Goal: Task Accomplishment & Management: Complete application form

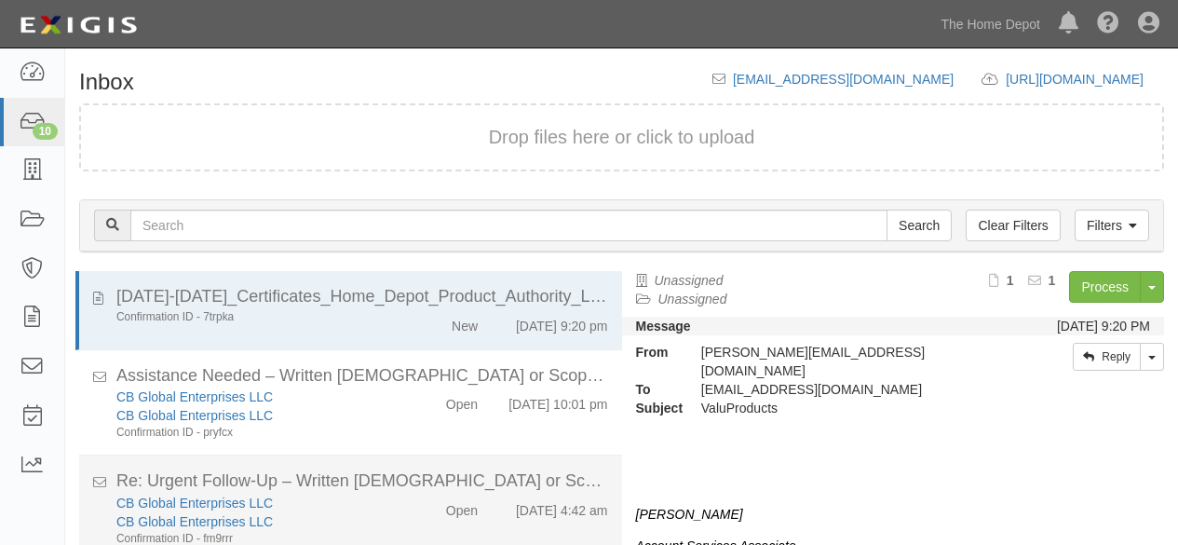
scroll to position [65, 0]
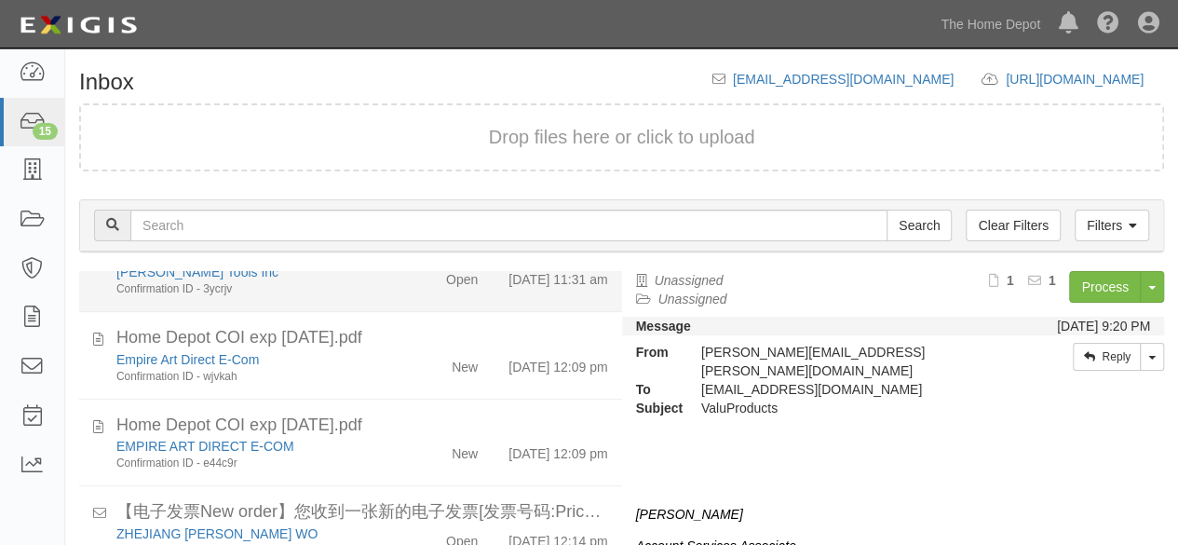
scroll to position [745, 0]
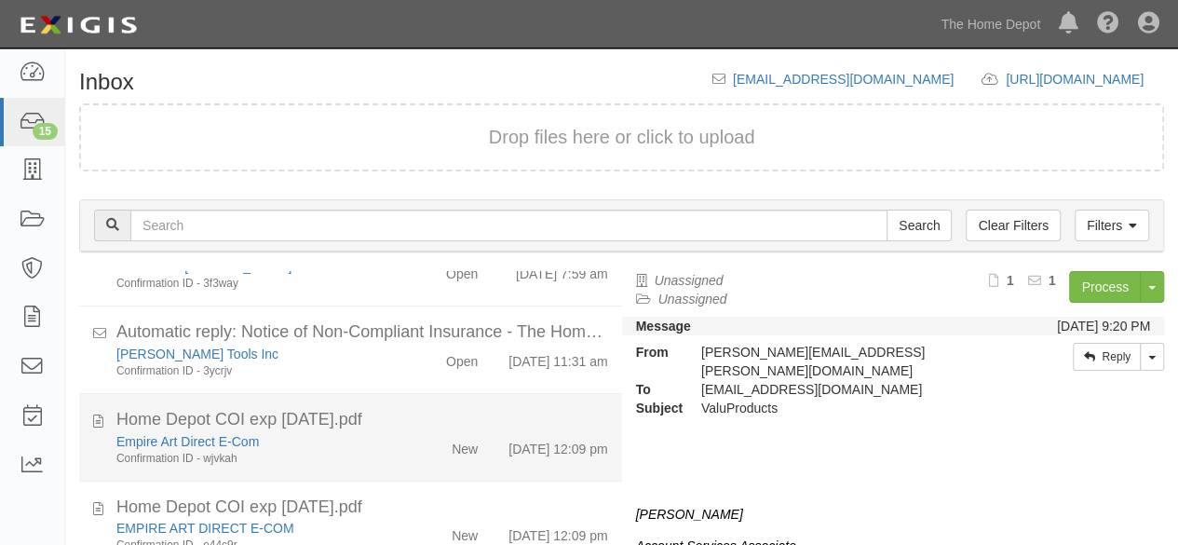
click at [414, 458] on div "New" at bounding box center [448, 445] width 87 height 26
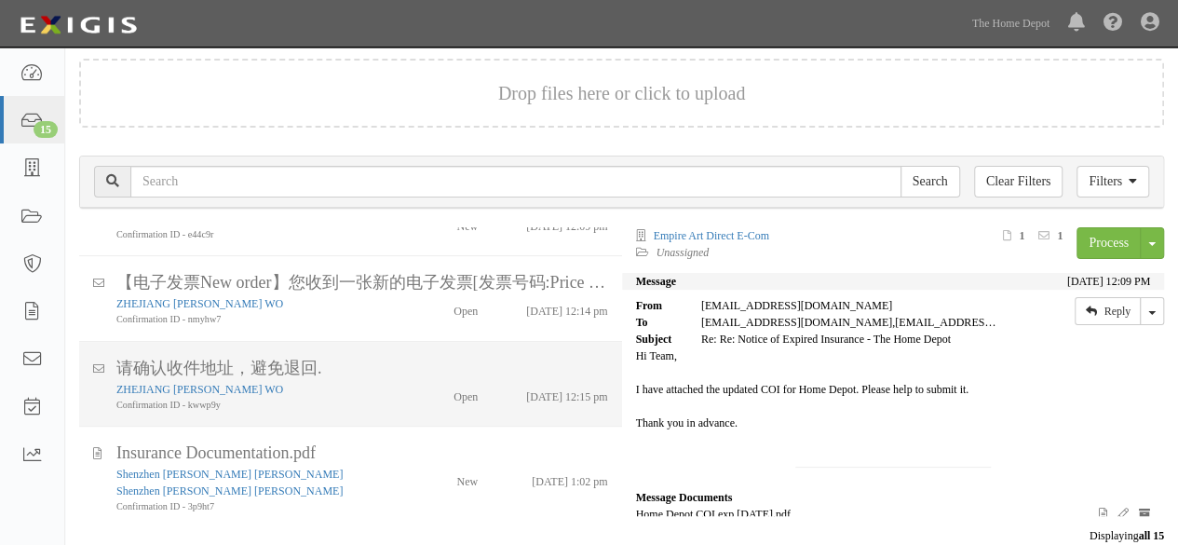
scroll to position [69, 0]
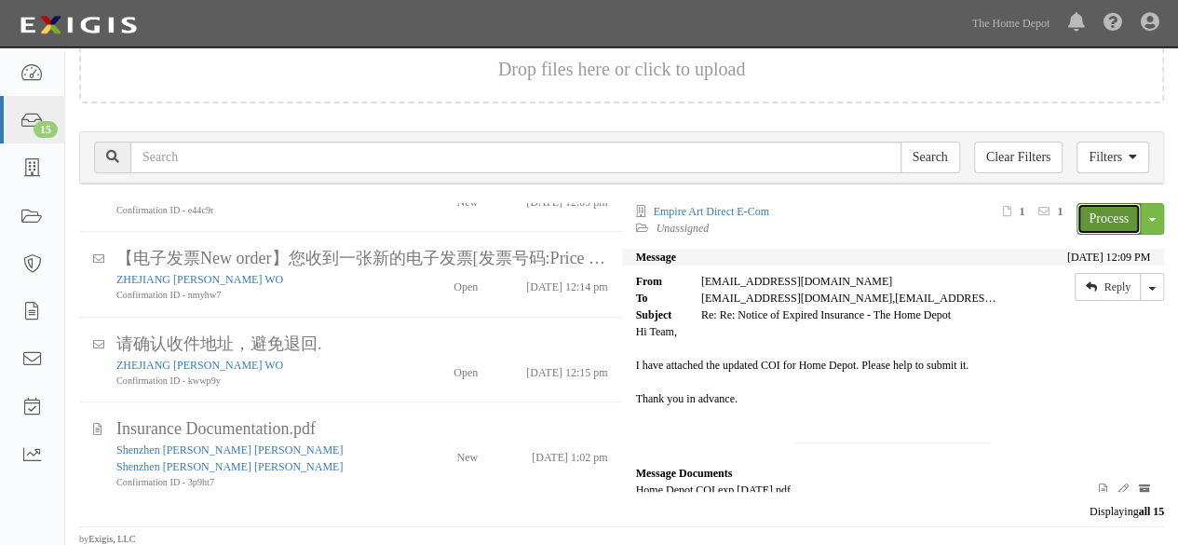
click at [1079, 227] on link "Process" at bounding box center [1108, 219] width 64 height 32
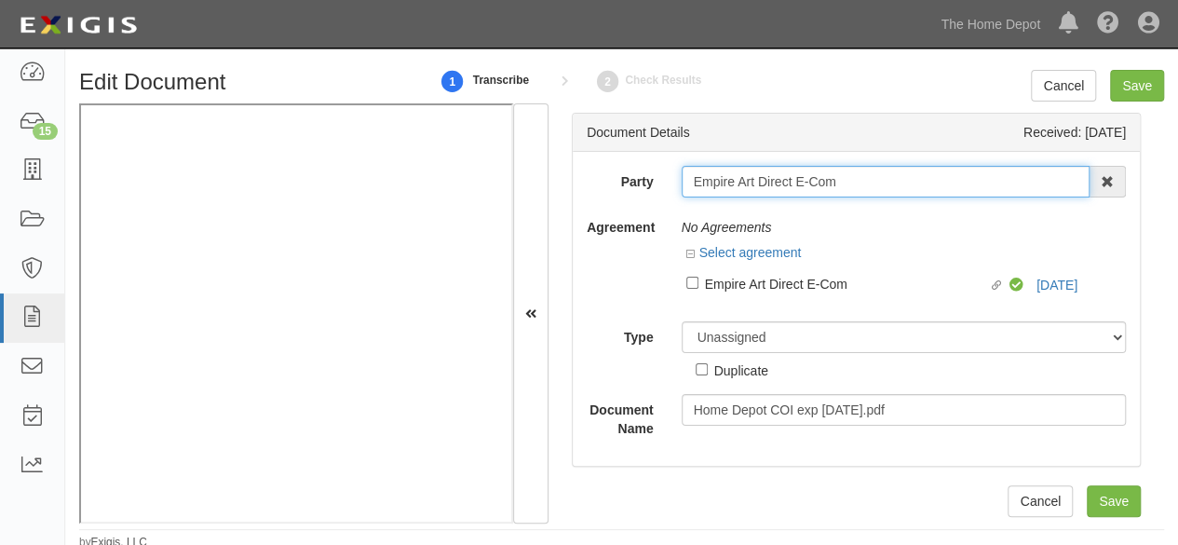
click at [858, 184] on input "Empire Art Direct E-Com" at bounding box center [886, 182] width 409 height 32
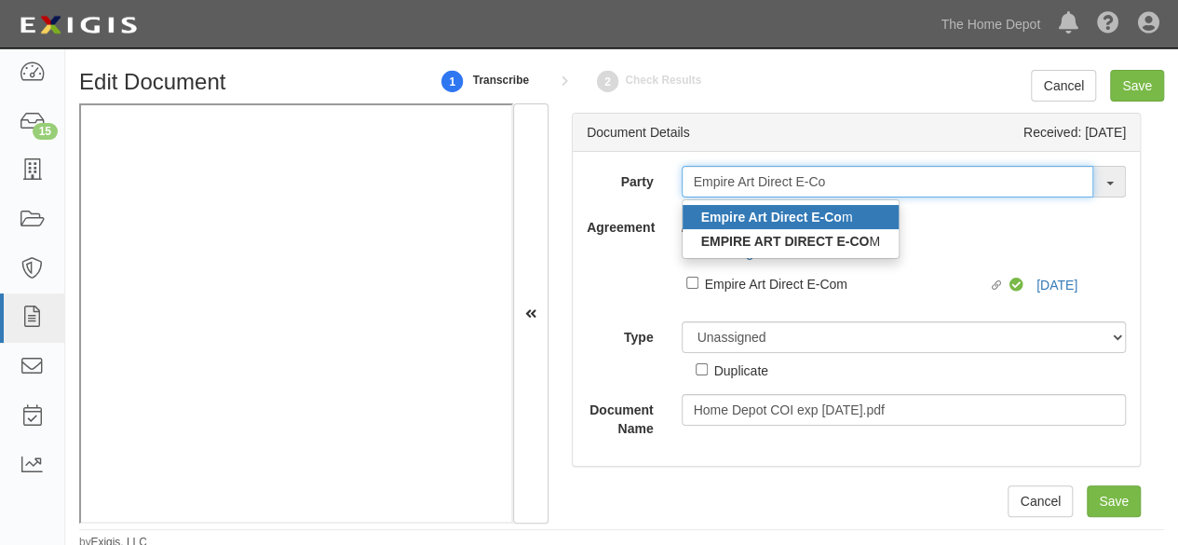
type input "Empire Art Direct E-Co"
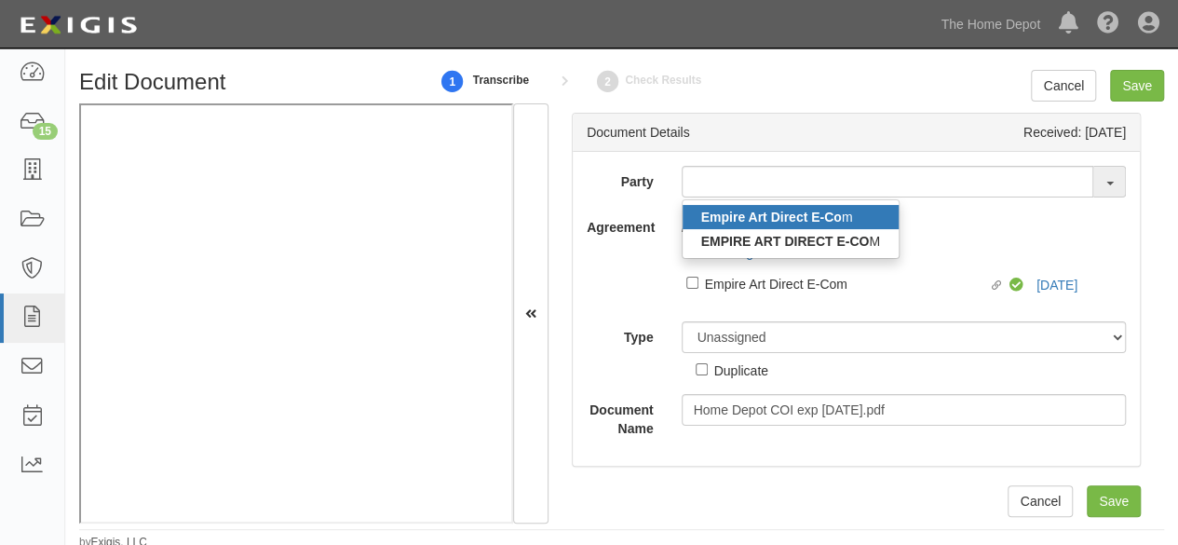
click at [752, 216] on strong "Empire Art Direct E-Co" at bounding box center [771, 216] width 141 height 15
type input "Empire Art Direct E-Com"
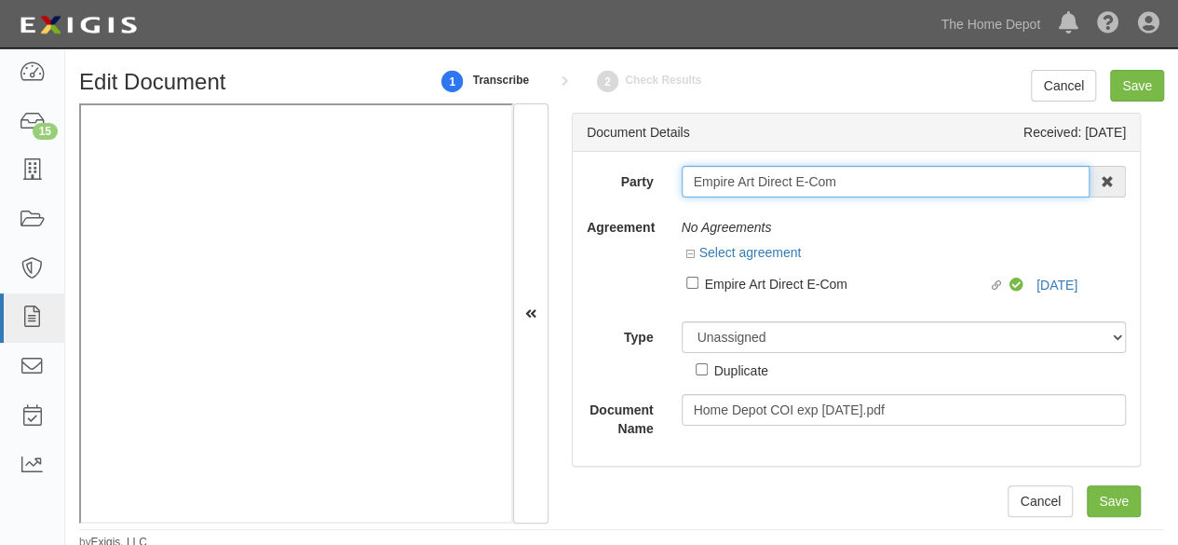
click at [762, 178] on input "Empire Art Direct E-Com" at bounding box center [886, 182] width 409 height 32
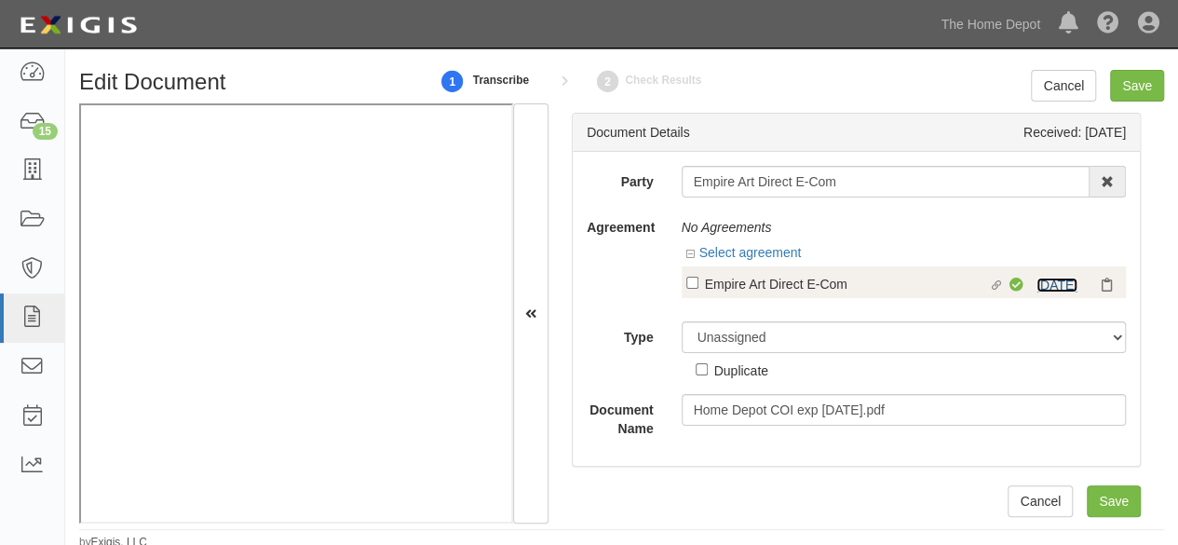
click at [1058, 283] on link "9/10/26" at bounding box center [1056, 284] width 41 height 15
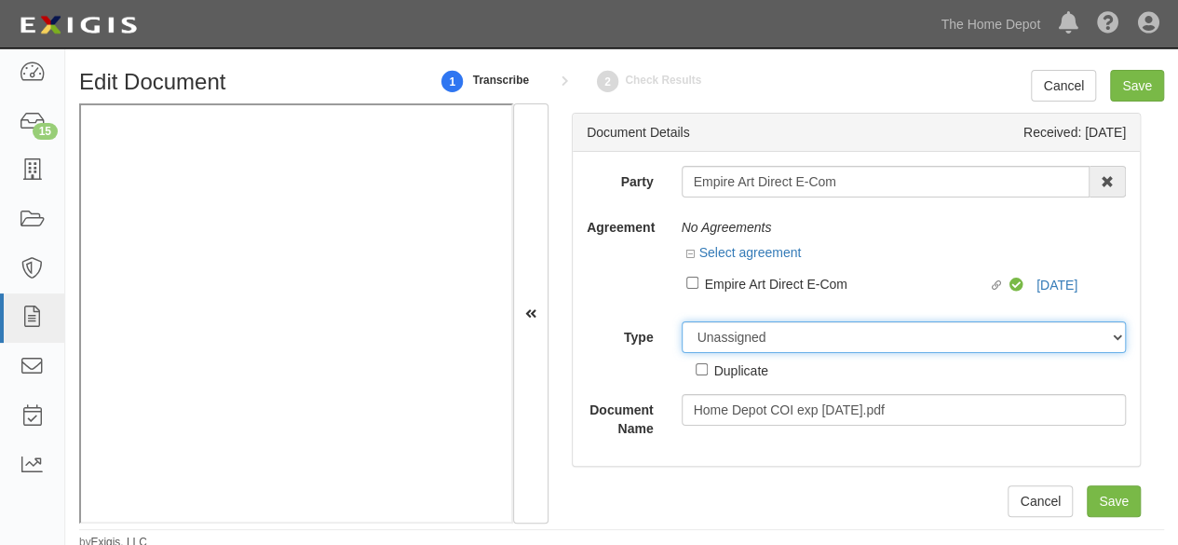
click at [760, 347] on select "Unassigned Binder Cancellation Notice Certificate Contract Endorsement Insuranc…" at bounding box center [904, 337] width 445 height 32
select select "OtherDetail"
click at [682, 321] on select "Unassigned Binder Cancellation Notice Certificate Contract Endorsement Insuranc…" at bounding box center [904, 337] width 445 height 32
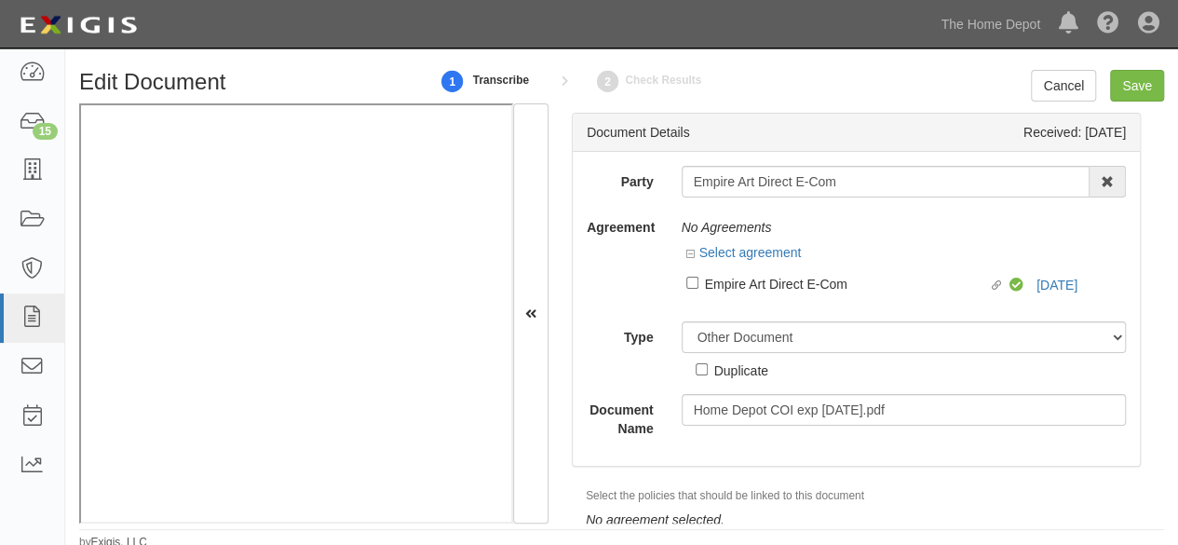
drag, startPoint x: 751, startPoint y: 370, endPoint x: 772, endPoint y: 353, distance: 26.5
click at [753, 368] on div "Duplicate" at bounding box center [741, 369] width 54 height 20
click at [708, 368] on input "Duplicate" at bounding box center [702, 369] width 12 height 12
checkbox input "true"
drag, startPoint x: 1132, startPoint y: 83, endPoint x: 590, endPoint y: 145, distance: 545.5
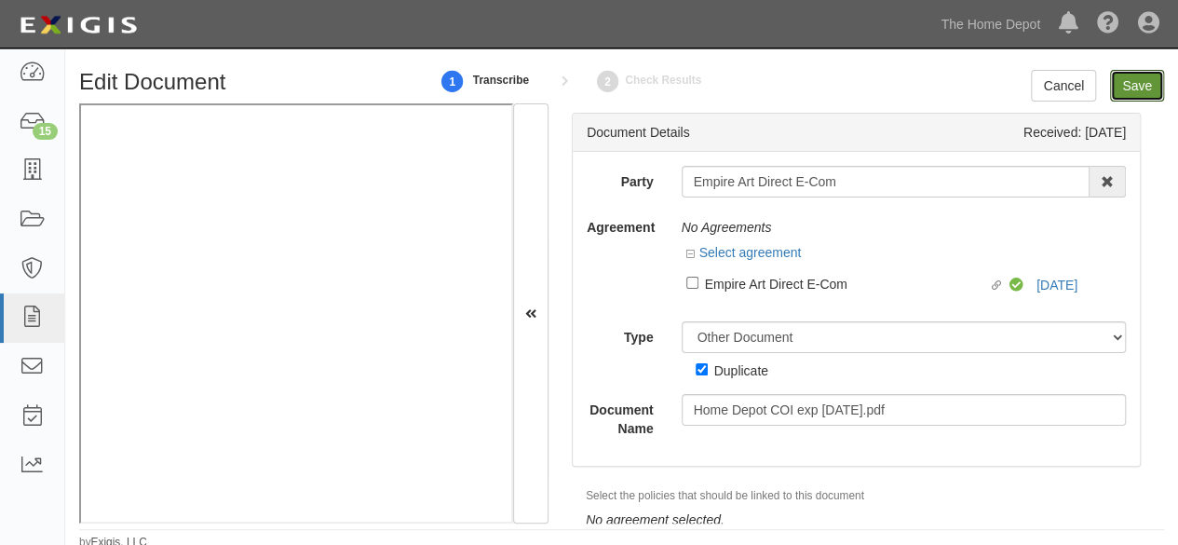
click at [1132, 83] on input "Save" at bounding box center [1137, 86] width 54 height 32
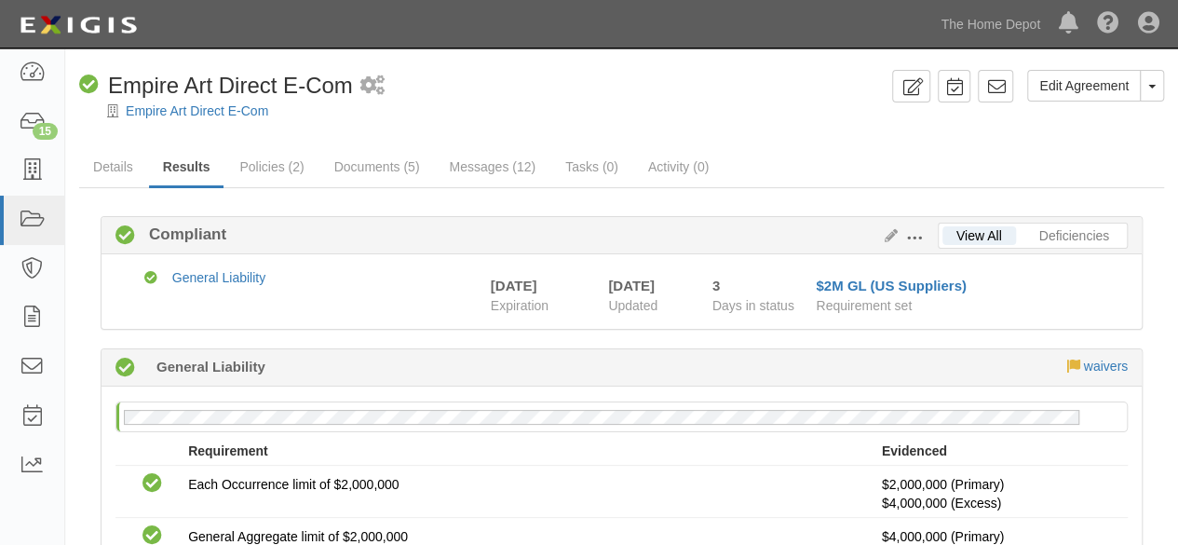
click at [181, 118] on div "Empire Art Direct E-Com" at bounding box center [635, 110] width 1085 height 19
click at [196, 106] on link "Empire Art Direct E-Com" at bounding box center [197, 110] width 142 height 15
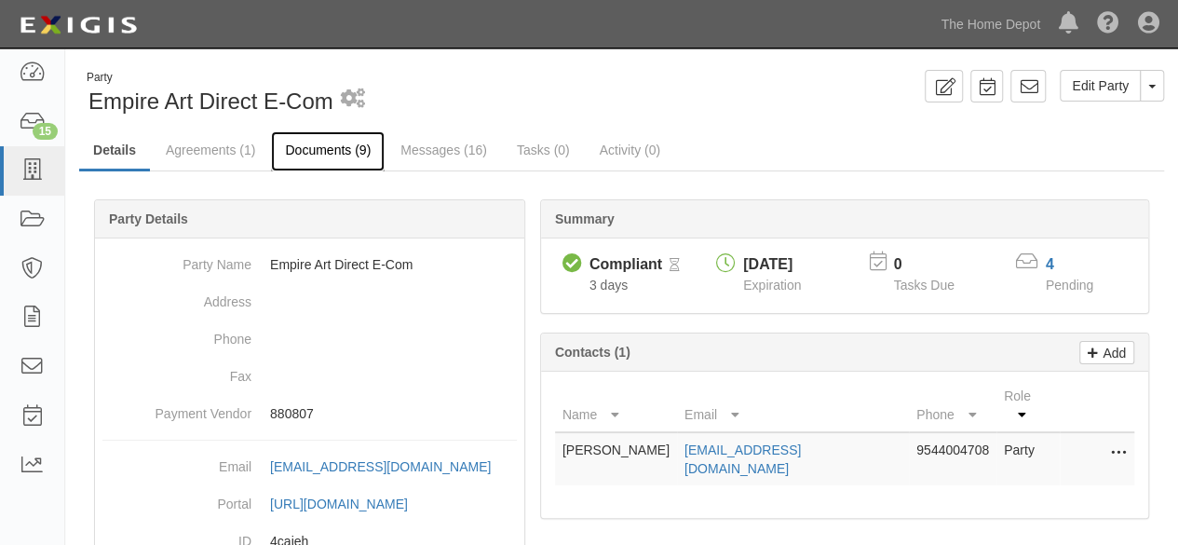
click at [335, 144] on link "Documents (9)" at bounding box center [328, 151] width 114 height 40
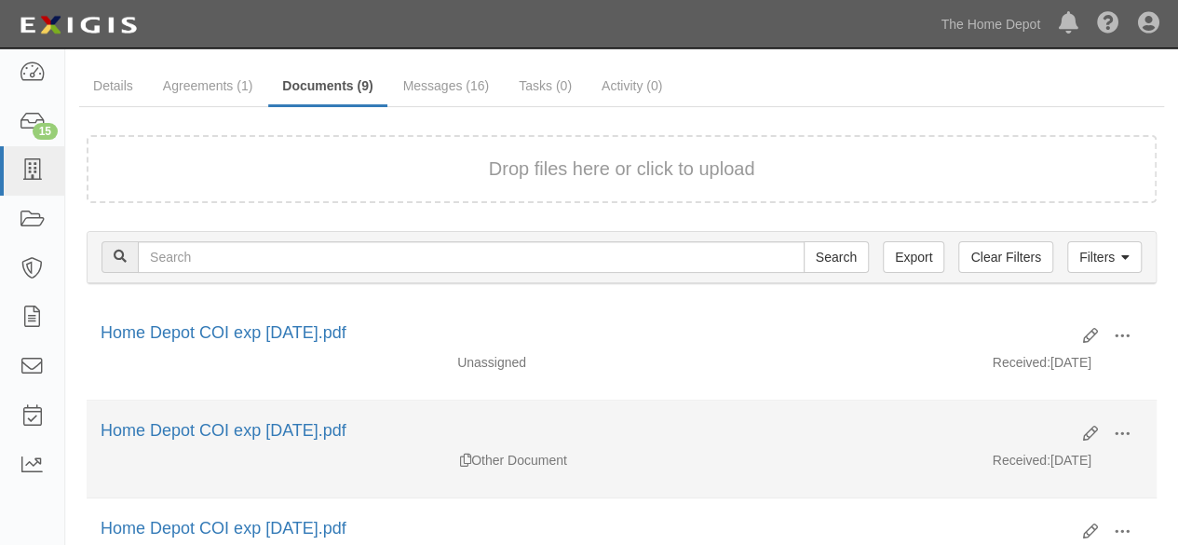
scroll to position [93, 0]
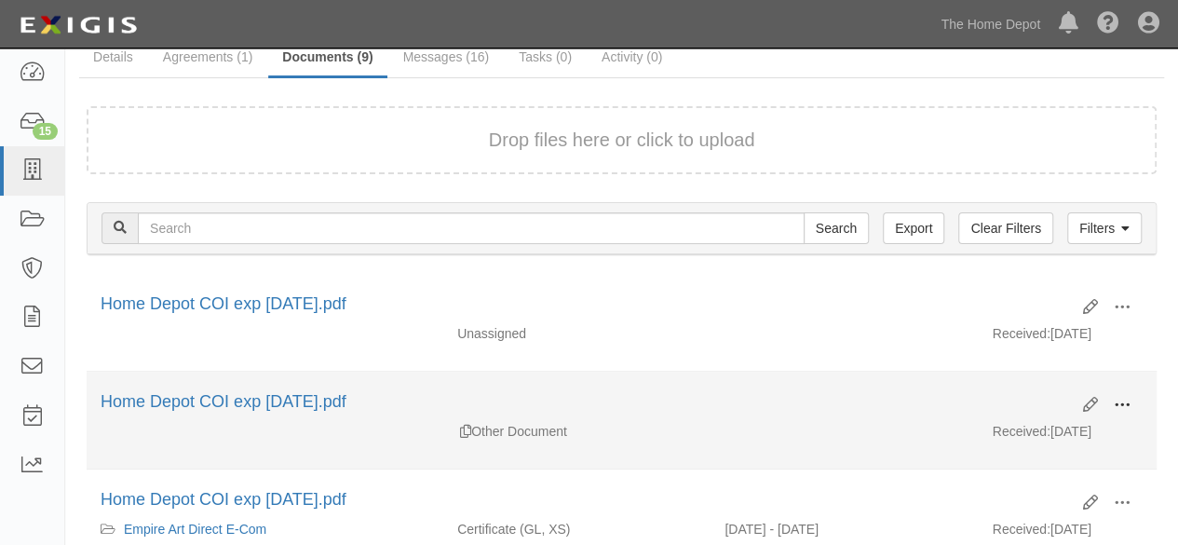
click at [1121, 398] on span at bounding box center [1122, 405] width 17 height 17
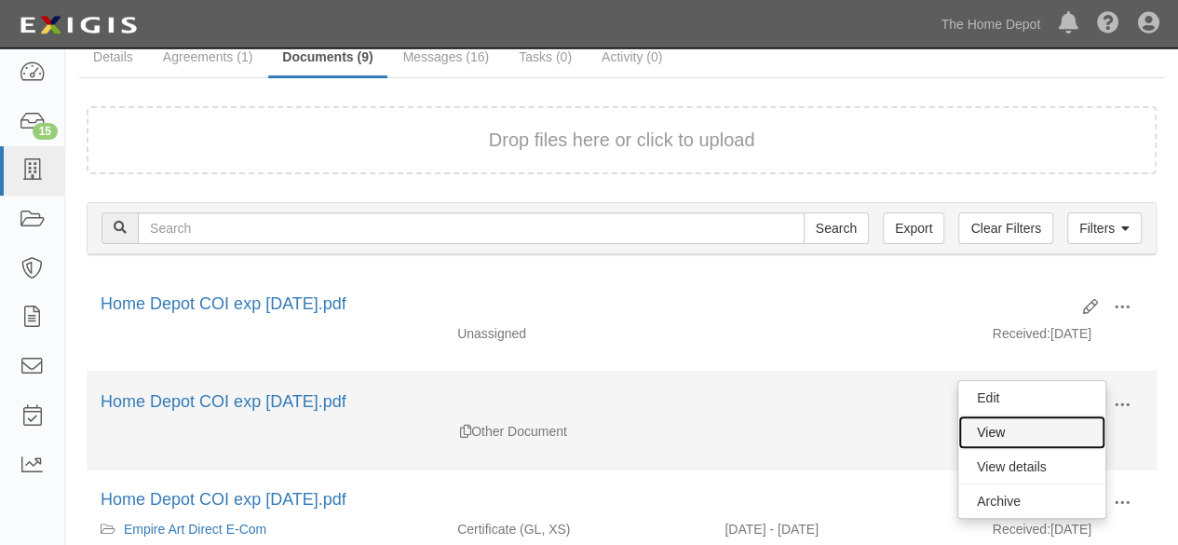
click at [1035, 433] on link "View" at bounding box center [1031, 432] width 147 height 34
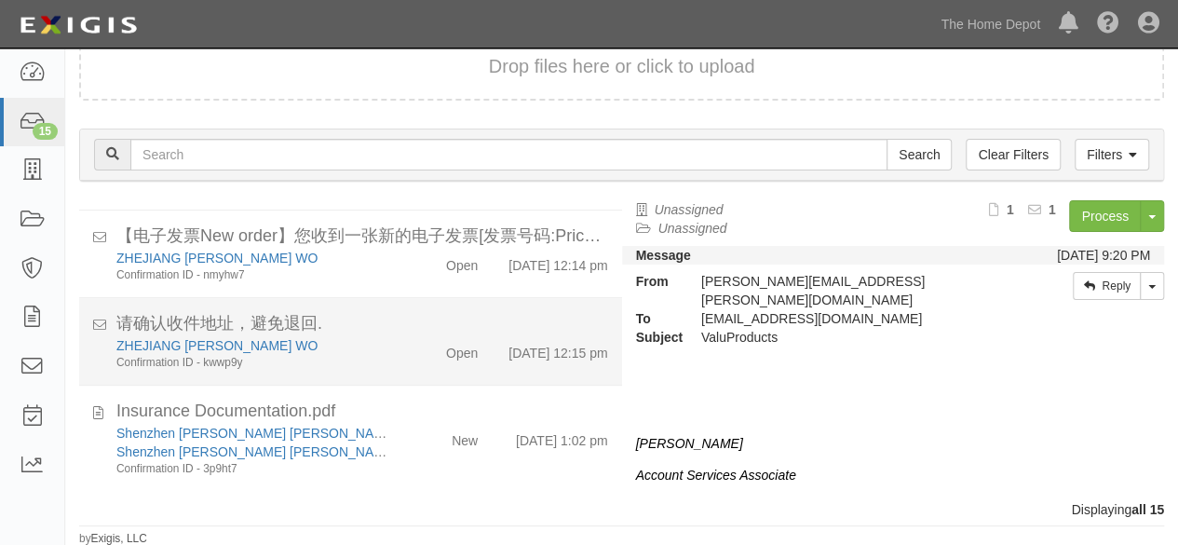
scroll to position [1006, 0]
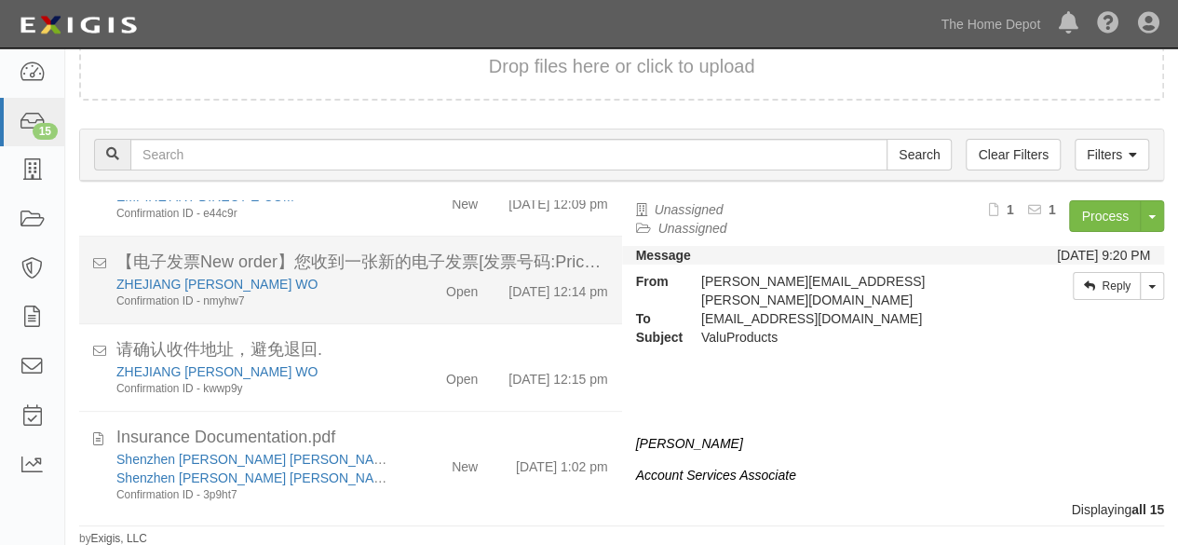
click at [384, 222] on div "EMPIRE ART DIRECT E-COM Confirmation ID - e44c9r" at bounding box center [253, 204] width 303 height 34
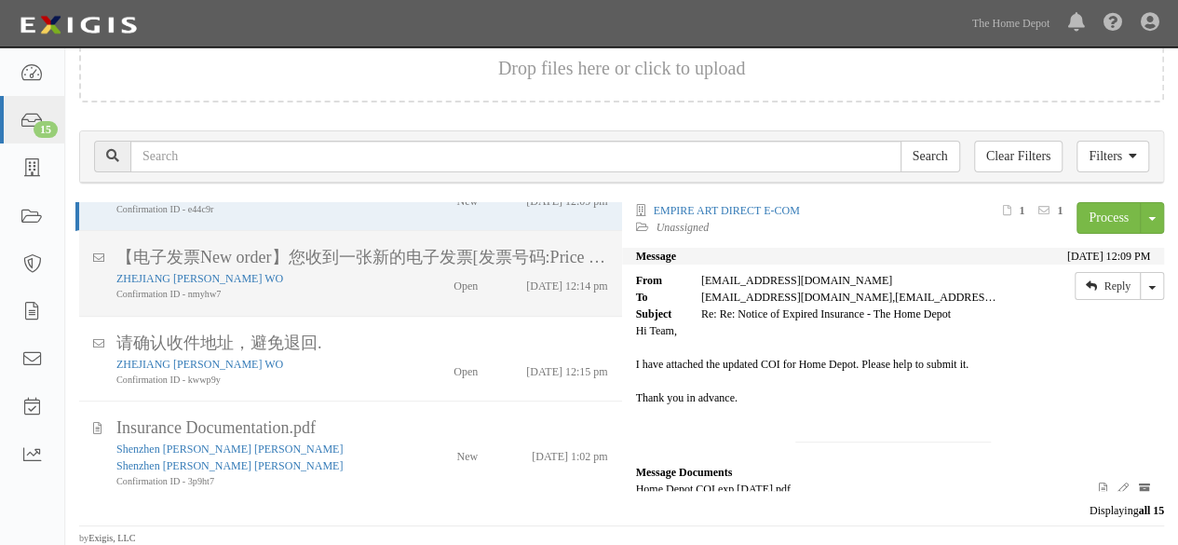
scroll to position [69, 0]
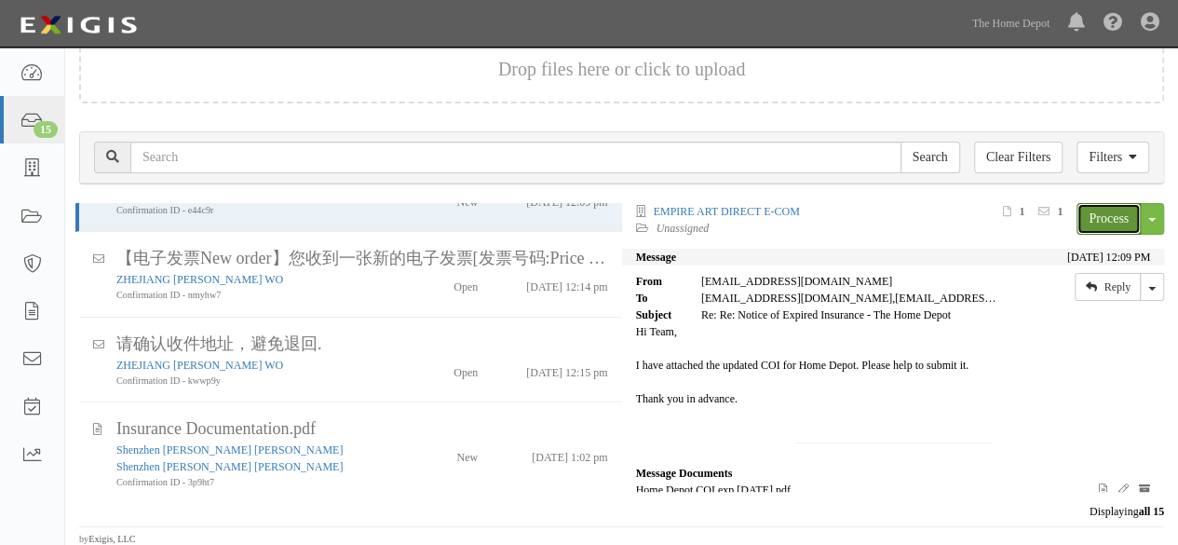
click at [1080, 210] on link "Process" at bounding box center [1108, 219] width 64 height 32
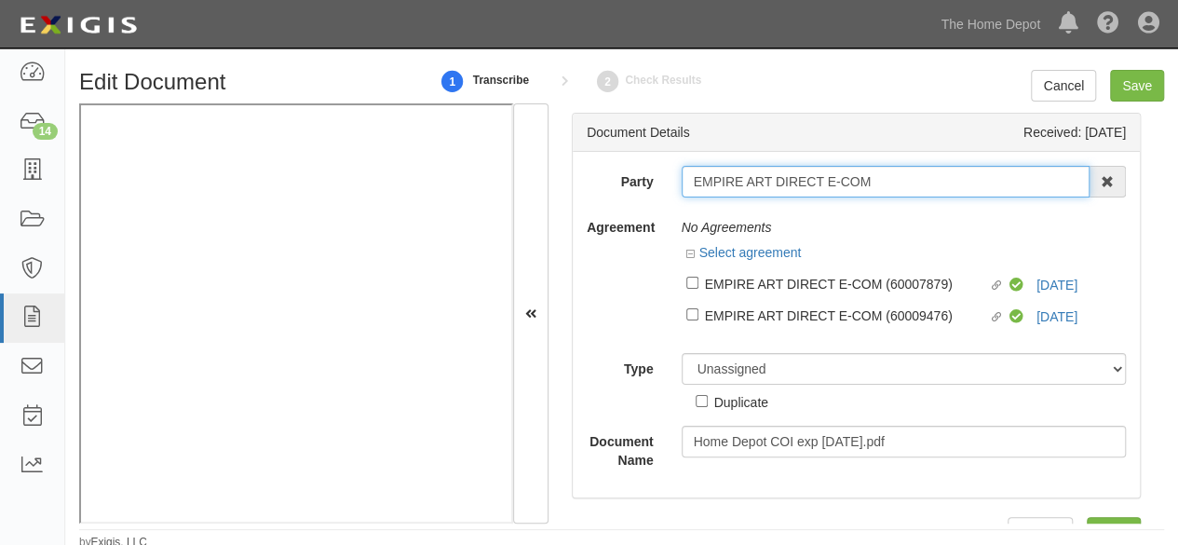
click at [825, 178] on input "EMPIRE ART DIRECT E-COM" at bounding box center [886, 182] width 409 height 32
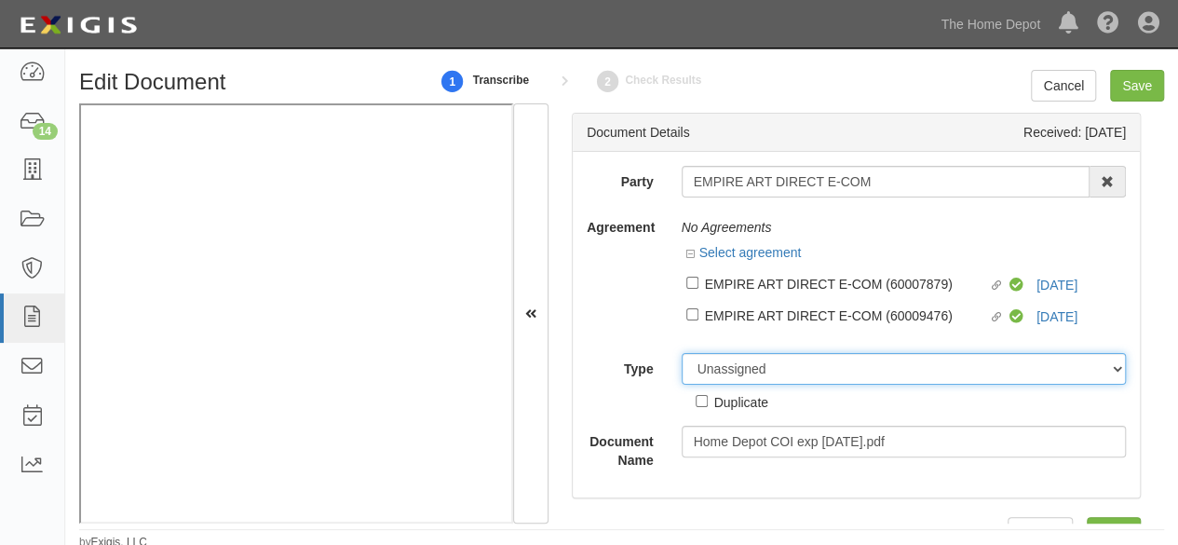
drag, startPoint x: 710, startPoint y: 373, endPoint x: 719, endPoint y: 357, distance: 18.7
click at [711, 373] on select "Unassigned Binder Cancellation Notice Certificate Contract Endorsement Insuranc…" at bounding box center [904, 369] width 445 height 32
select select "OtherDetail"
click at [682, 353] on select "Unassigned Binder Cancellation Notice Certificate Contract Endorsement Insuranc…" at bounding box center [904, 369] width 445 height 32
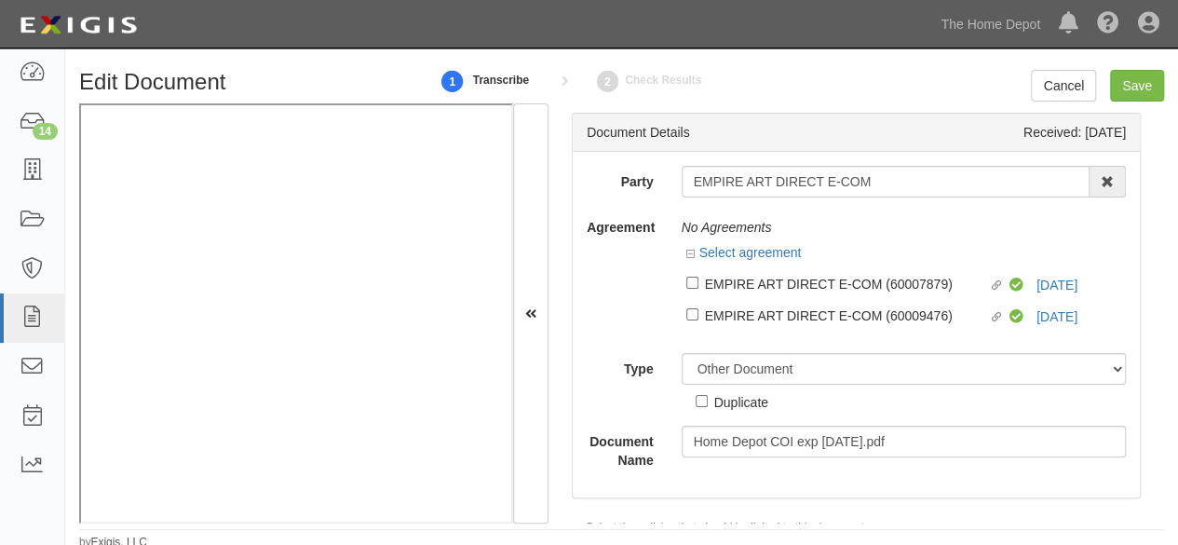
click at [735, 406] on div "Duplicate" at bounding box center [741, 401] width 54 height 20
click at [708, 406] on input "Duplicate" at bounding box center [702, 401] width 12 height 12
checkbox input "true"
drag, startPoint x: 1136, startPoint y: 98, endPoint x: 1073, endPoint y: 87, distance: 64.3
click at [1136, 98] on input "Save" at bounding box center [1137, 86] width 54 height 32
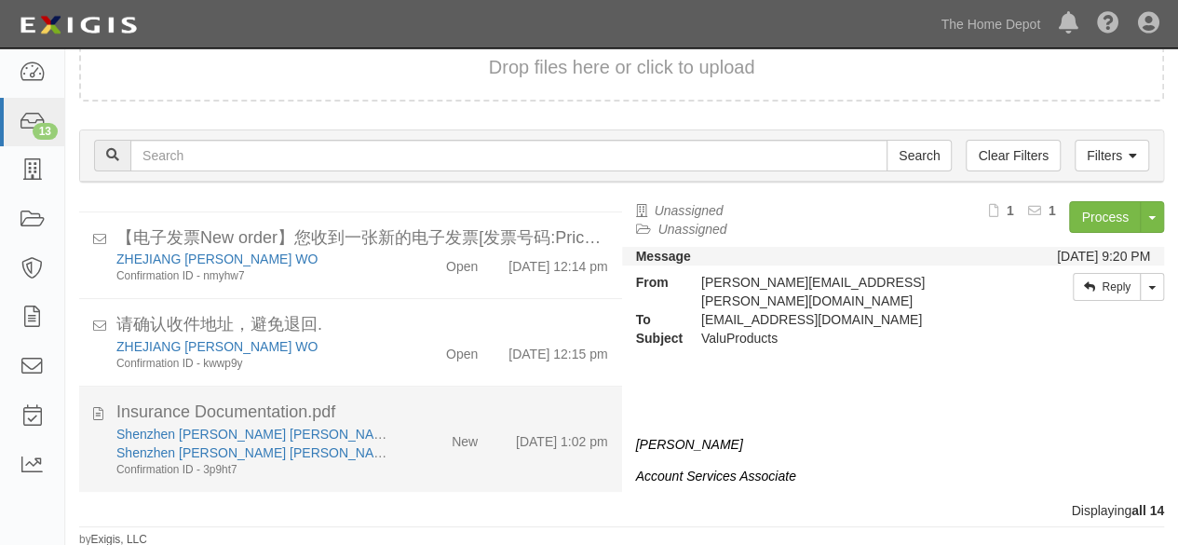
scroll to position [71, 0]
click at [425, 448] on div "Shenzhen [PERSON_NAME] [PERSON_NAME] [PERSON_NAME] Confirmation ID - 3p9ht7 New…" at bounding box center [362, 450] width 520 height 53
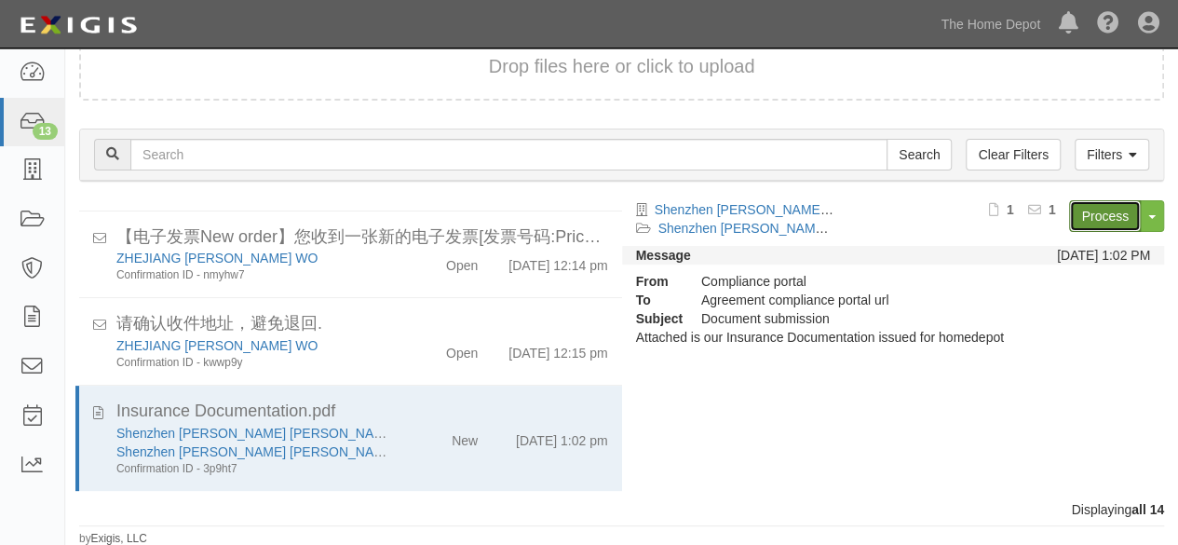
click at [1112, 228] on link "Process" at bounding box center [1105, 216] width 72 height 32
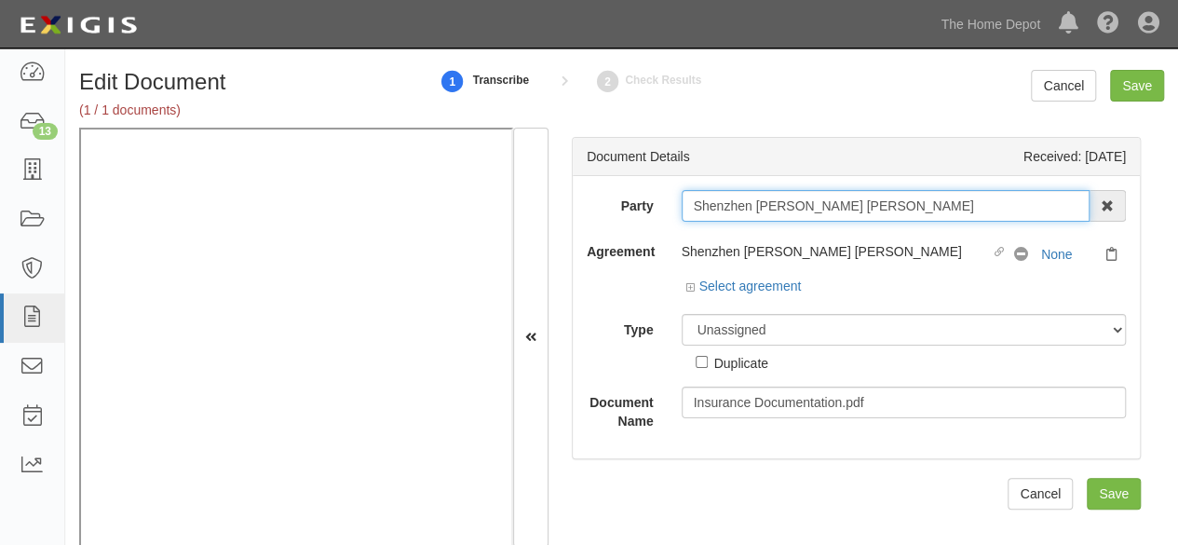
click at [963, 201] on input "Shenzhen [PERSON_NAME] [PERSON_NAME]" at bounding box center [886, 206] width 409 height 32
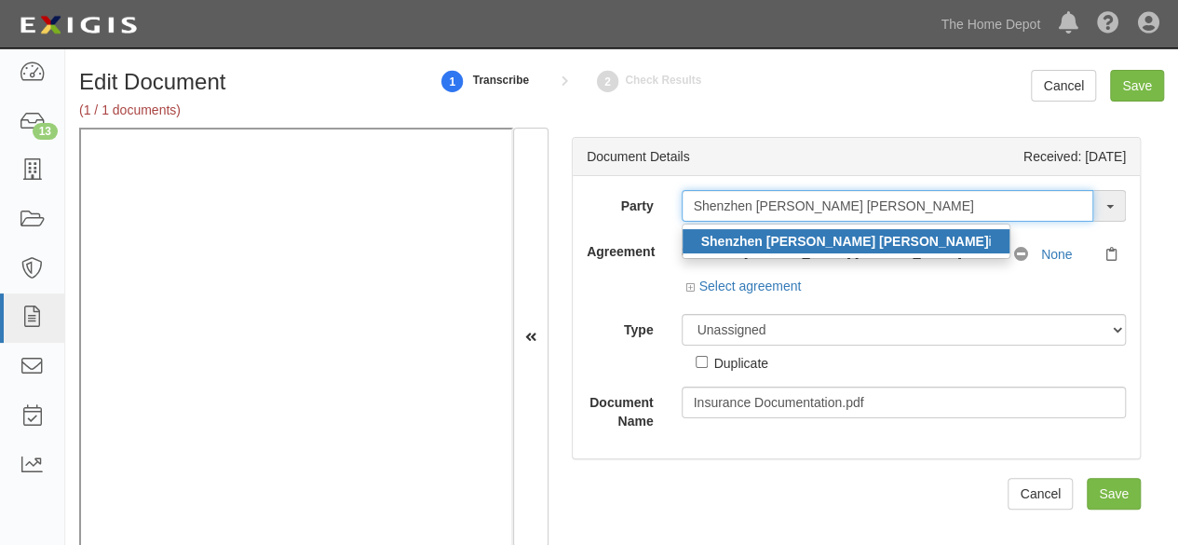
type input "Shenzhen Jinglei Chuangxin Youxian Gongs"
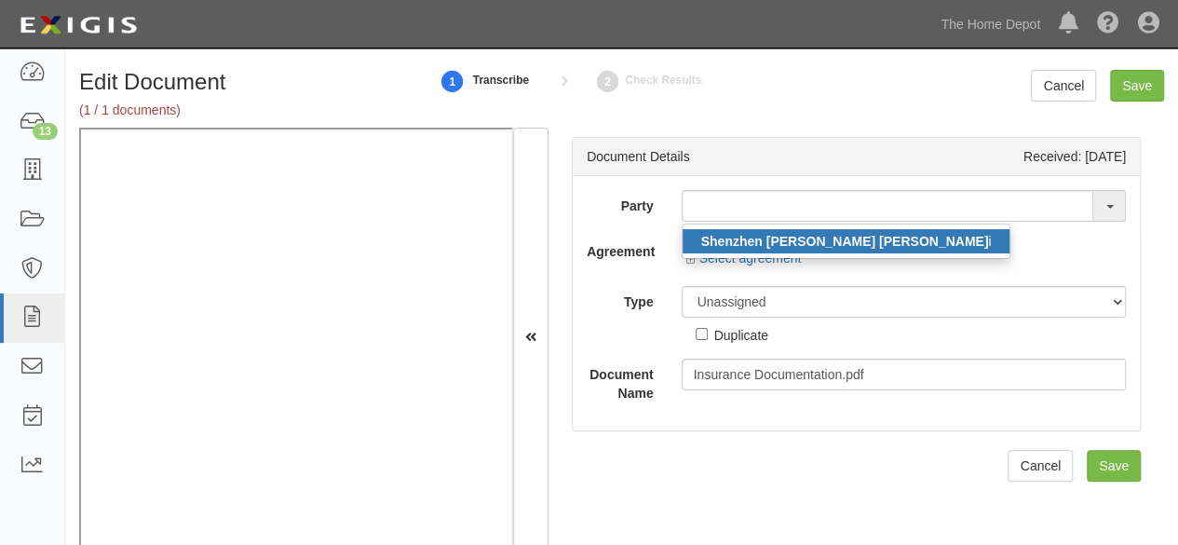
click at [754, 241] on strong "Shenzhen Jinglei Chuangxin Youxian Gongs" at bounding box center [845, 241] width 288 height 15
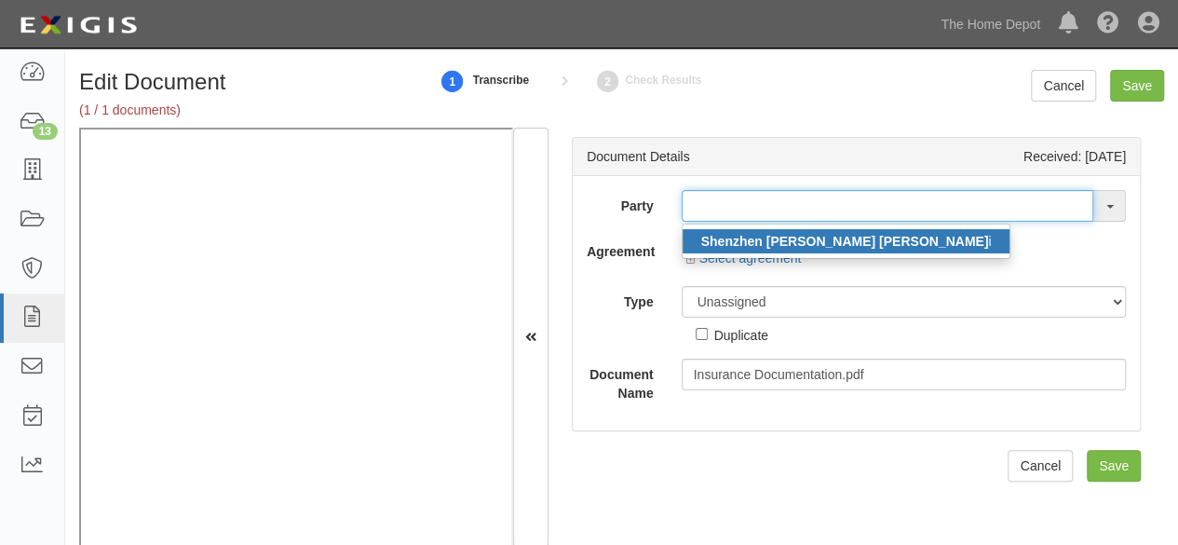
type input "Shenzhen [PERSON_NAME] [PERSON_NAME]"
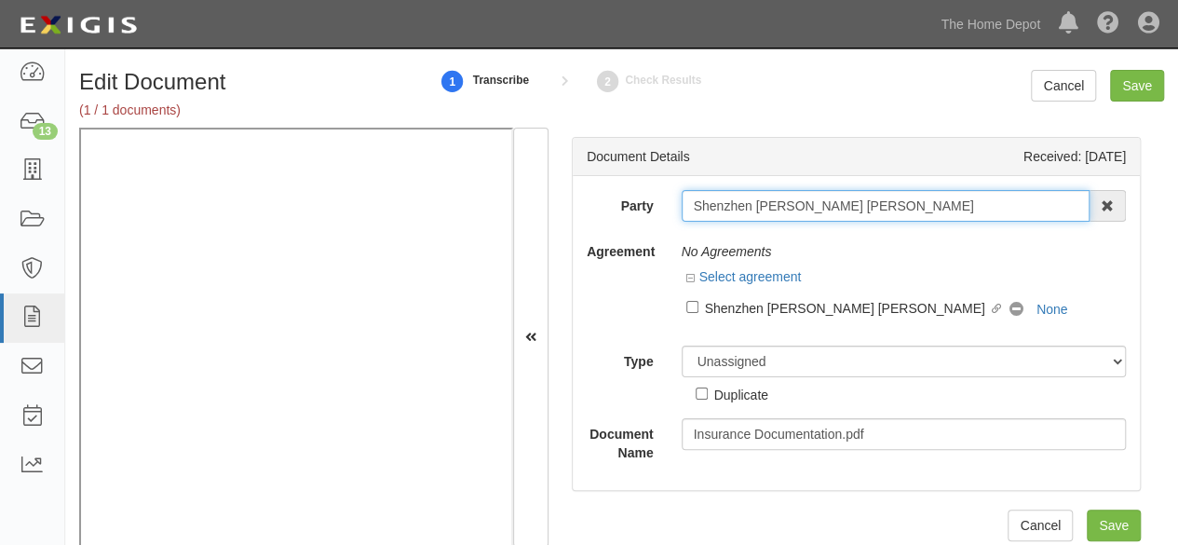
click at [768, 209] on input "Shenzhen [PERSON_NAME] [PERSON_NAME]" at bounding box center [886, 206] width 409 height 32
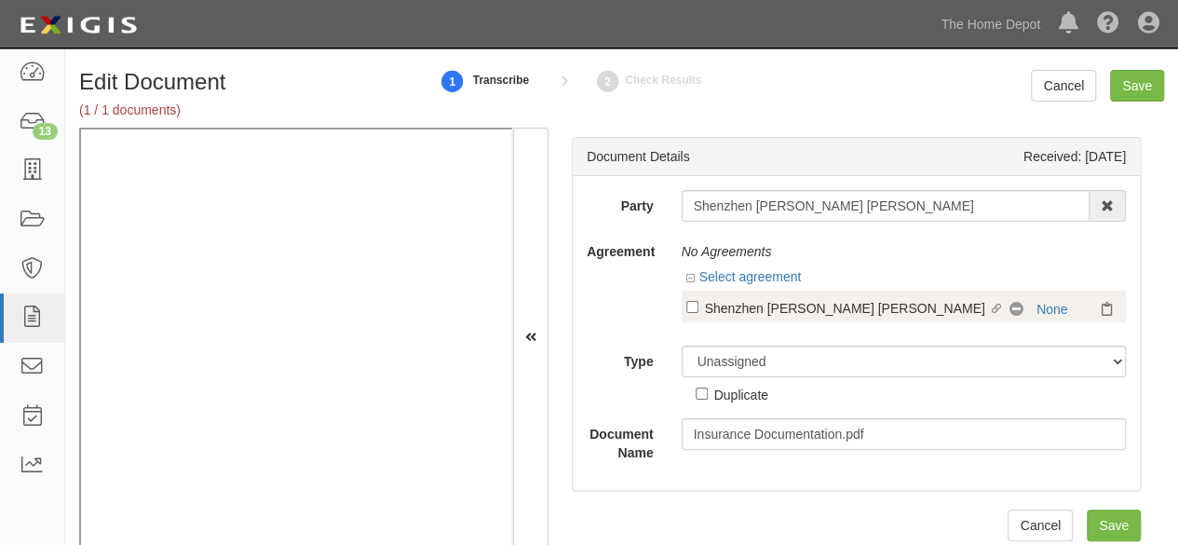
click at [804, 305] on div "Shenzhen [PERSON_NAME] [PERSON_NAME]" at bounding box center [847, 307] width 284 height 20
click at [698, 305] on input "Linked agreement Shenzhen Jinglei Chuangxin Youxian Gongsi Linked agreement" at bounding box center [692, 307] width 12 height 12
checkbox input "true"
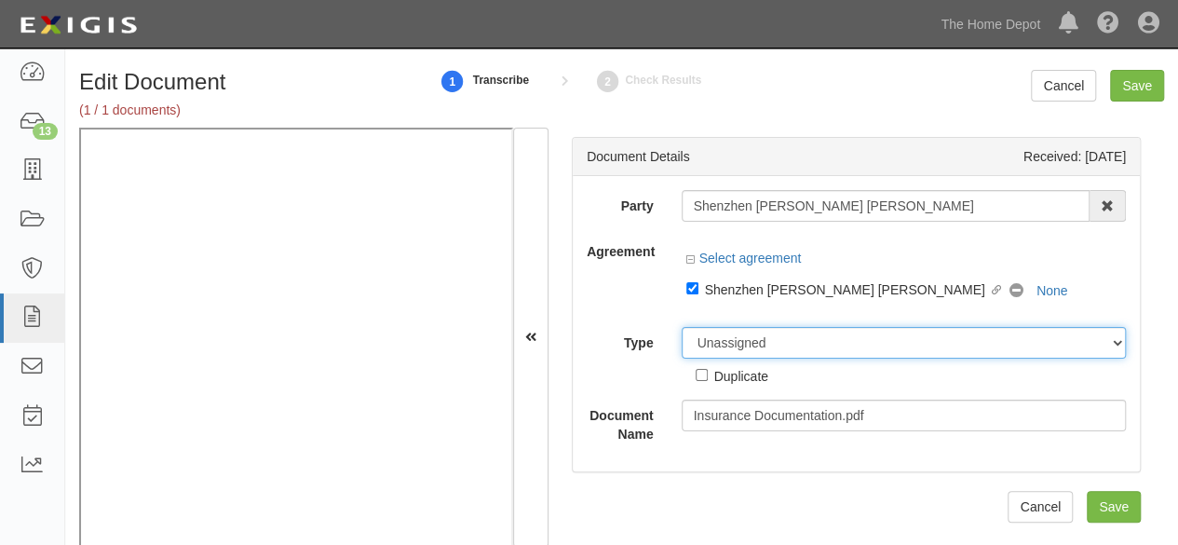
click at [720, 339] on div "Party Shenzhen Jinglei Chuangxin Youxian Gongsi Shenzhen Jinglei Chuangxin Youx…" at bounding box center [856, 316] width 539 height 253
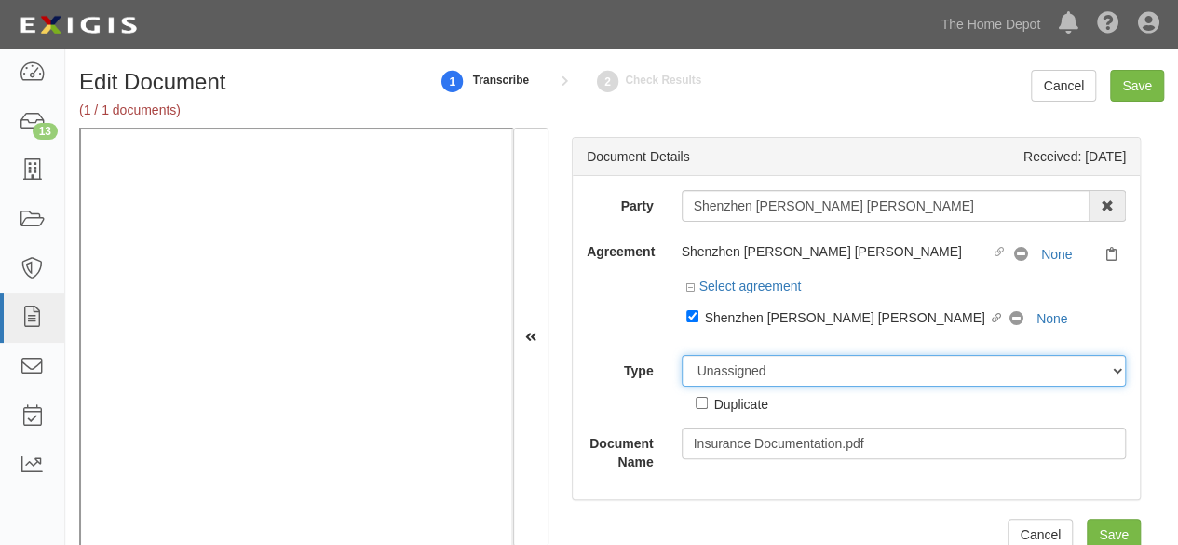
select select "CertificateDetail"
click at [682, 355] on select "Unassigned Binder Cancellation Notice Certificate Contract Endorsement Insuranc…" at bounding box center [904, 371] width 445 height 32
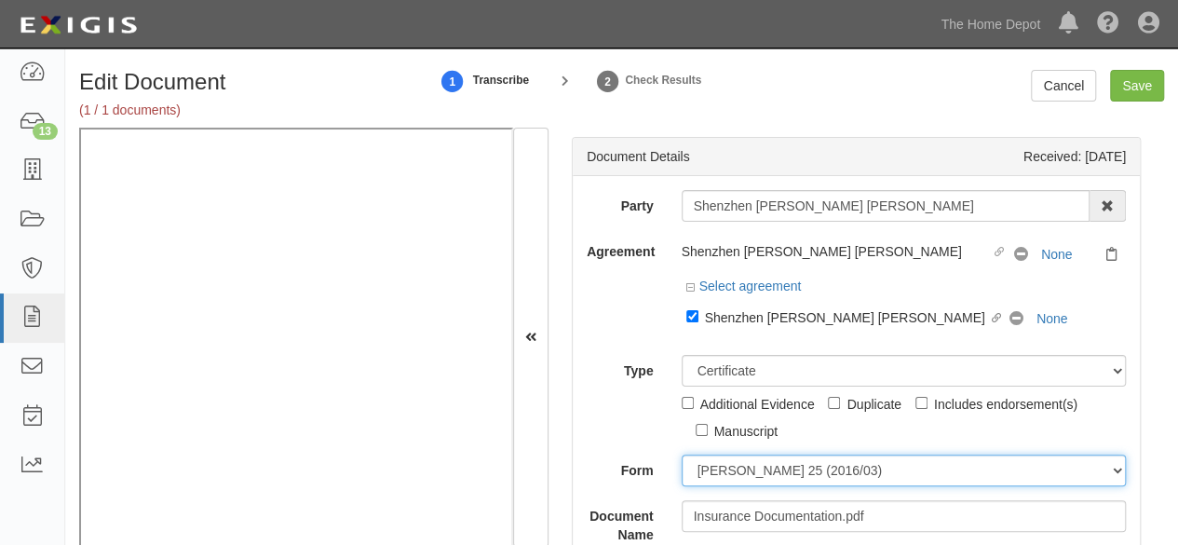
drag, startPoint x: 719, startPoint y: 469, endPoint x: 722, endPoint y: 457, distance: 12.4
click at [719, 467] on select "ACORD 25 (2016/03) ACORD 101 ACORD 855 NY (2014/05) General" at bounding box center [904, 470] width 445 height 32
select select "GeneralFormDetail"
click at [682, 454] on select "ACORD 25 (2016/03) ACORD 101 ACORD 855 NY (2014/05) General" at bounding box center [904, 470] width 445 height 32
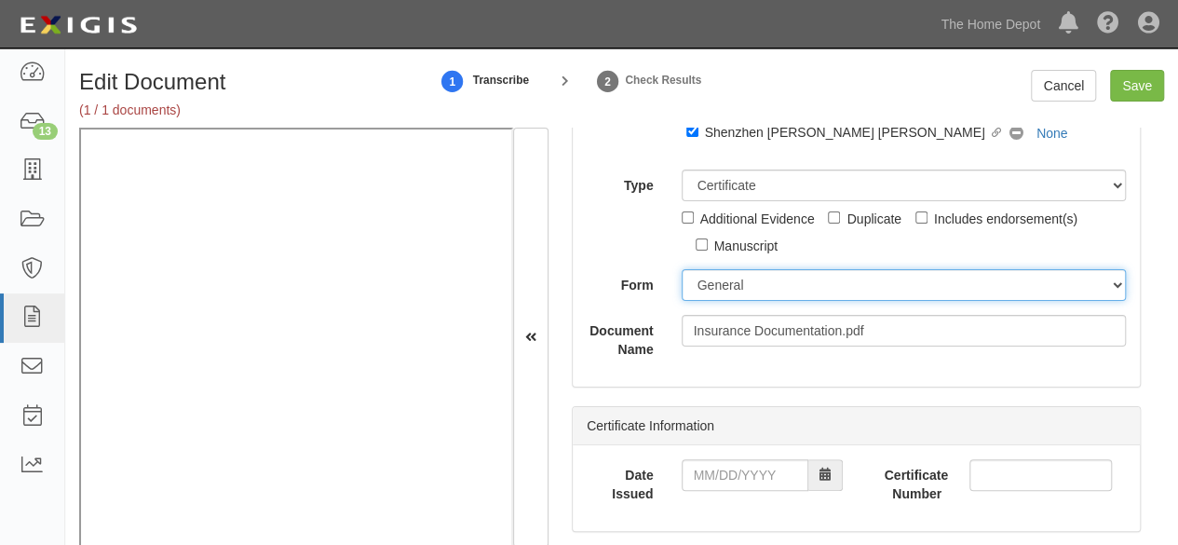
scroll to position [186, 0]
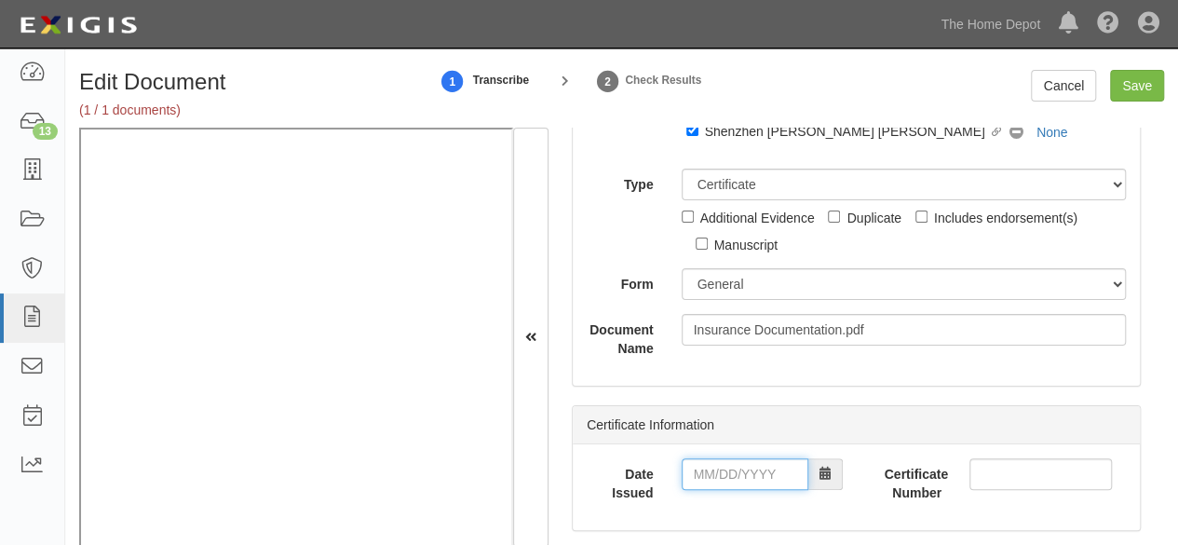
drag, startPoint x: 705, startPoint y: 476, endPoint x: 706, endPoint y: 464, distance: 12.1
click at [705, 476] on input "Date Issued" at bounding box center [745, 474] width 127 height 32
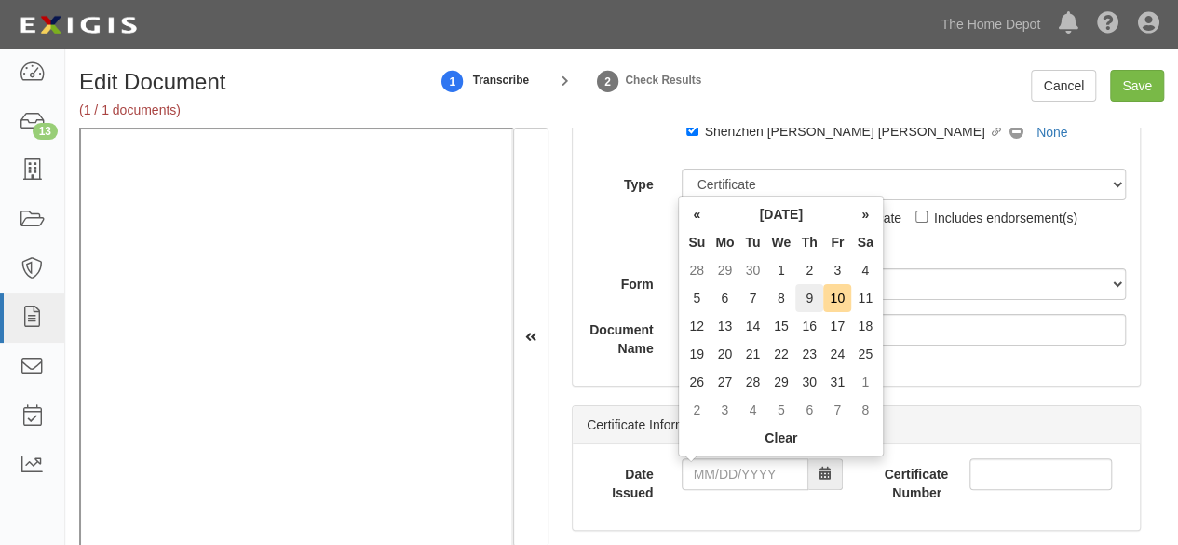
click at [814, 300] on td "9" at bounding box center [809, 298] width 28 height 28
type input "[DATE]"
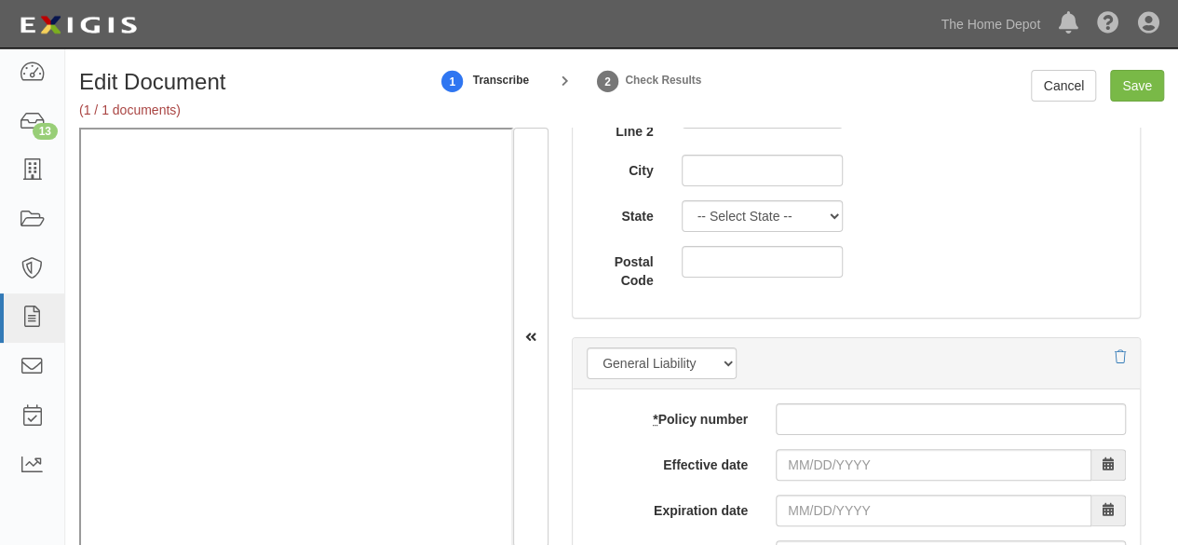
scroll to position [1490, 0]
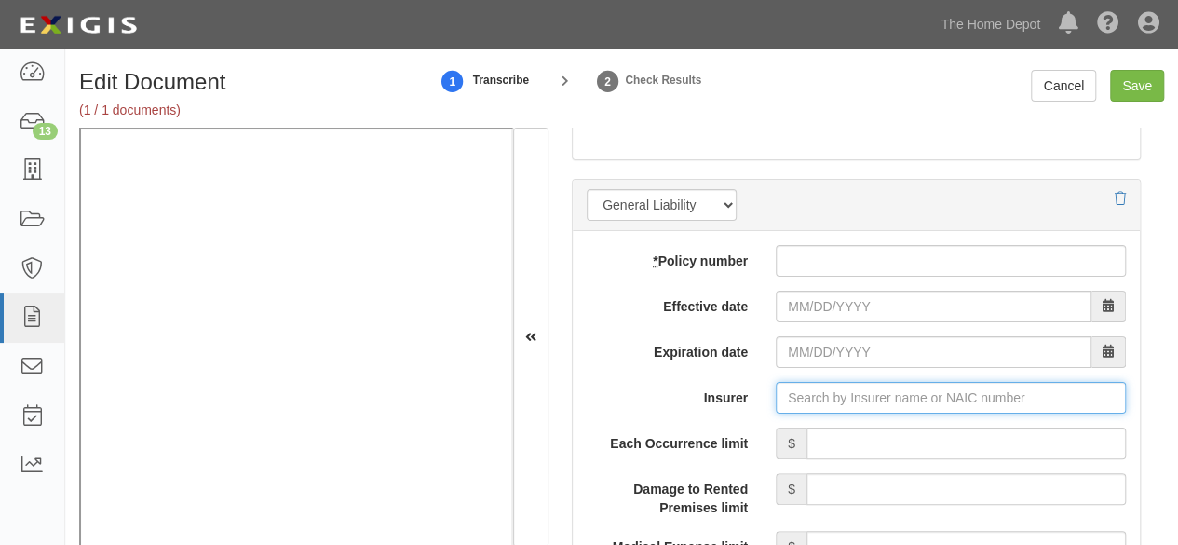
click at [835, 394] on input "Insurer" at bounding box center [951, 398] width 350 height 32
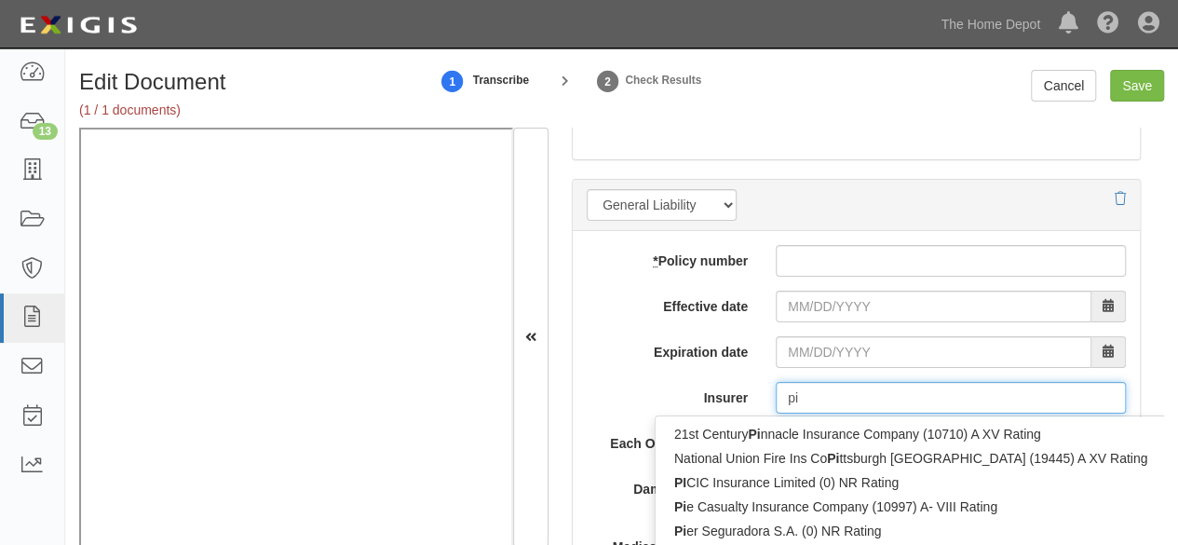
type input "pin"
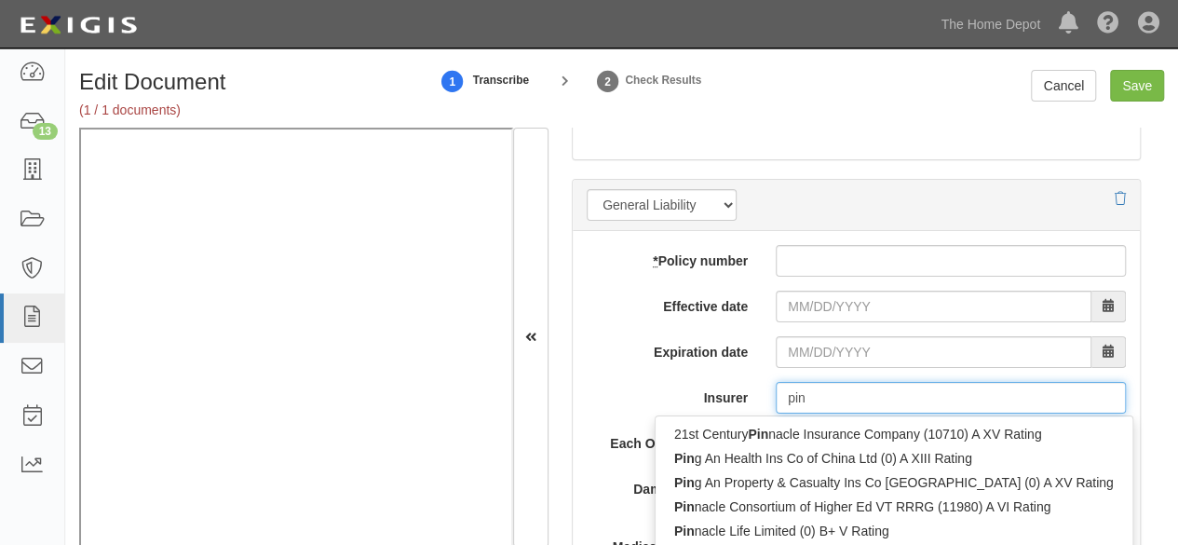
type input "ping An Health Ins Co of China Ltd (0) A XIII Rating"
type input "ping"
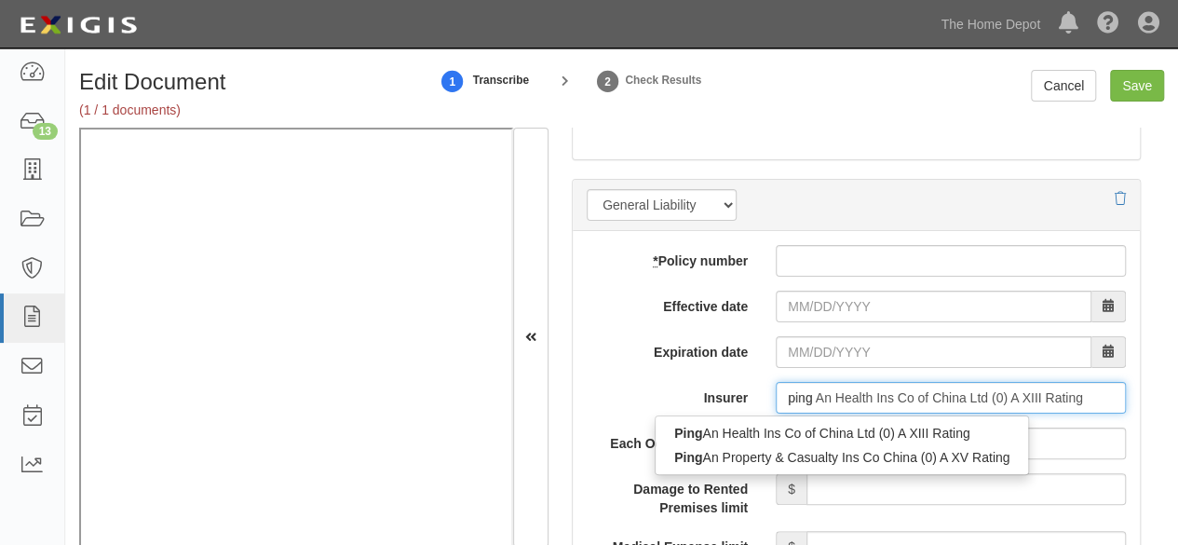
click at [755, 455] on div "Ping An Property & Casualty Ins Co China (0) A XV Rating" at bounding box center [841, 457] width 372 height 24
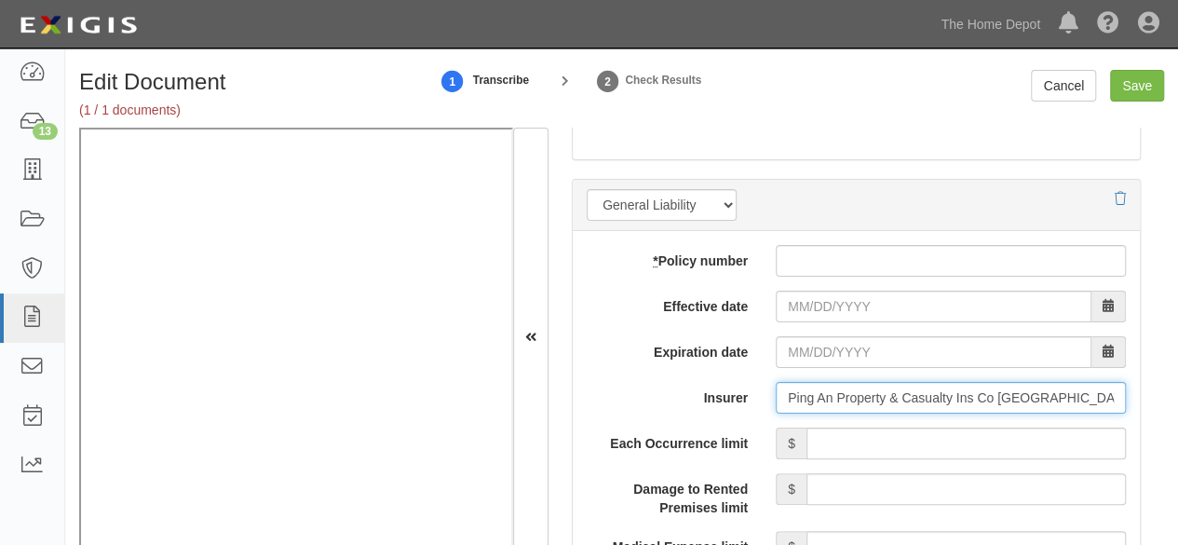
type input "Ping An Property & Casualty Ins Co [GEOGRAPHIC_DATA] (0) A XV Rating"
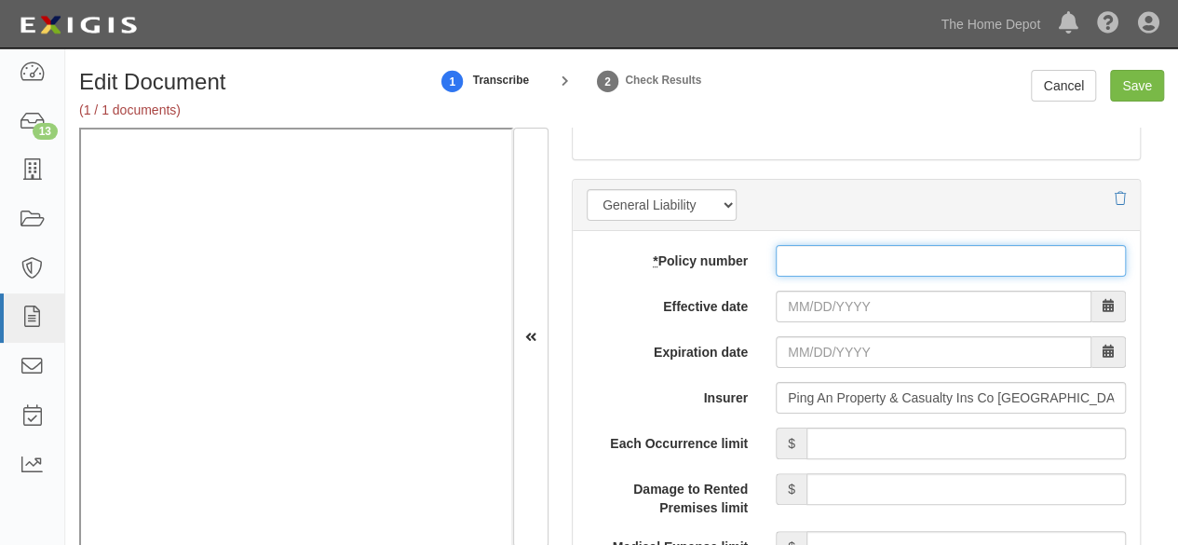
click at [802, 252] on input "* Policy number" at bounding box center [951, 261] width 350 height 32
paste input "10520006800115406381"
type input "10520006800115406381"
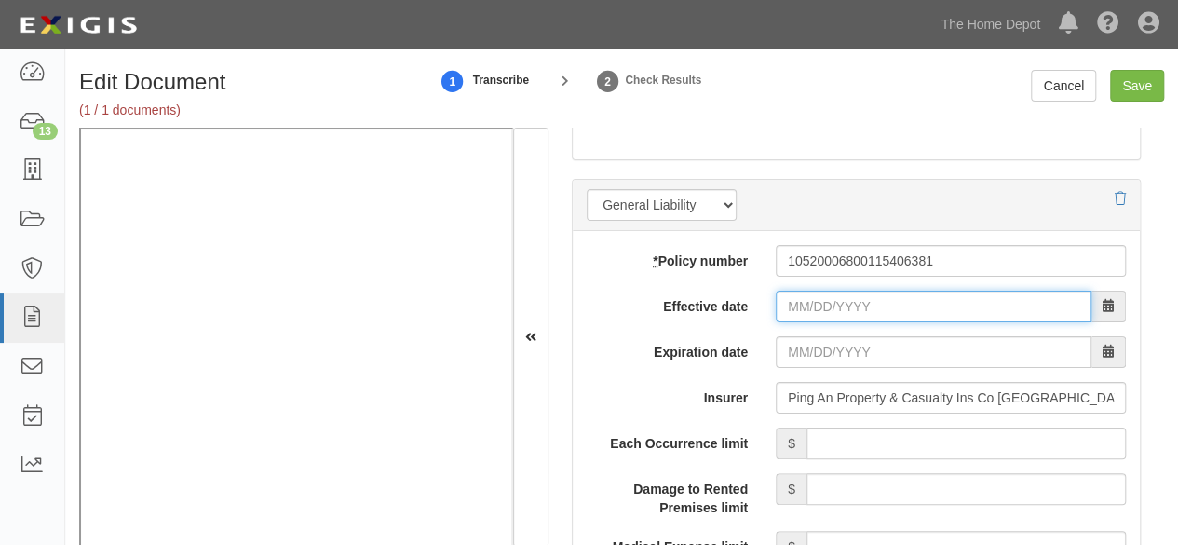
click at [807, 303] on input "Effective date" at bounding box center [934, 306] width 316 height 32
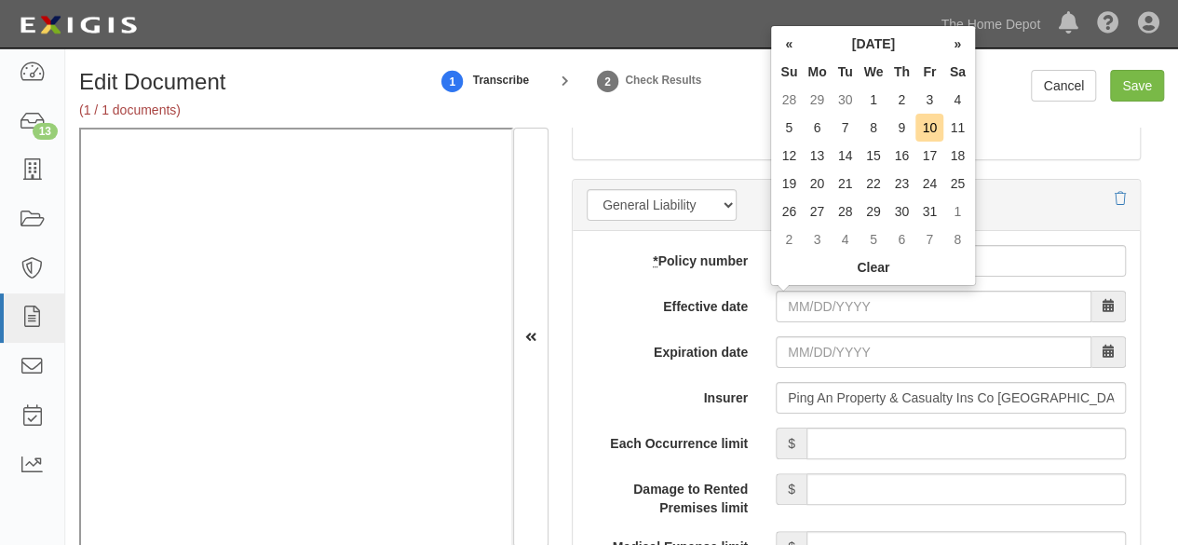
click at [953, 132] on td "11" at bounding box center [957, 128] width 28 height 28
type input "[DATE]"
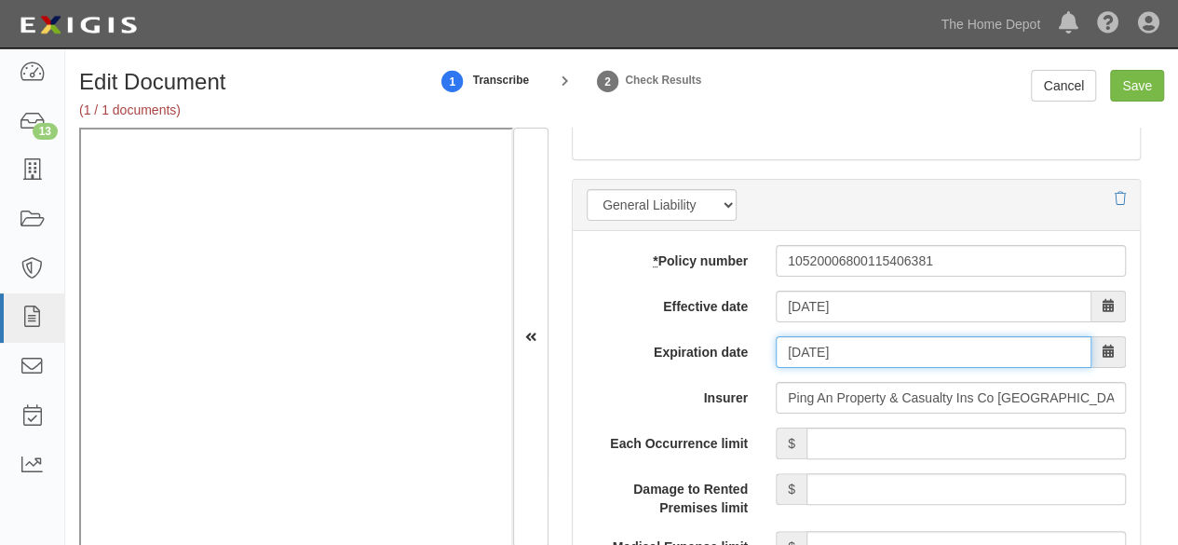
click at [814, 342] on input "10/11/2026" at bounding box center [934, 352] width 316 height 32
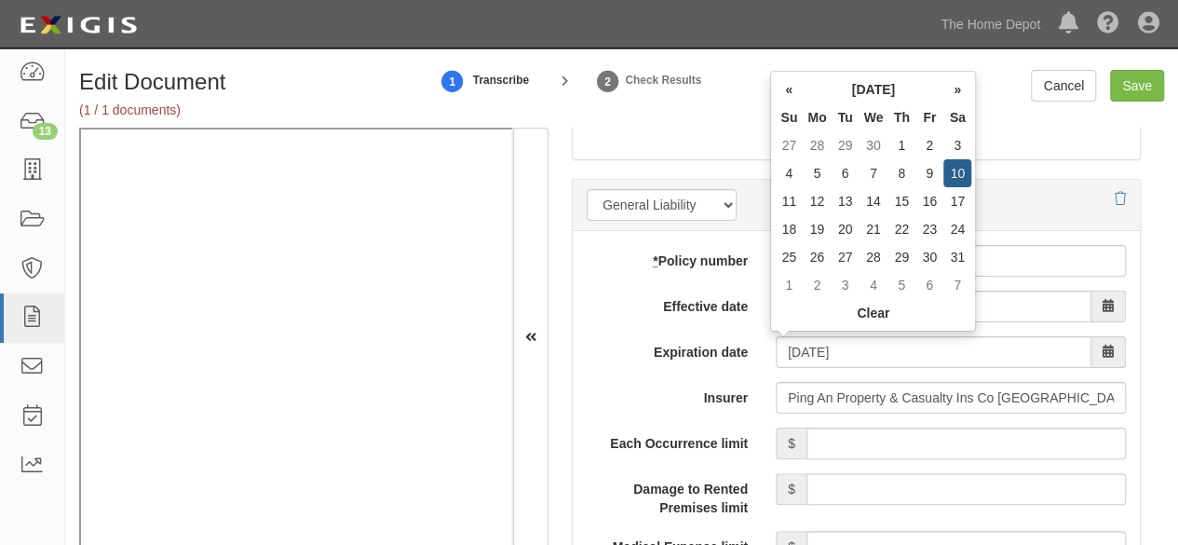
click at [956, 171] on td "10" at bounding box center [957, 173] width 28 height 28
type input "[DATE]"
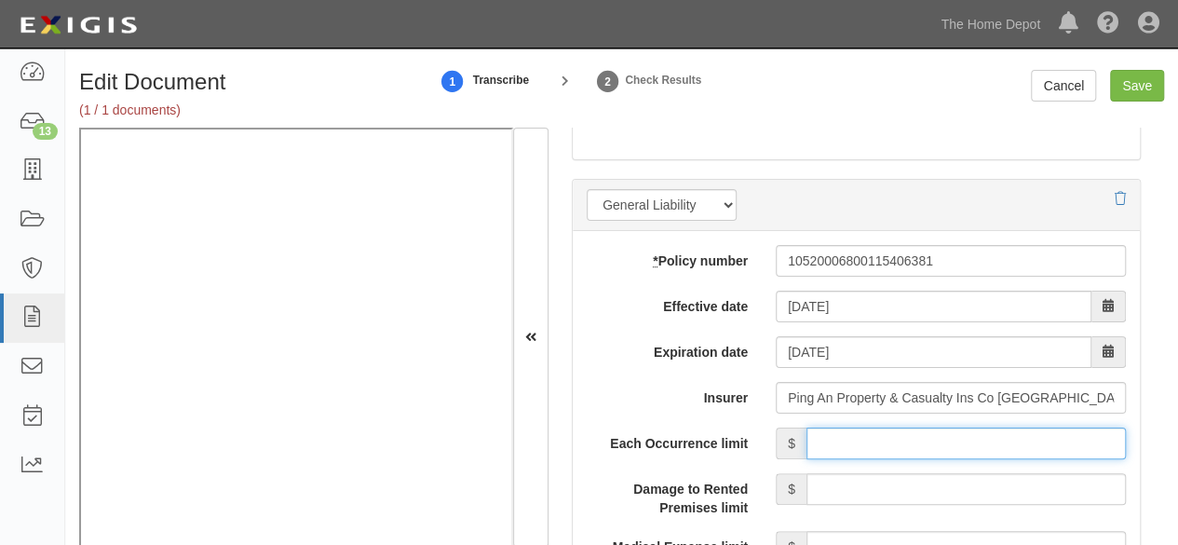
click at [886, 447] on input "Each Occurrence limit" at bounding box center [965, 443] width 319 height 32
type input "2,000,000"
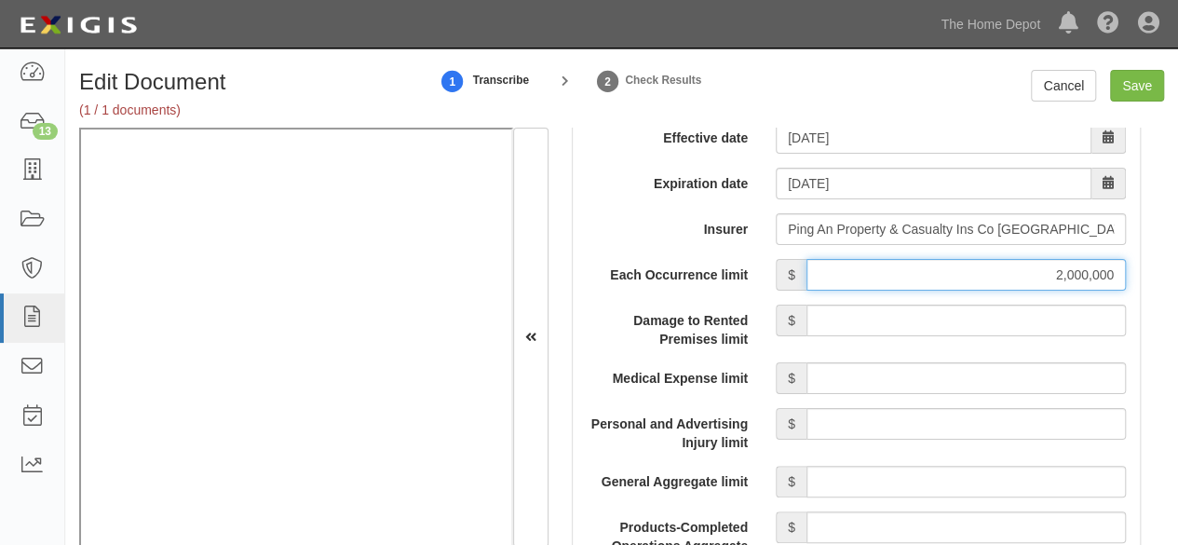
scroll to position [1676, 0]
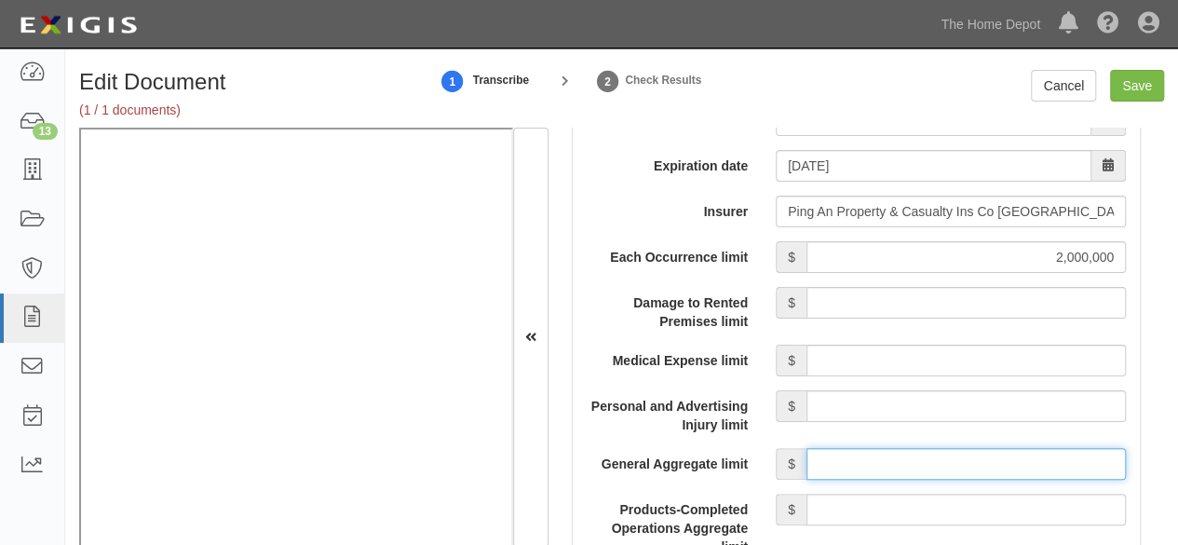
drag, startPoint x: 877, startPoint y: 465, endPoint x: 885, endPoint y: 443, distance: 23.0
click at [880, 459] on input "General Aggregate limit" at bounding box center [965, 464] width 319 height 32
type input "2,000,000"
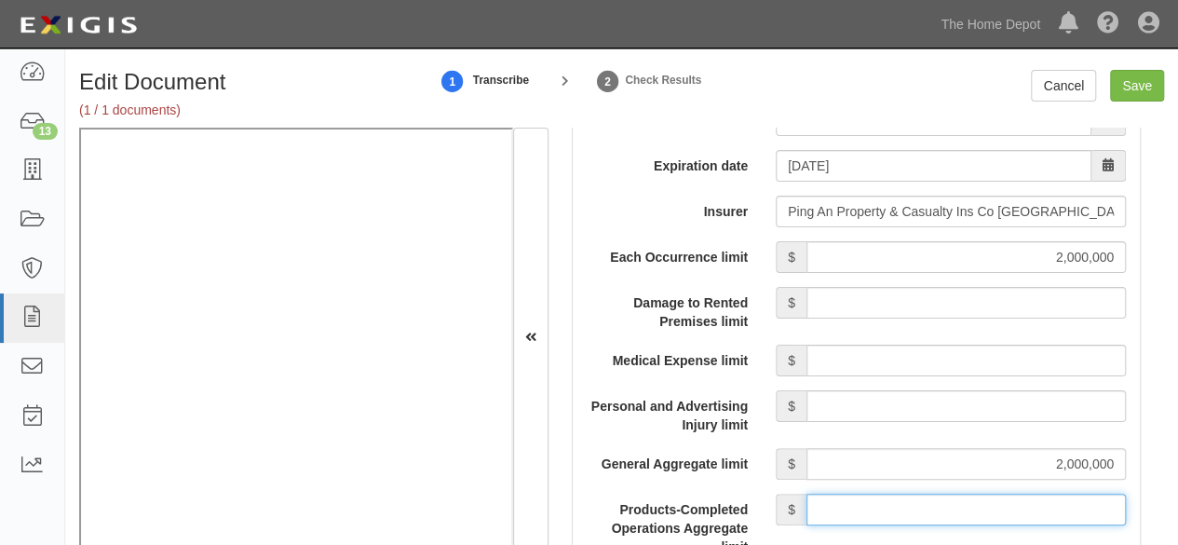
click at [911, 500] on input "Products-Completed Operations Aggregate limit" at bounding box center [965, 509] width 319 height 32
type input "2,000,000"
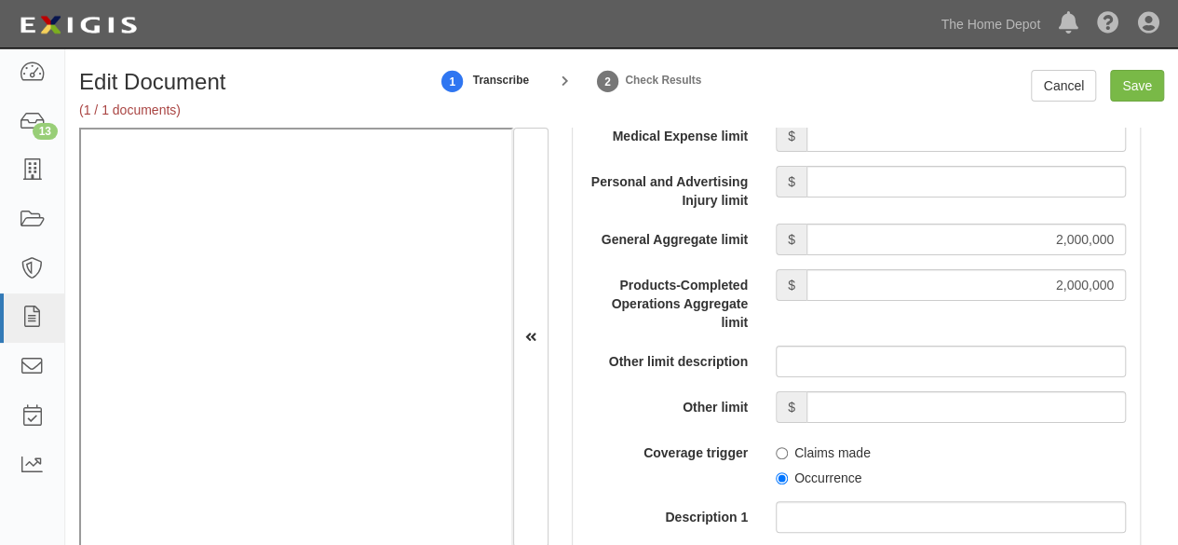
scroll to position [1955, 0]
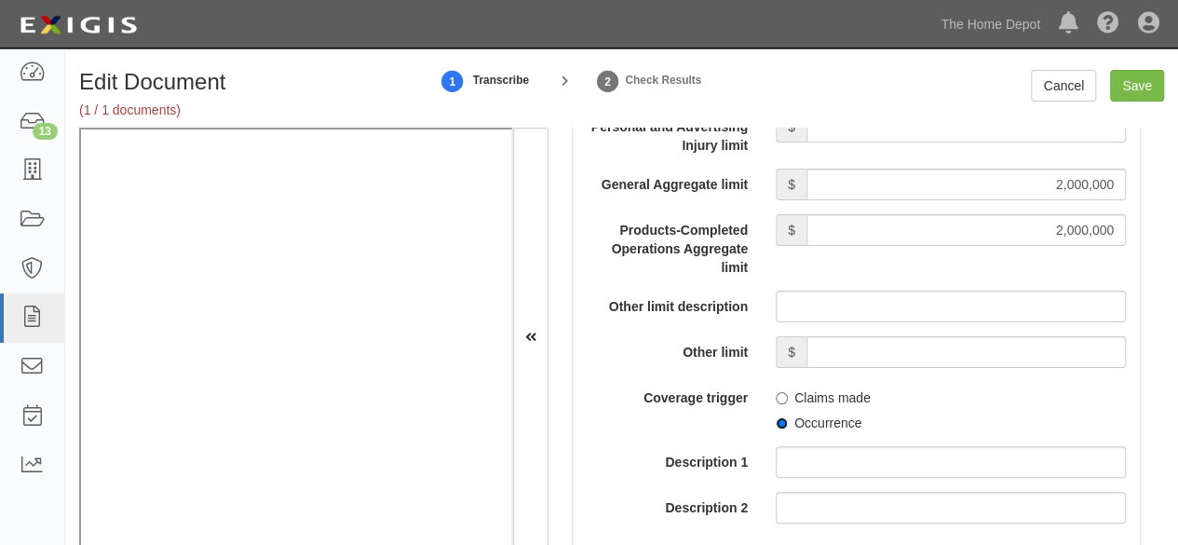
click at [776, 422] on input "Occurrence" at bounding box center [782, 423] width 12 height 12
radio input "true"
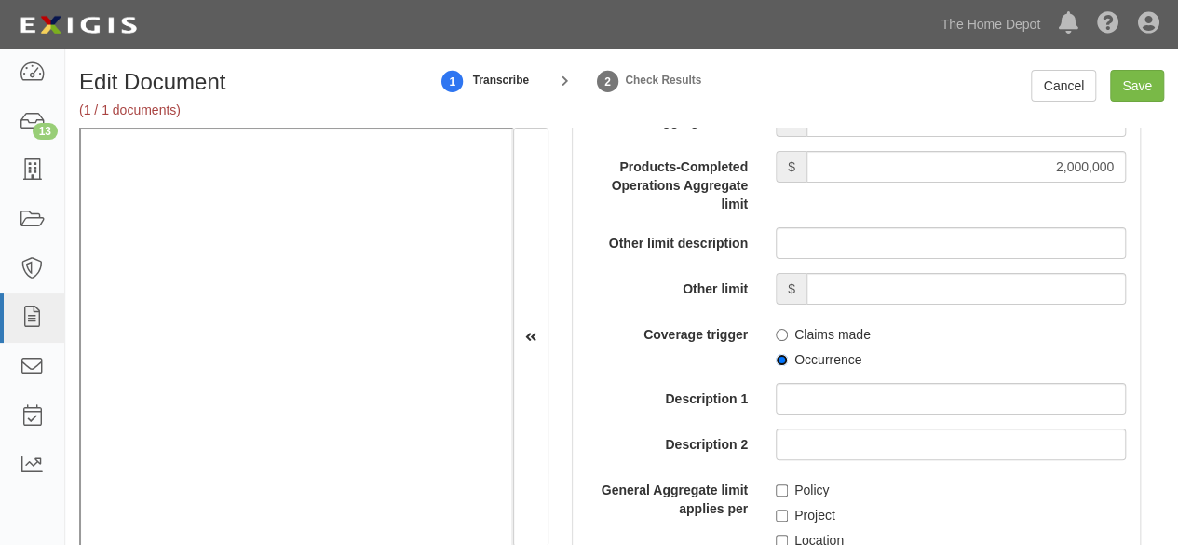
scroll to position [2048, 0]
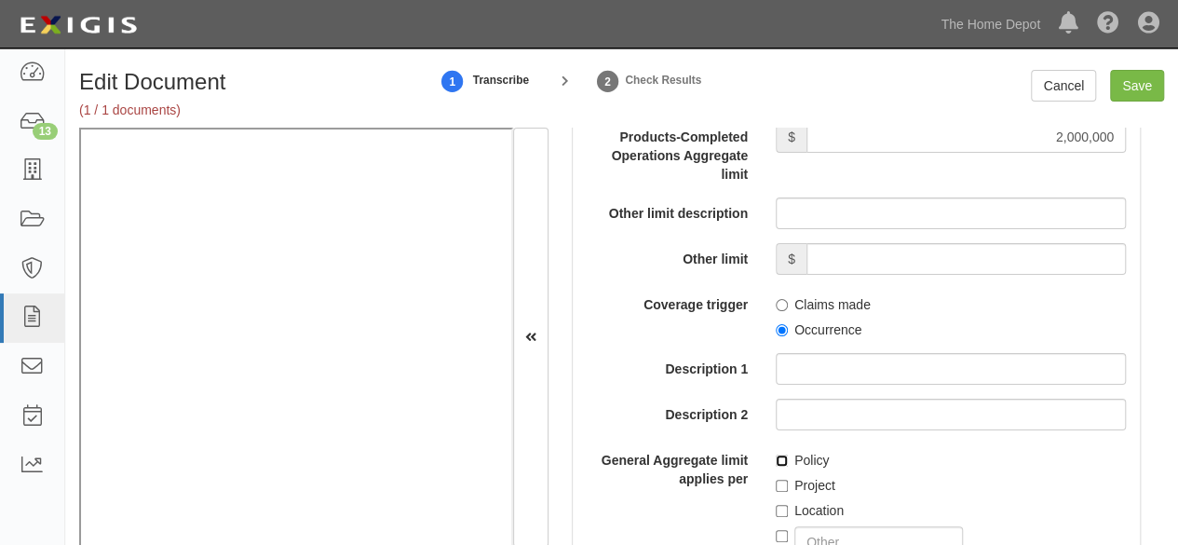
click at [776, 455] on input "Policy" at bounding box center [782, 460] width 12 height 12
checkbox input "true"
click at [1125, 83] on input "Save" at bounding box center [1137, 86] width 54 height 32
type input "2000000"
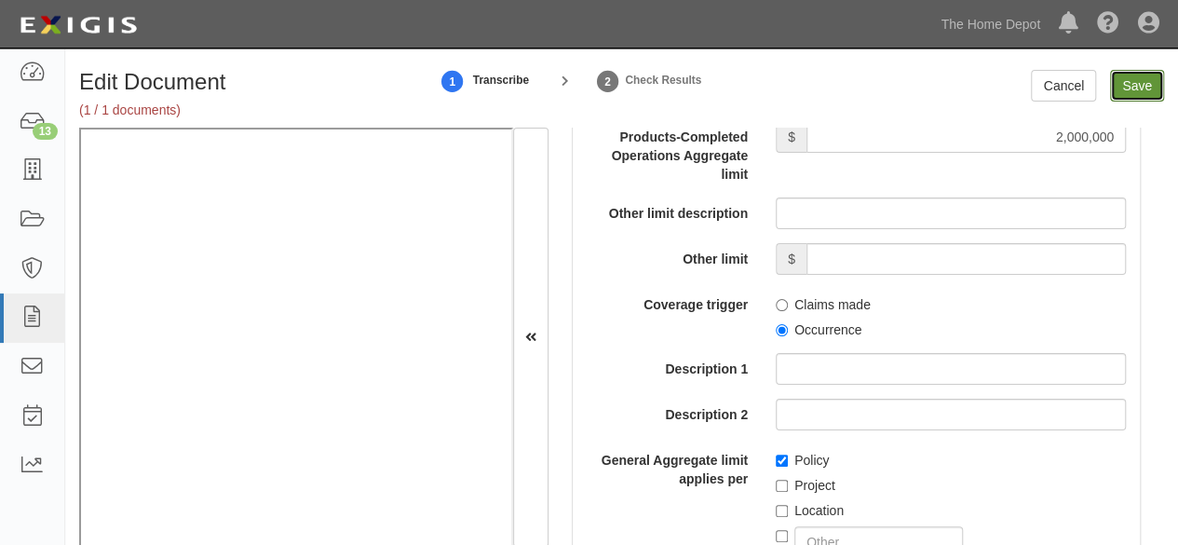
type input "2000000"
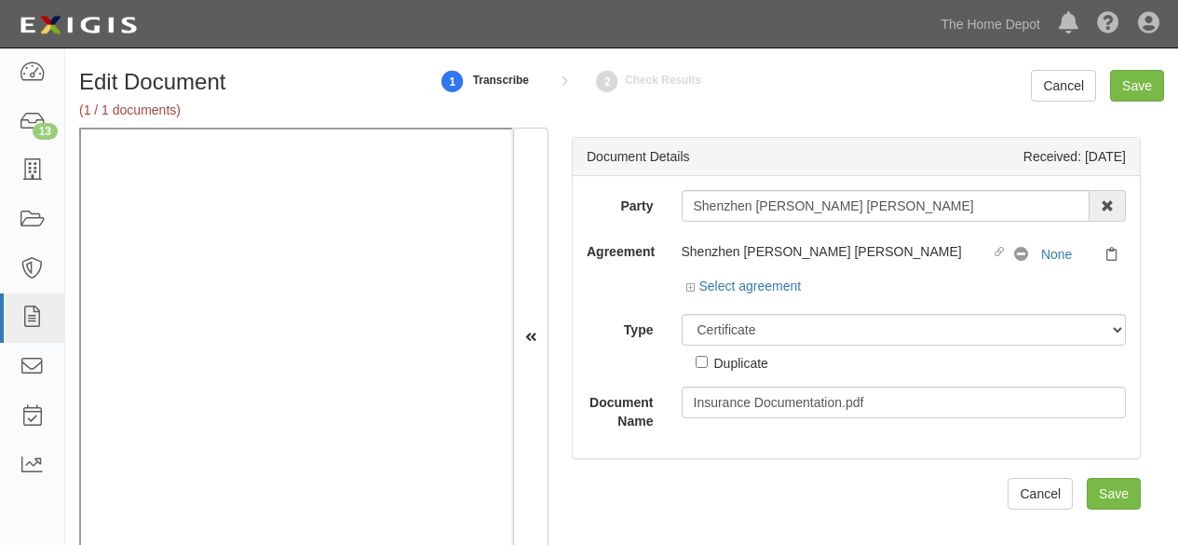
select select "CertificateDetail"
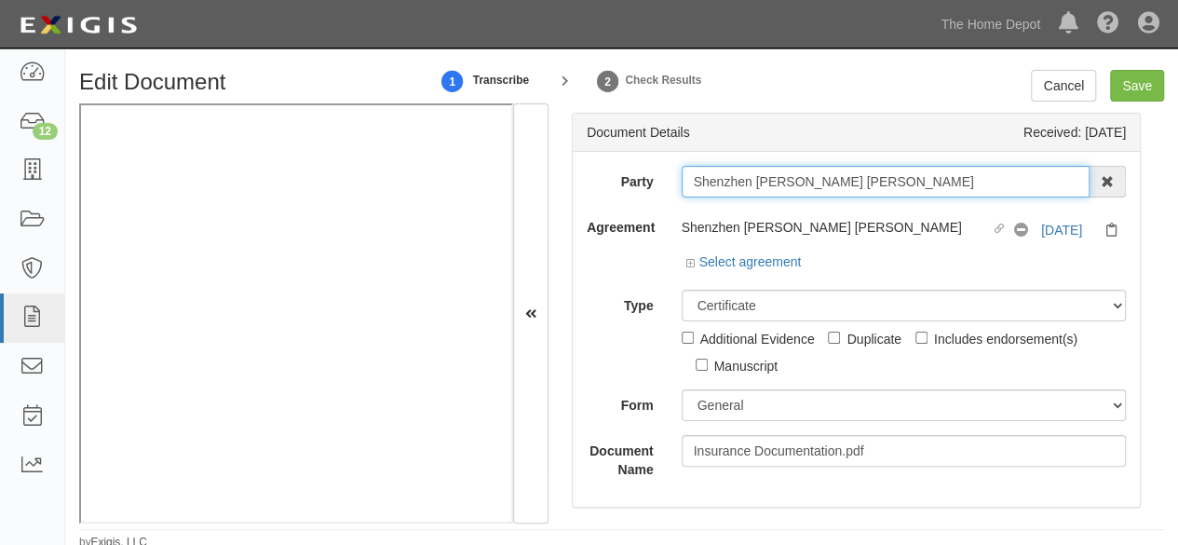
drag, startPoint x: 985, startPoint y: 182, endPoint x: 508, endPoint y: 189, distance: 476.8
click at [410, 36] on body "Toggle navigation Dashboard 12 Inbox Parties Agreements Coverages Documents Mes…" at bounding box center [589, 275] width 1178 height 550
paste input "Fenwaygo LLC"
type input "Fenwaygo LL"
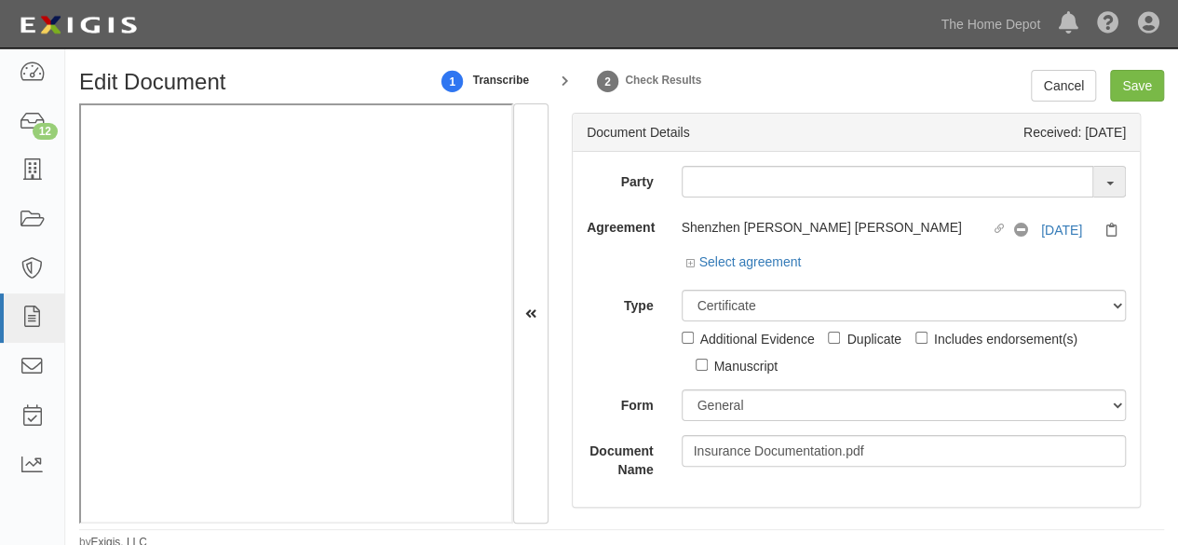
click at [630, 263] on div "Party 1000576868 Ontario Inc. [STREET_ADDRESS] Inc. (MOD LIGHTING) 120014451921…" at bounding box center [856, 322] width 539 height 313
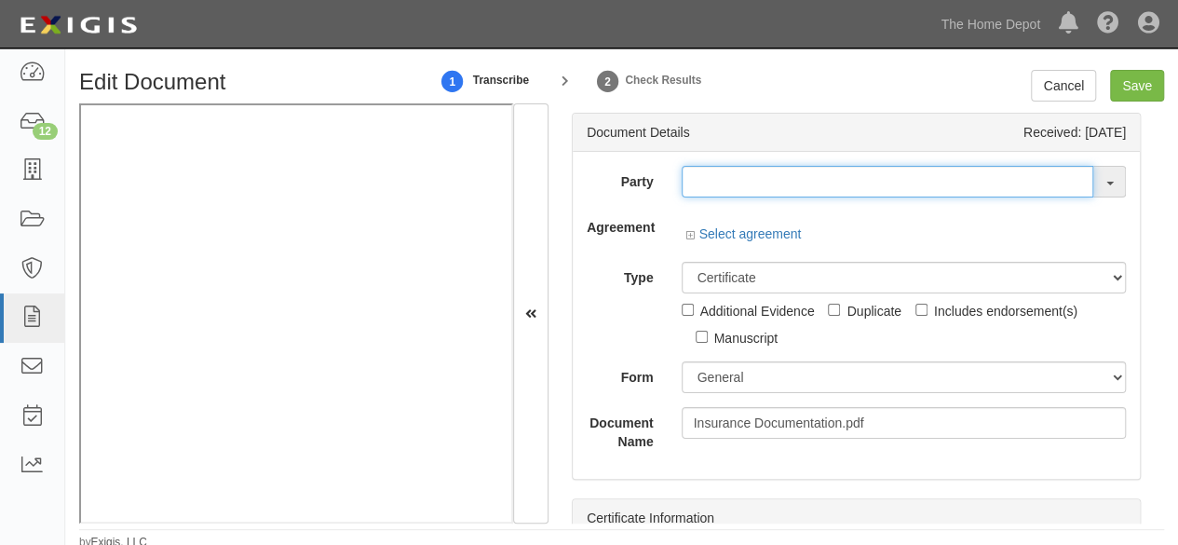
click at [703, 174] on input "text" at bounding box center [888, 182] width 412 height 32
paste input "Fenwaygo LLC"
type input "Fenwaygo LLC"
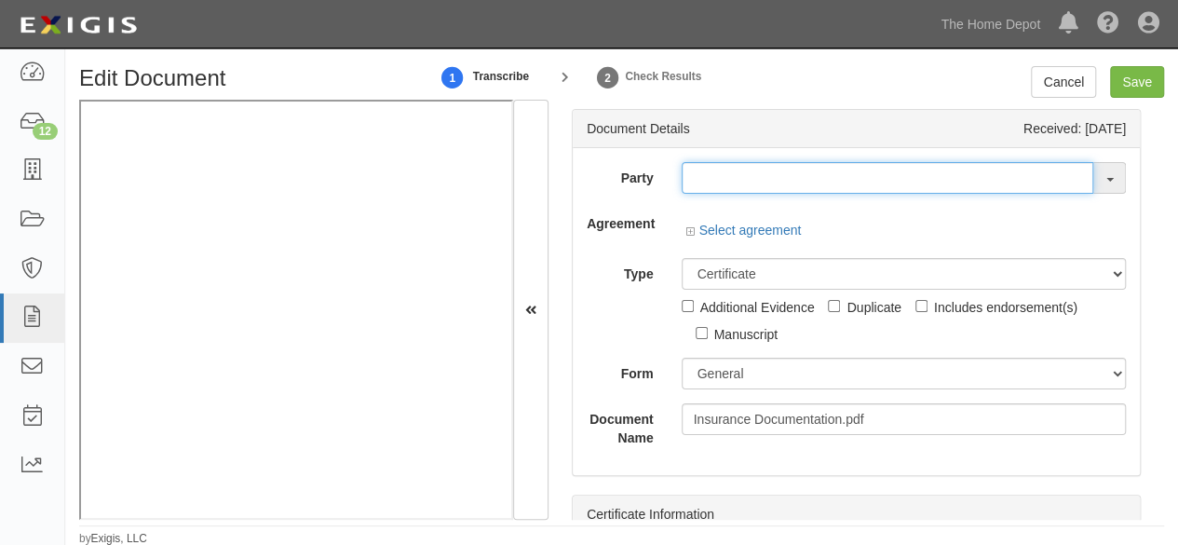
scroll to position [5, 0]
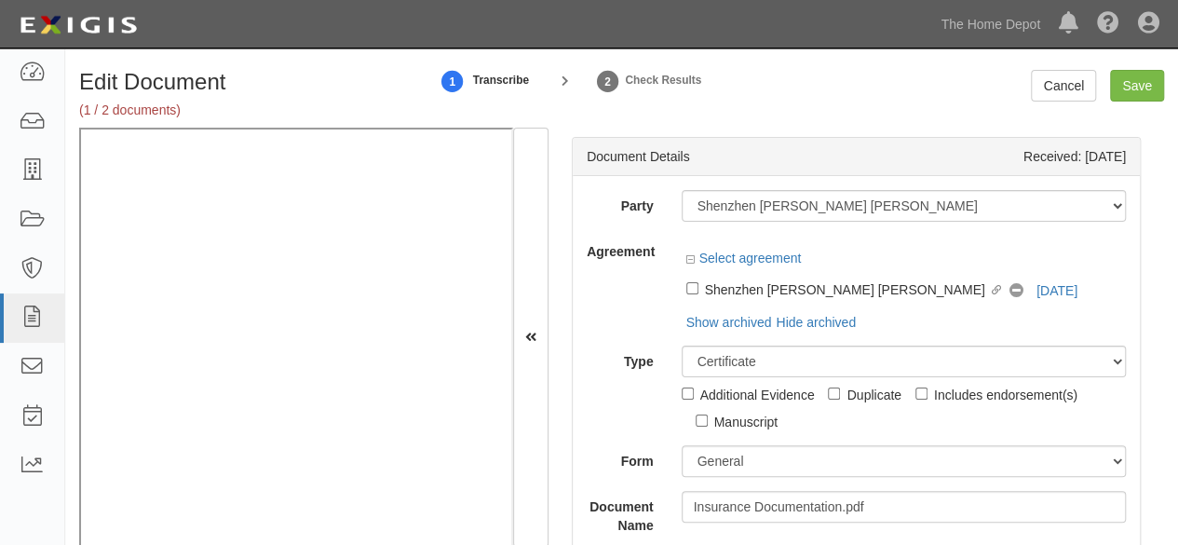
scroll to position [5, 0]
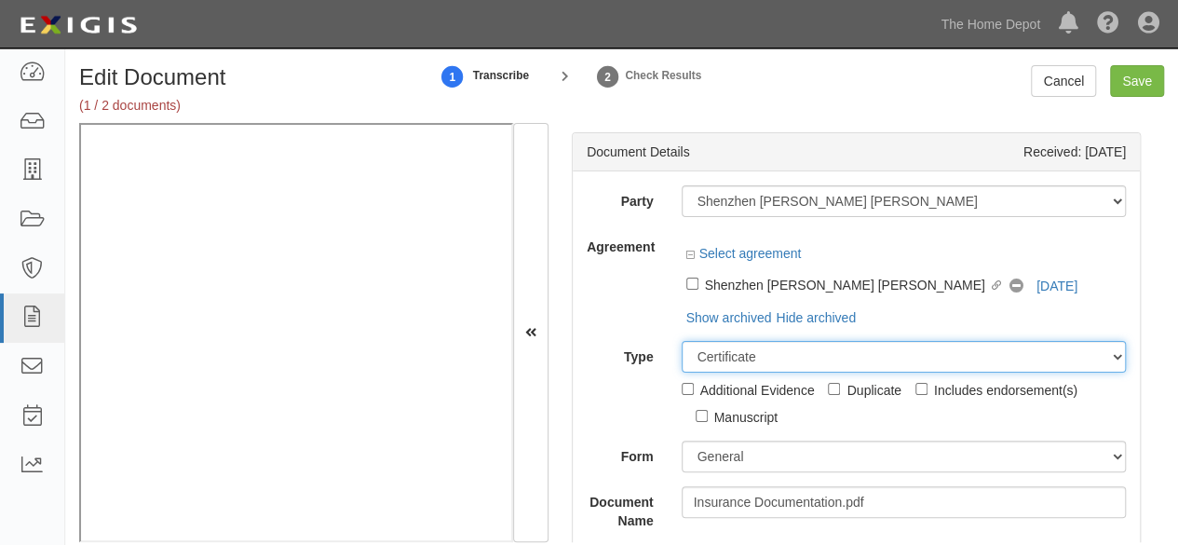
click at [1043, 341] on select "Unassigned Binder Cancellation Notice Certificate Contract Endorsement Insuranc…" at bounding box center [904, 357] width 445 height 32
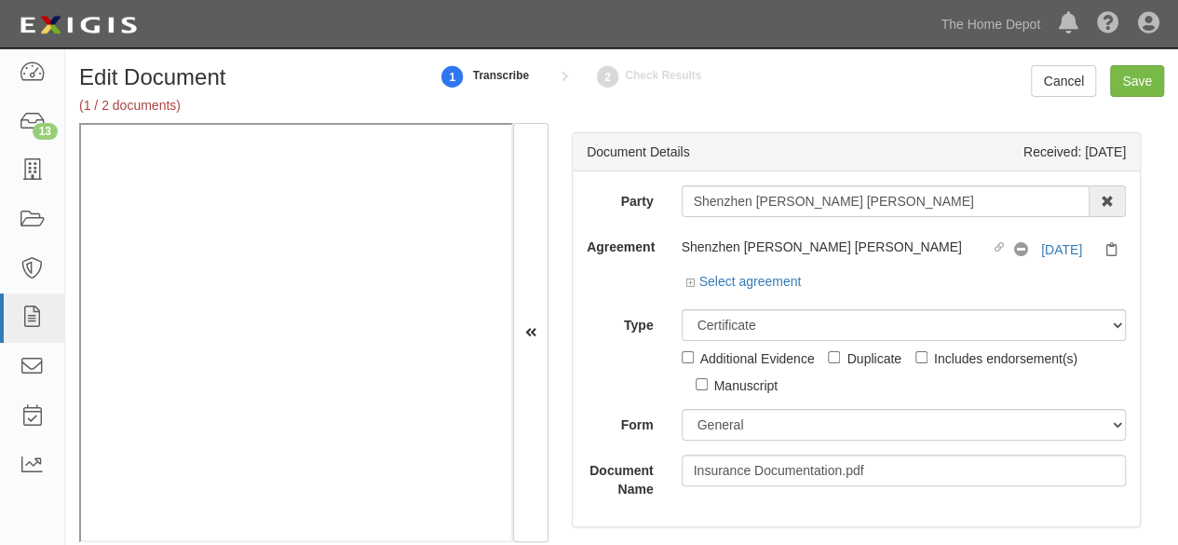
click at [637, 277] on div "Agreement Shenzhen Jinglei Chuangxin Youxian Gongsi Linked agreement No Coverag…" at bounding box center [856, 263] width 567 height 64
click at [1041, 250] on link "10/10/26" at bounding box center [1061, 249] width 41 height 15
click at [1136, 77] on input "Save" at bounding box center [1137, 81] width 54 height 32
type input "2000000"
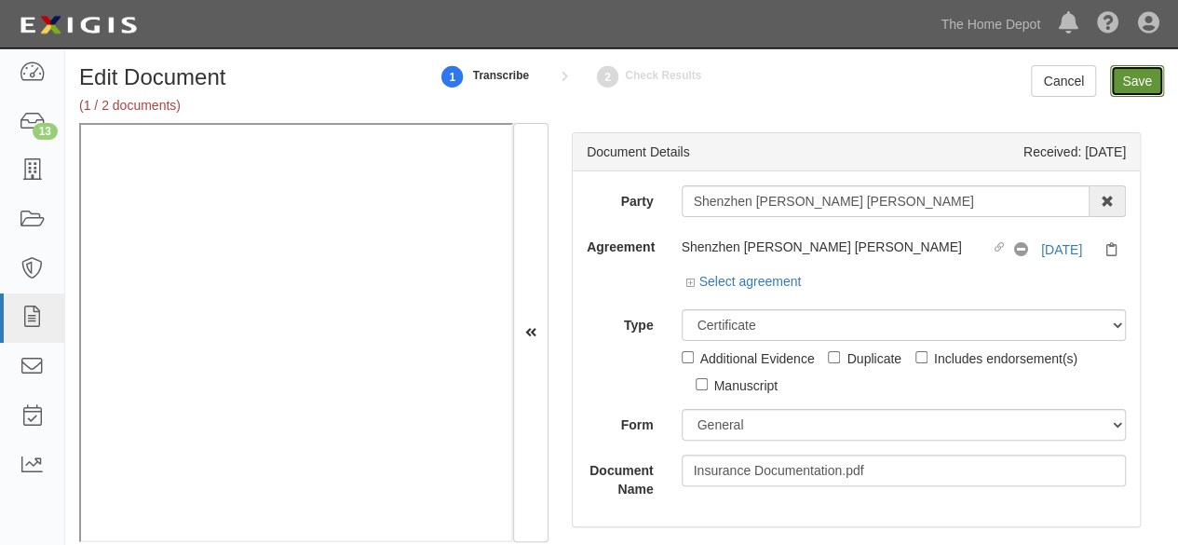
type input "2000000"
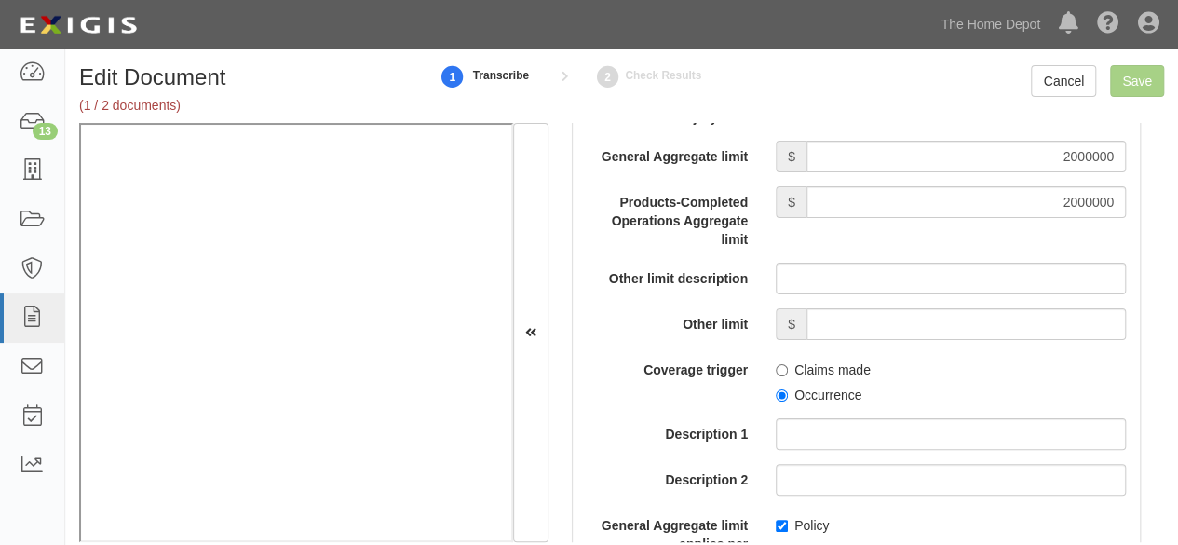
scroll to position [2235, 0]
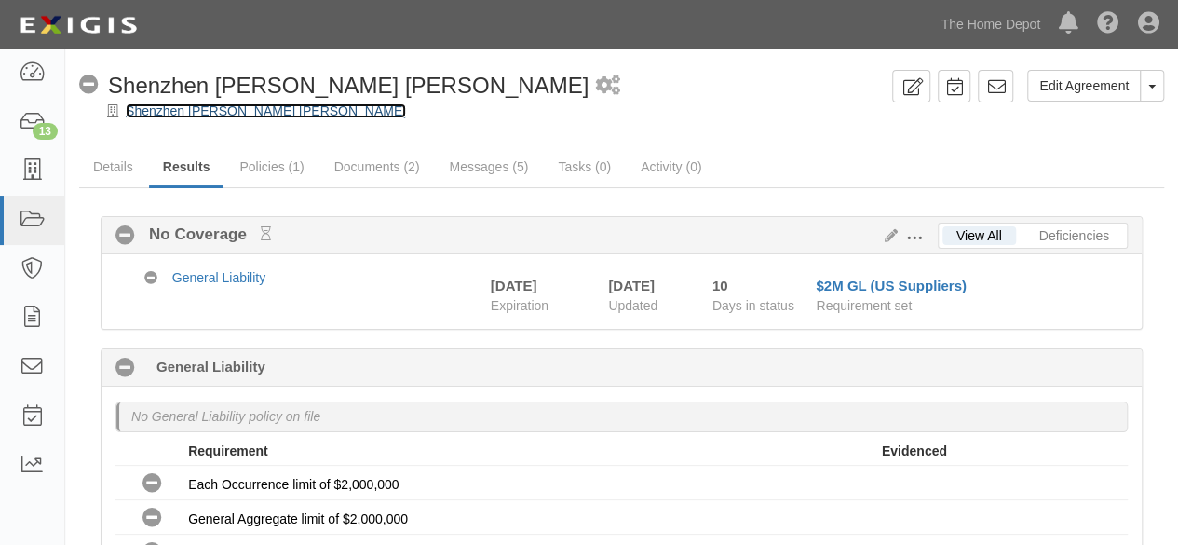
click at [203, 113] on link "Shenzhen [PERSON_NAME] [PERSON_NAME]" at bounding box center [266, 110] width 280 height 15
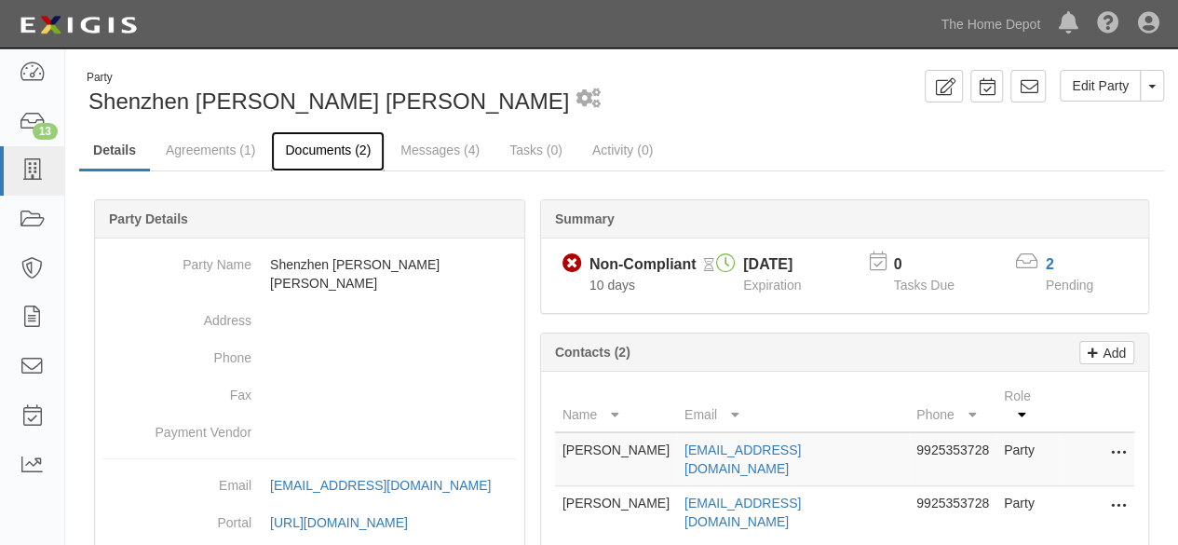
click at [302, 154] on link "Documents (2)" at bounding box center [328, 151] width 114 height 40
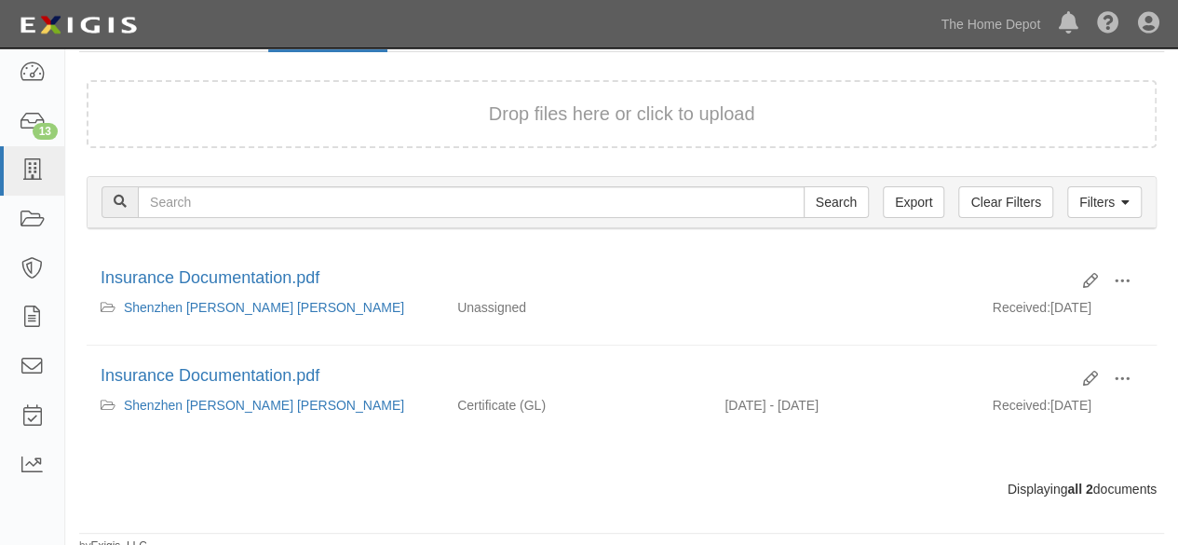
scroll to position [125, 0]
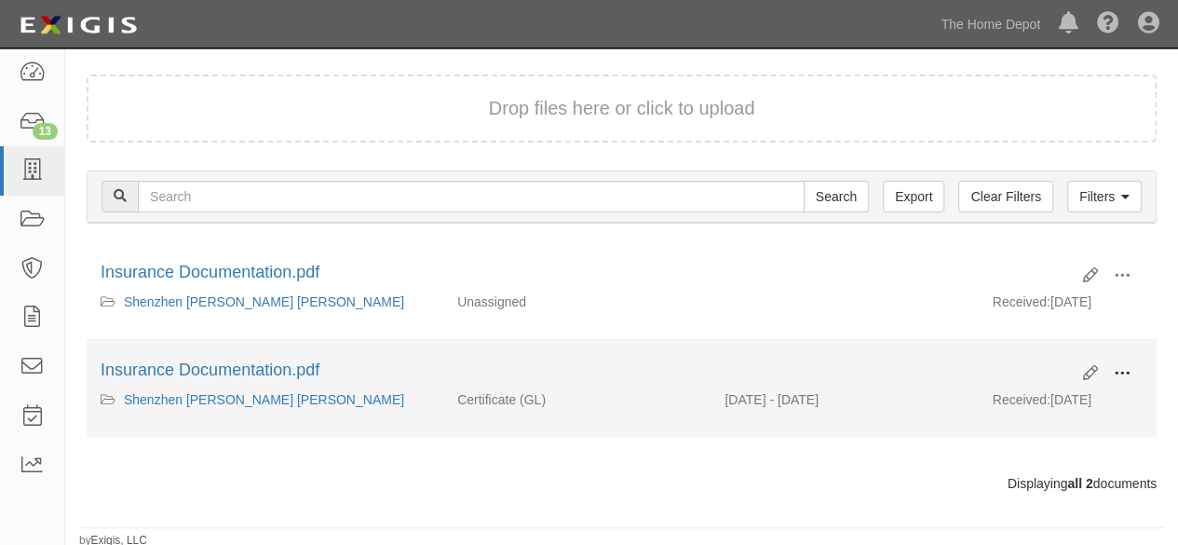
click at [1119, 368] on span at bounding box center [1122, 373] width 17 height 17
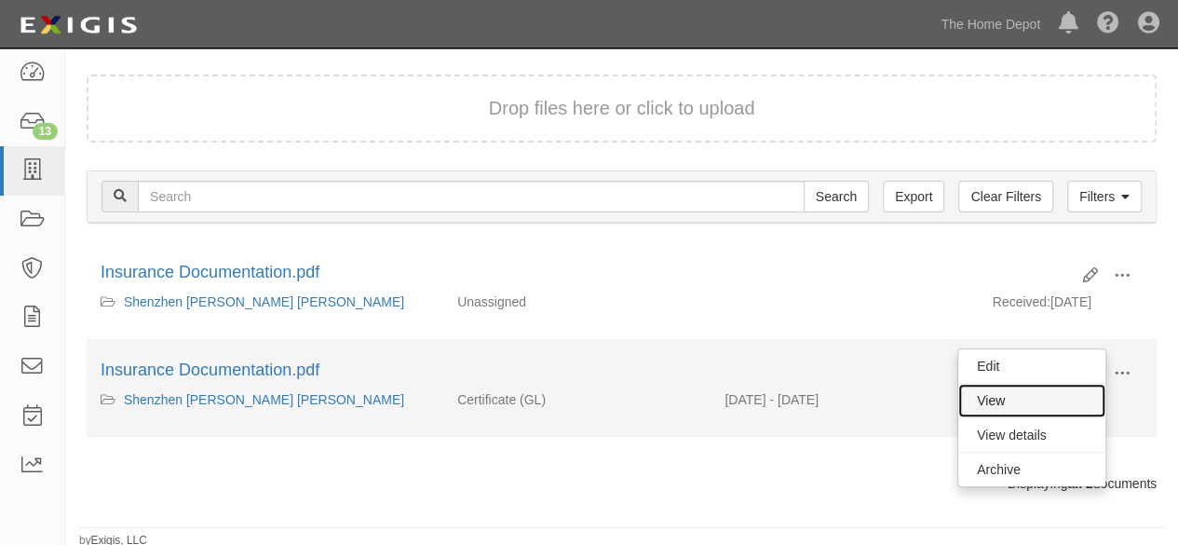
click at [1057, 390] on link "View" at bounding box center [1031, 401] width 147 height 34
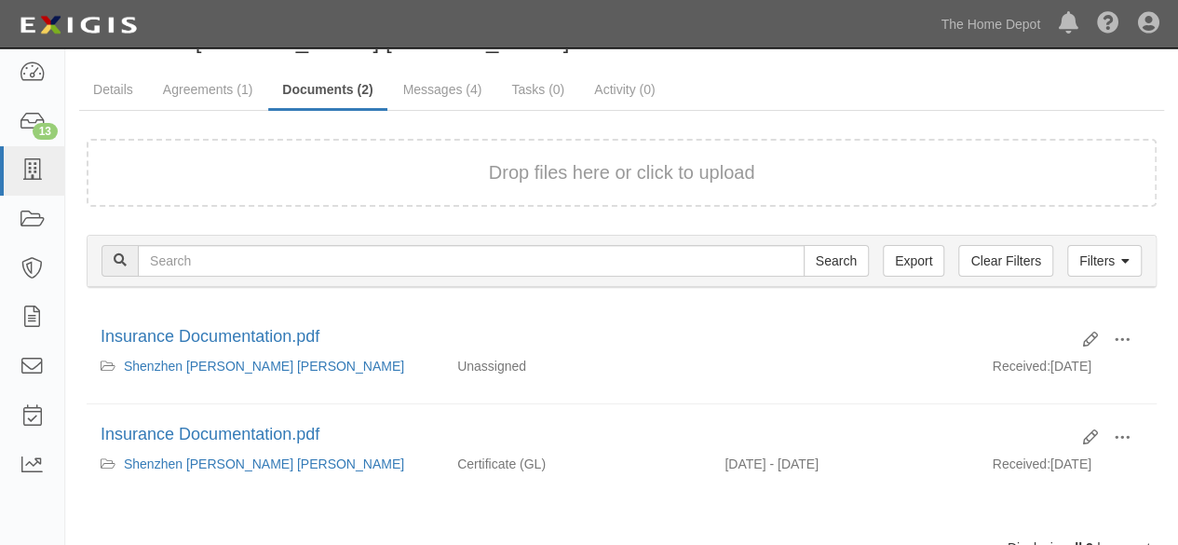
scroll to position [0, 0]
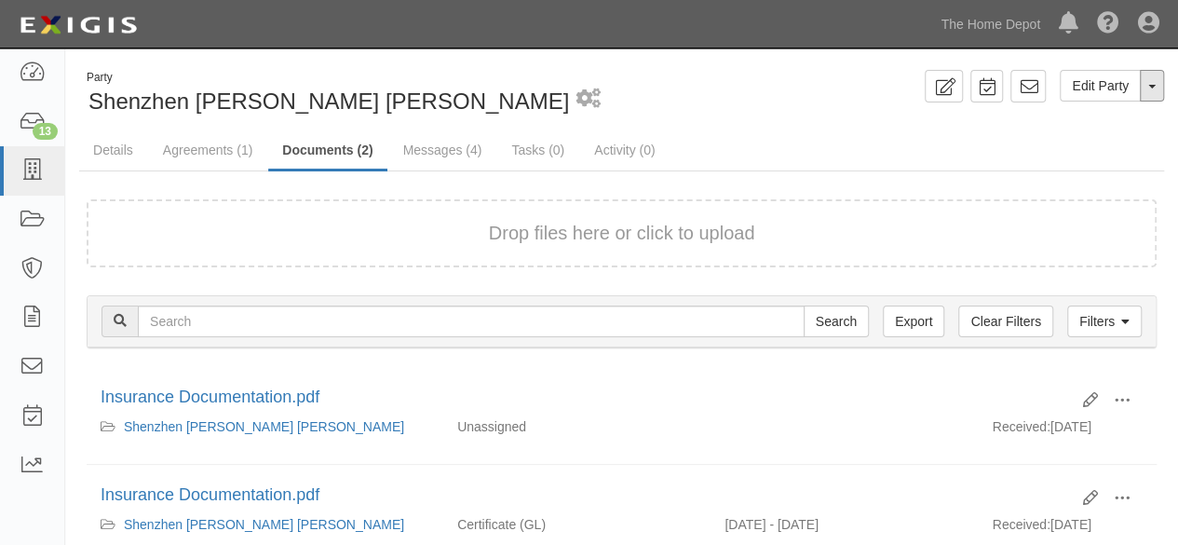
drag, startPoint x: 1157, startPoint y: 96, endPoint x: 1141, endPoint y: 128, distance: 36.6
click at [1157, 96] on button "Toggle Party Dropdown" at bounding box center [1152, 86] width 24 height 32
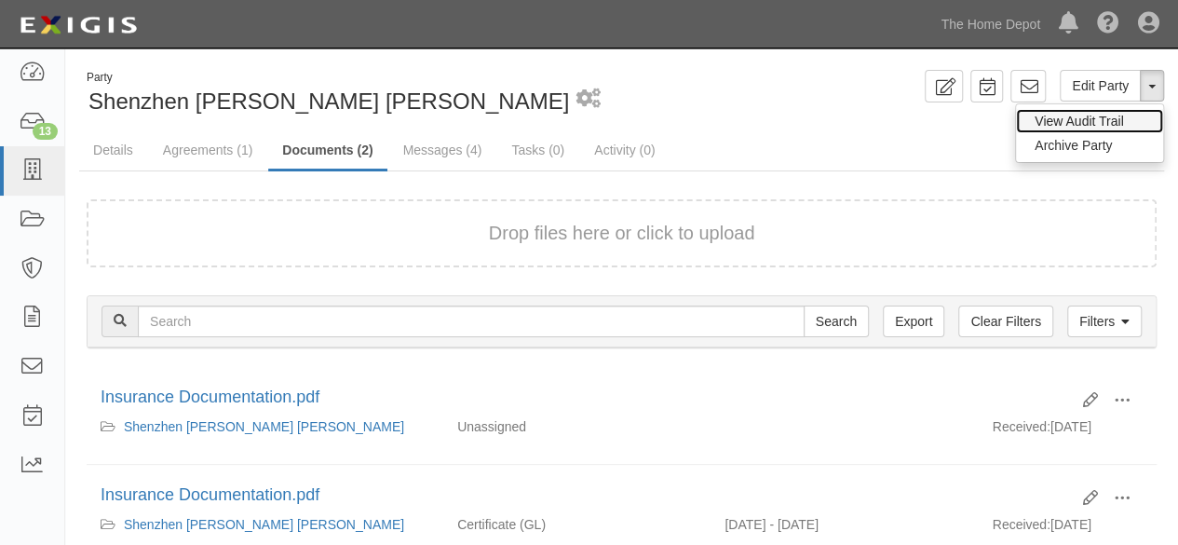
click at [1096, 120] on link "View Audit Trail" at bounding box center [1089, 121] width 147 height 24
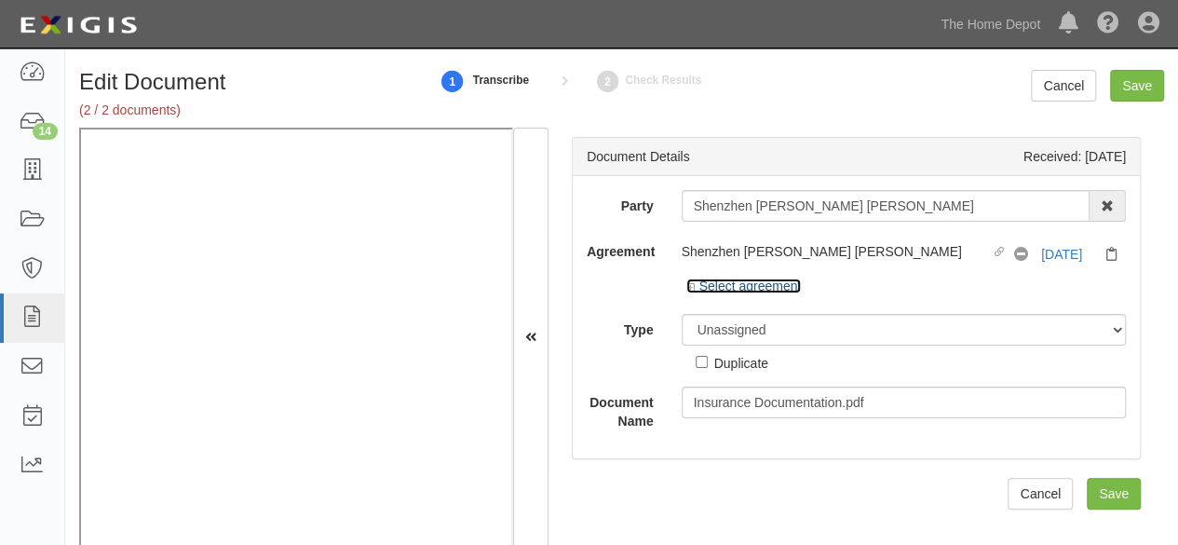
drag, startPoint x: 720, startPoint y: 287, endPoint x: 713, endPoint y: 295, distance: 10.6
click at [720, 287] on link "Select agreement" at bounding box center [743, 285] width 115 height 15
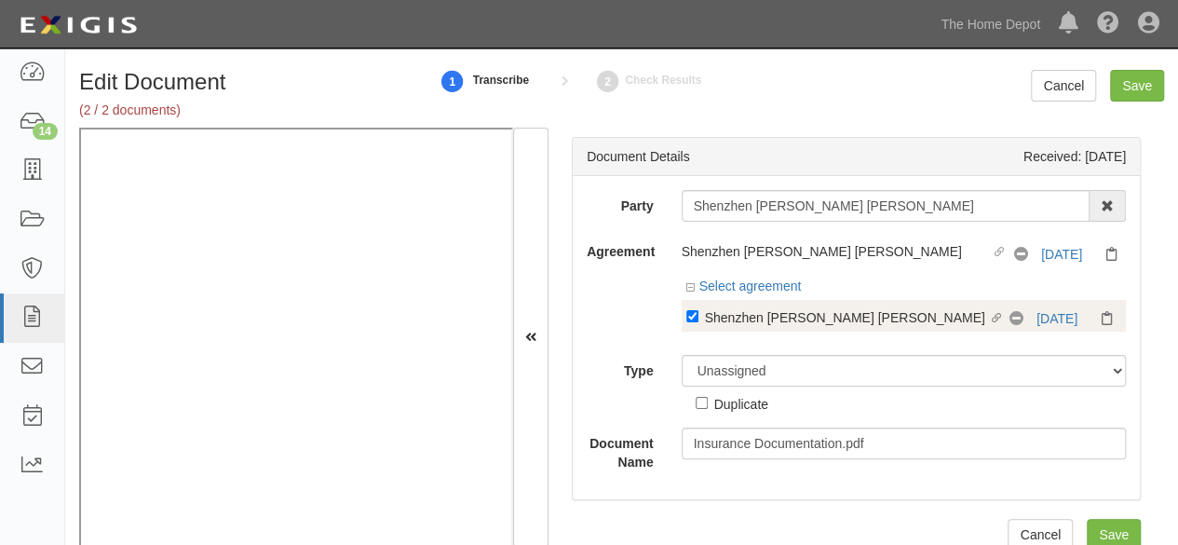
click at [713, 321] on div "Shenzhen [PERSON_NAME] [PERSON_NAME]" at bounding box center [847, 316] width 284 height 20
click at [698, 321] on input "Linked agreement Shenzhen Jinglei Chuangxin Youxian Gongsi Linked agreement" at bounding box center [692, 316] width 12 height 12
checkbox input "false"
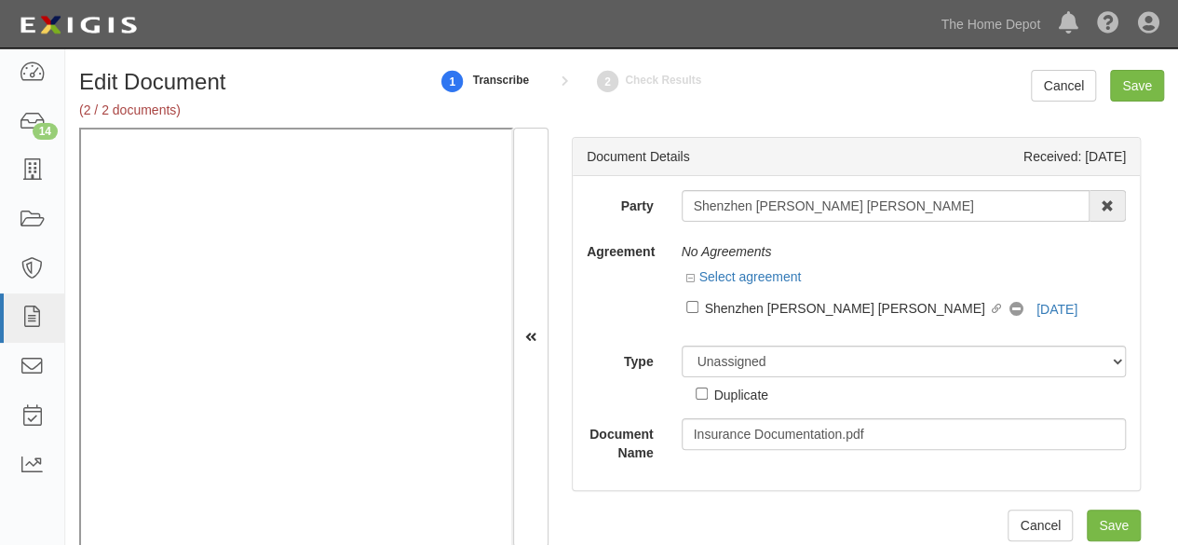
click at [718, 384] on div "Duplicate" at bounding box center [741, 394] width 54 height 20
click at [708, 387] on input "Duplicate" at bounding box center [702, 393] width 12 height 12
checkbox input "true"
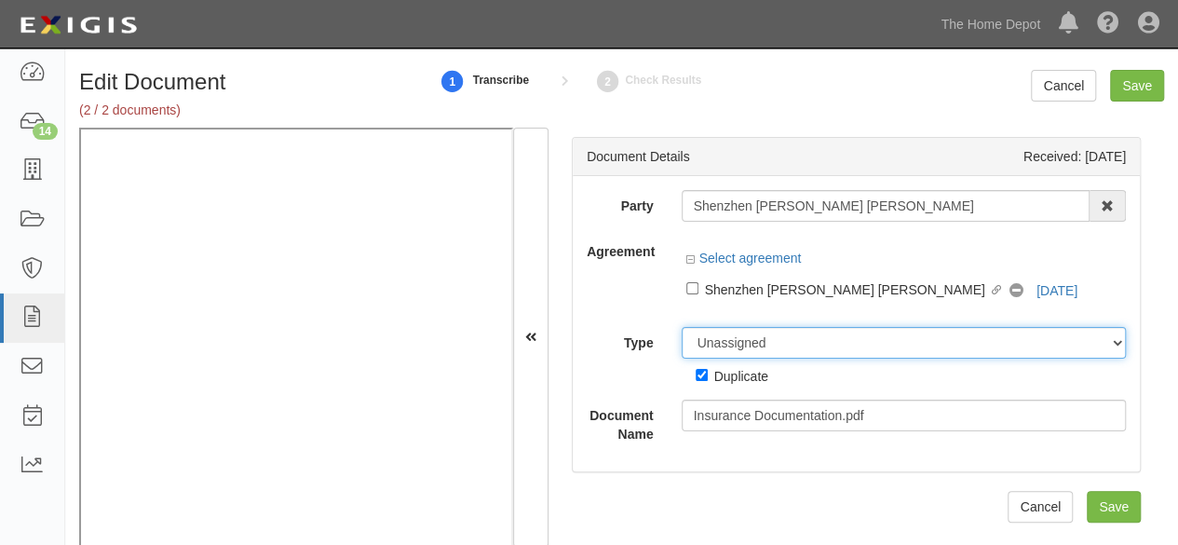
click at [727, 345] on select "Unassigned Binder Cancellation Notice Certificate Contract Endorsement Insuranc…" at bounding box center [904, 343] width 445 height 32
select select "OtherDetail"
click at [682, 327] on select "Unassigned Binder Cancellation Notice Certificate Contract Endorsement Insuranc…" at bounding box center [904, 343] width 445 height 32
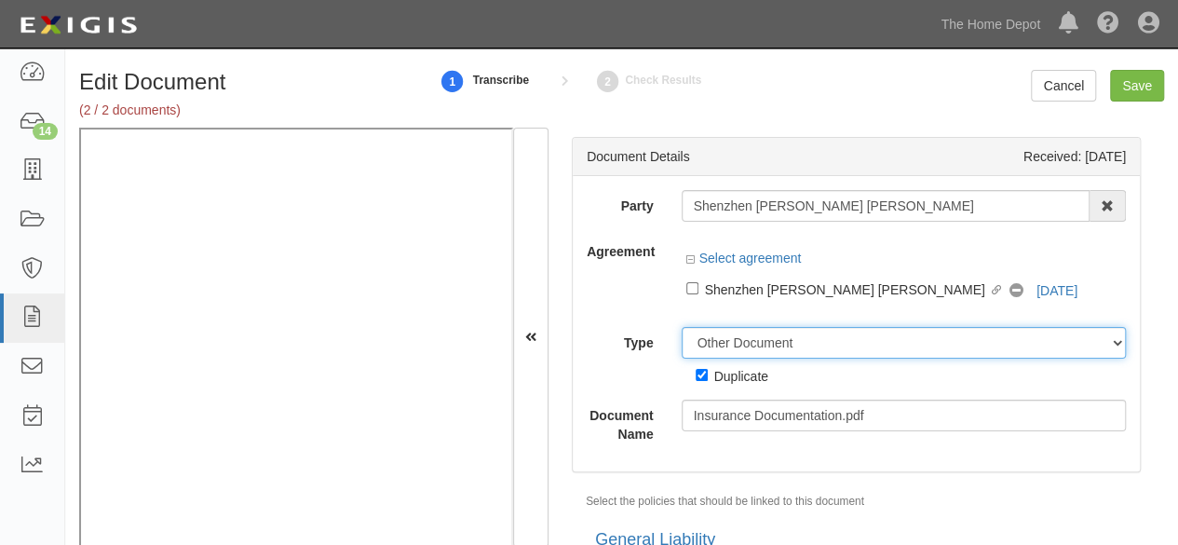
scroll to position [125, 0]
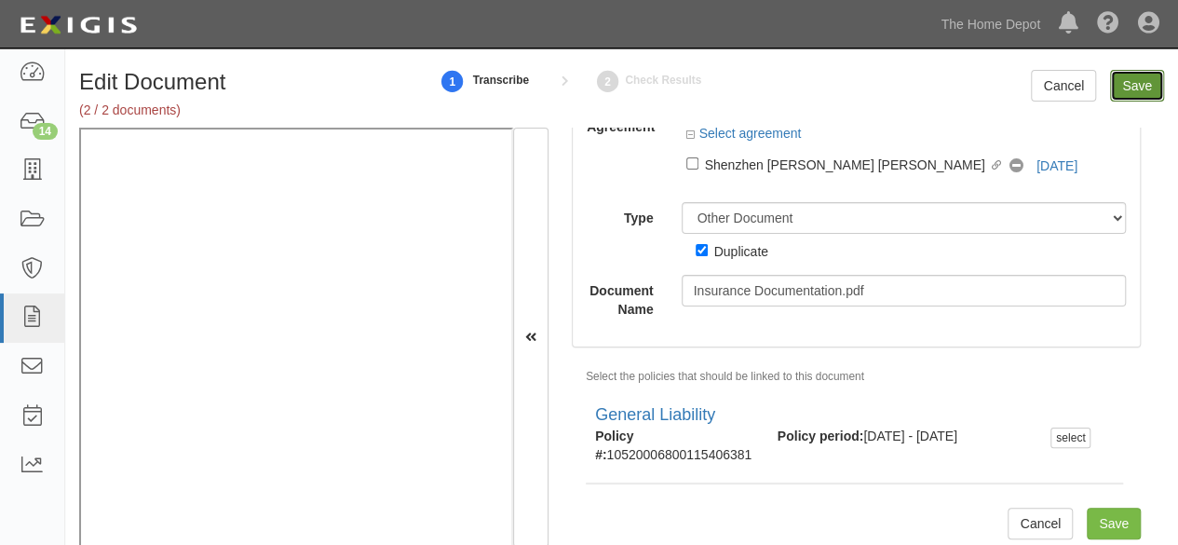
click at [1137, 87] on input "Save" at bounding box center [1137, 86] width 54 height 32
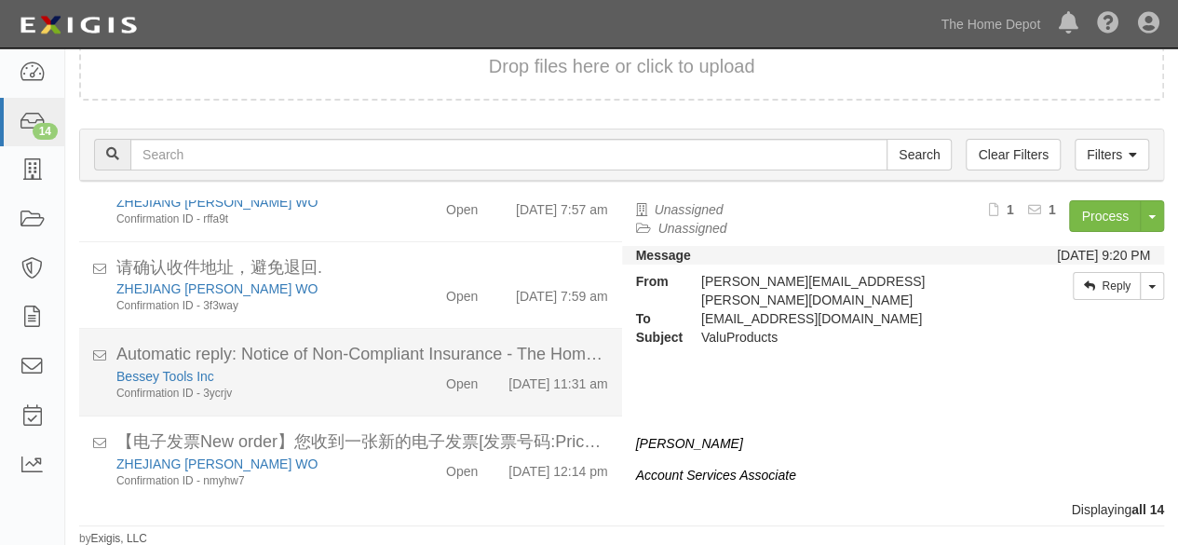
scroll to position [1001, 0]
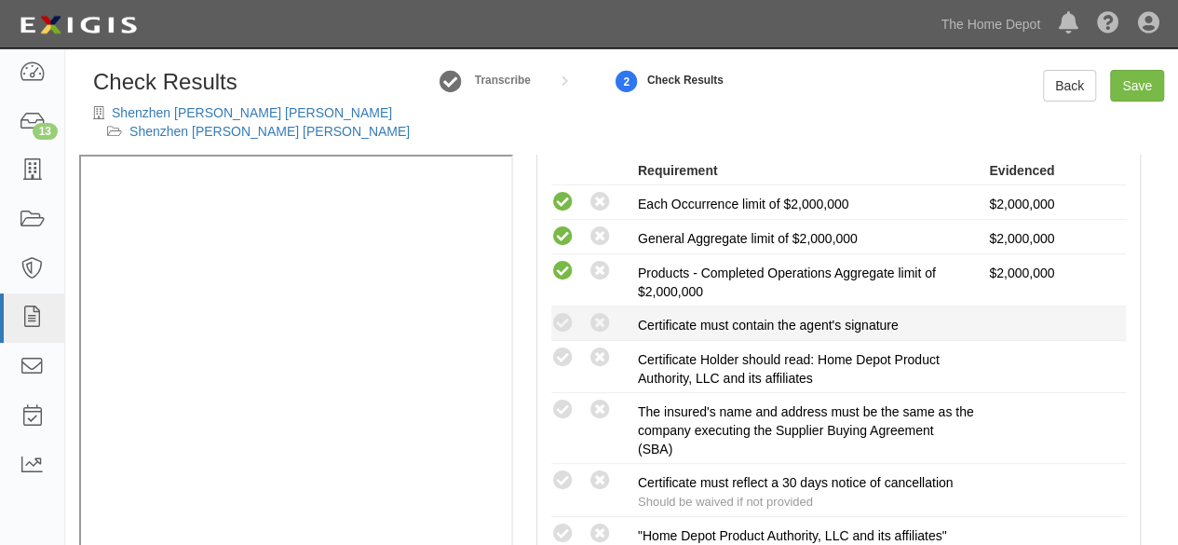
scroll to position [466, 0]
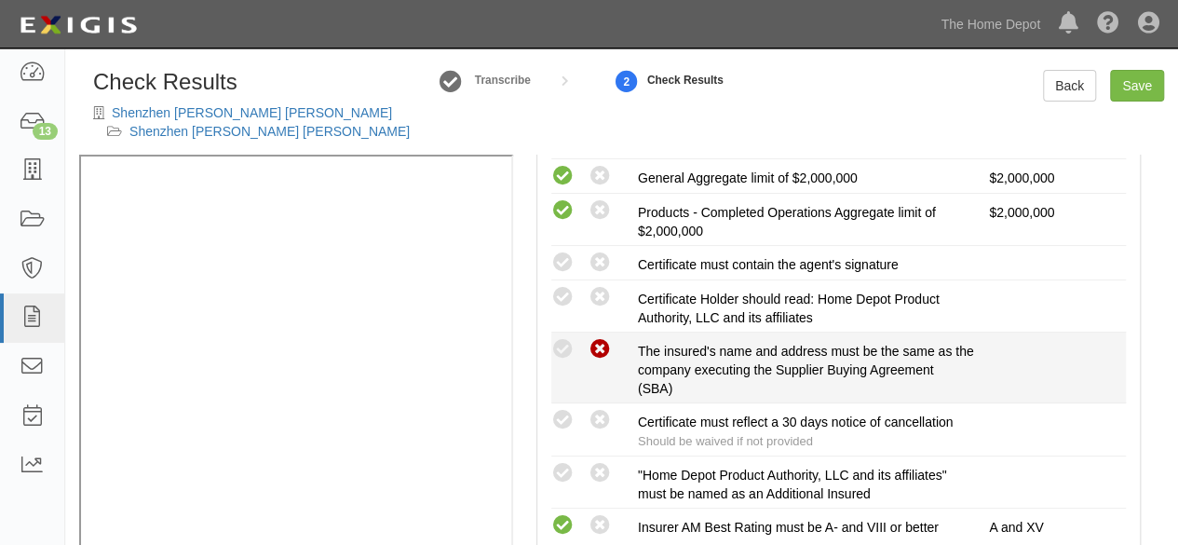
click at [601, 349] on icon at bounding box center [599, 349] width 23 height 23
radio input "true"
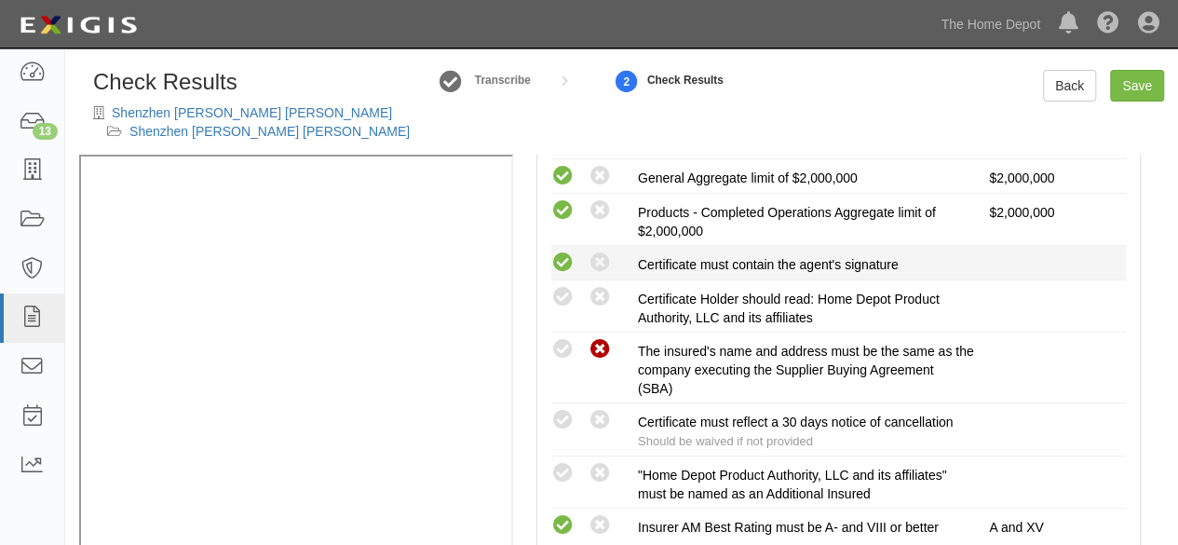
click at [553, 262] on icon at bounding box center [562, 262] width 23 height 23
radio input "true"
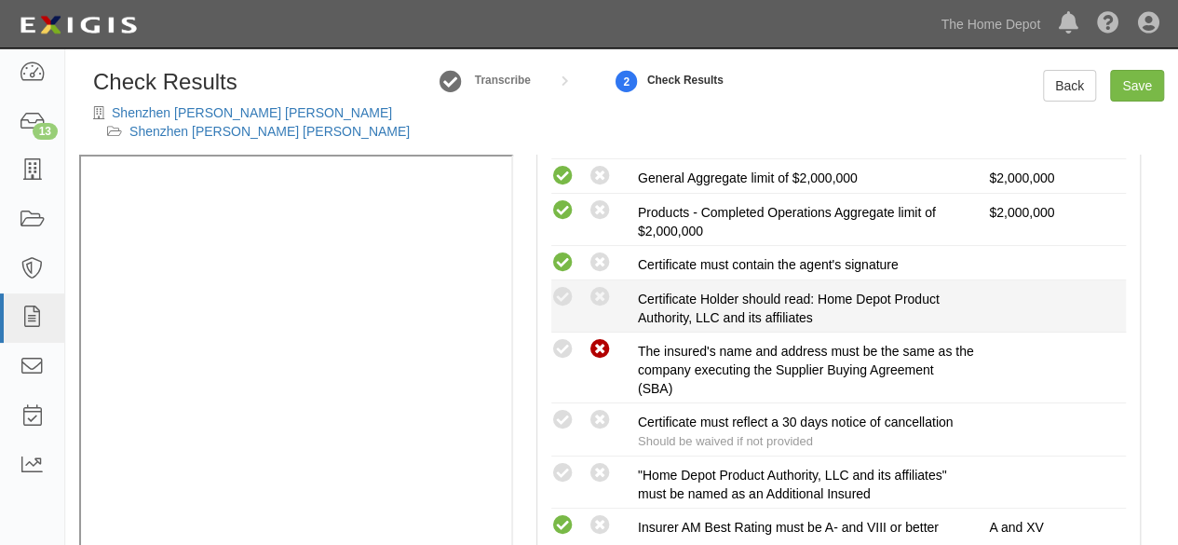
click at [566, 310] on div "Compliant Waived: Non-Compliant Certificate Holder should read: Home Depot Prod…" at bounding box center [838, 306] width 602 height 42
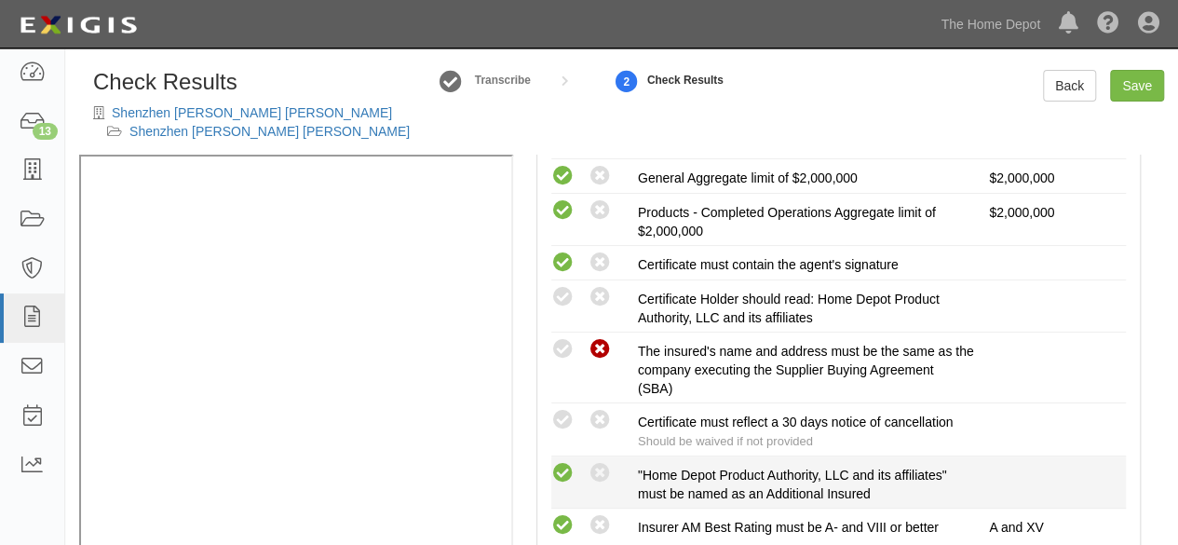
click at [561, 466] on icon at bounding box center [562, 473] width 23 height 23
radio input "true"
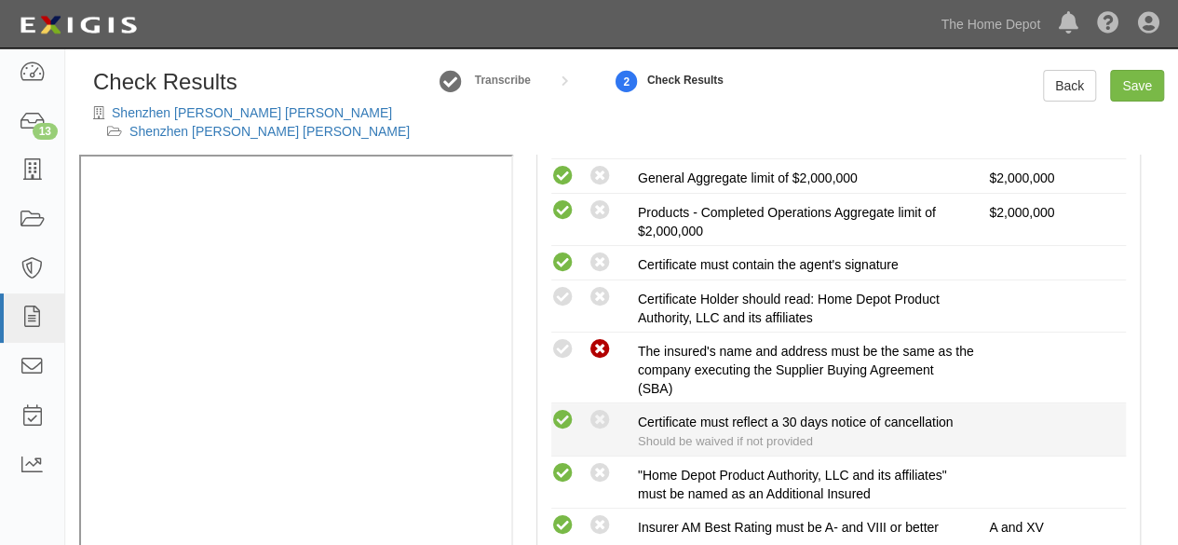
click at [559, 413] on icon at bounding box center [562, 420] width 23 height 23
radio input "true"
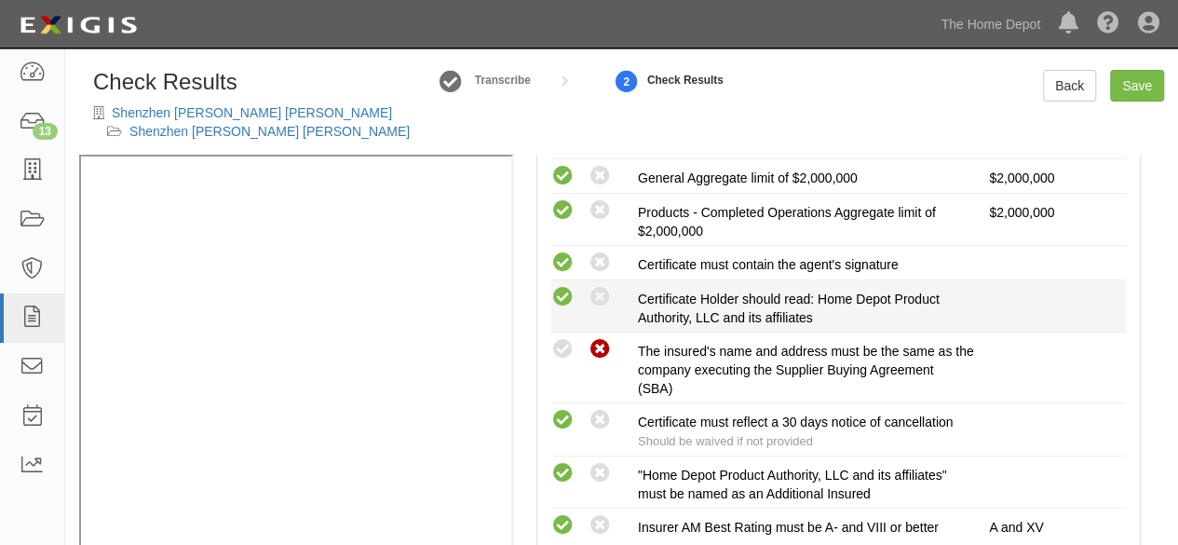
drag, startPoint x: 564, startPoint y: 293, endPoint x: 512, endPoint y: 352, distance: 78.5
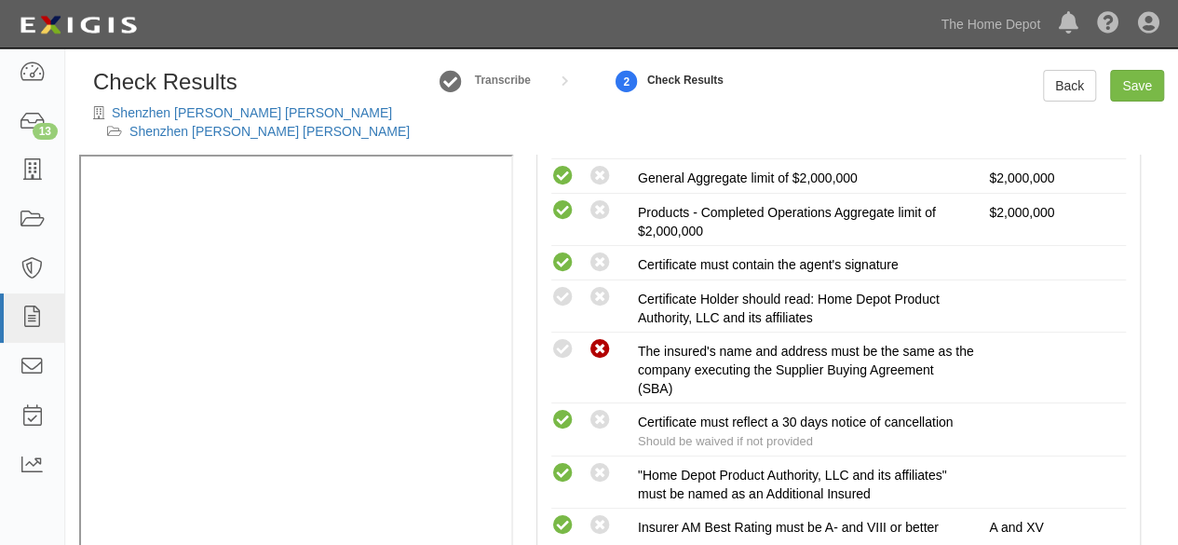
click at [564, 295] on icon at bounding box center [562, 297] width 23 height 23
radio input "true"
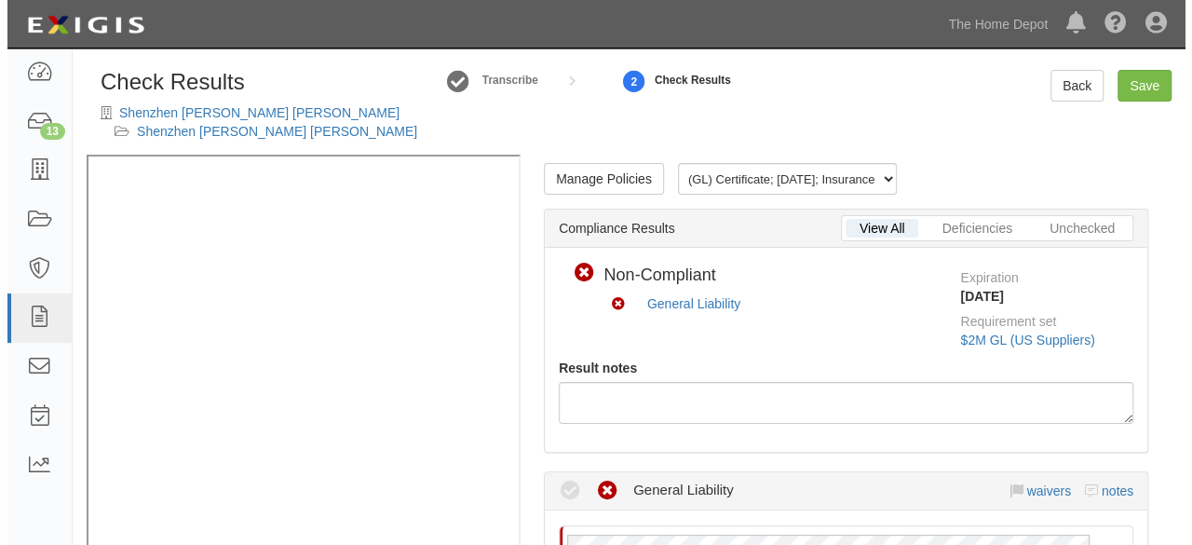
scroll to position [0, 0]
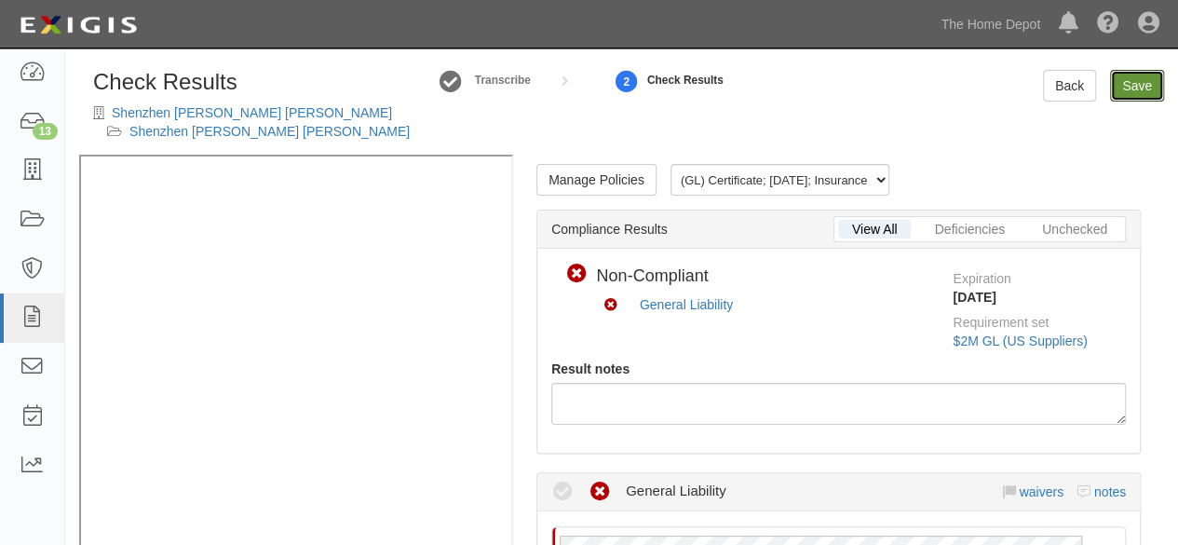
click at [1136, 90] on link "Save" at bounding box center [1137, 86] width 54 height 32
radio input "true"
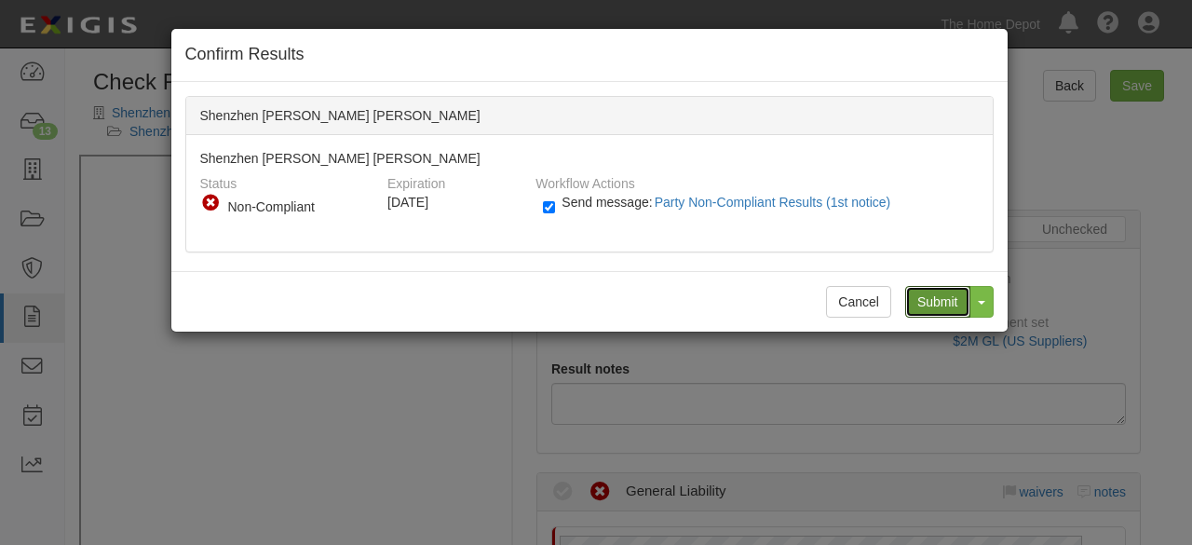
drag, startPoint x: 928, startPoint y: 294, endPoint x: 583, endPoint y: 81, distance: 405.9
click at [924, 290] on input "Submit" at bounding box center [937, 302] width 65 height 32
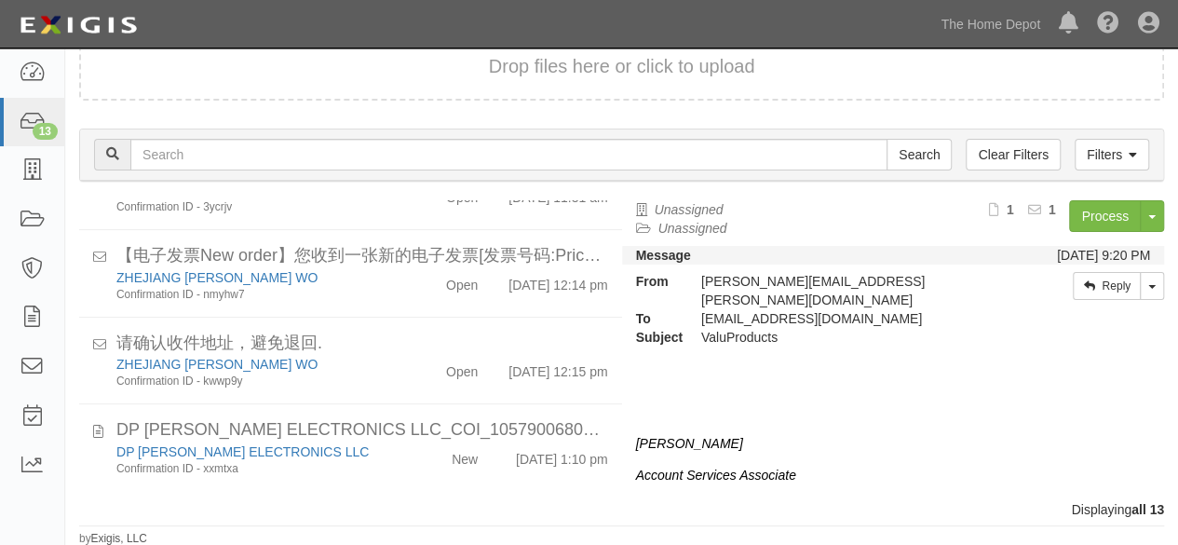
scroll to position [896, 0]
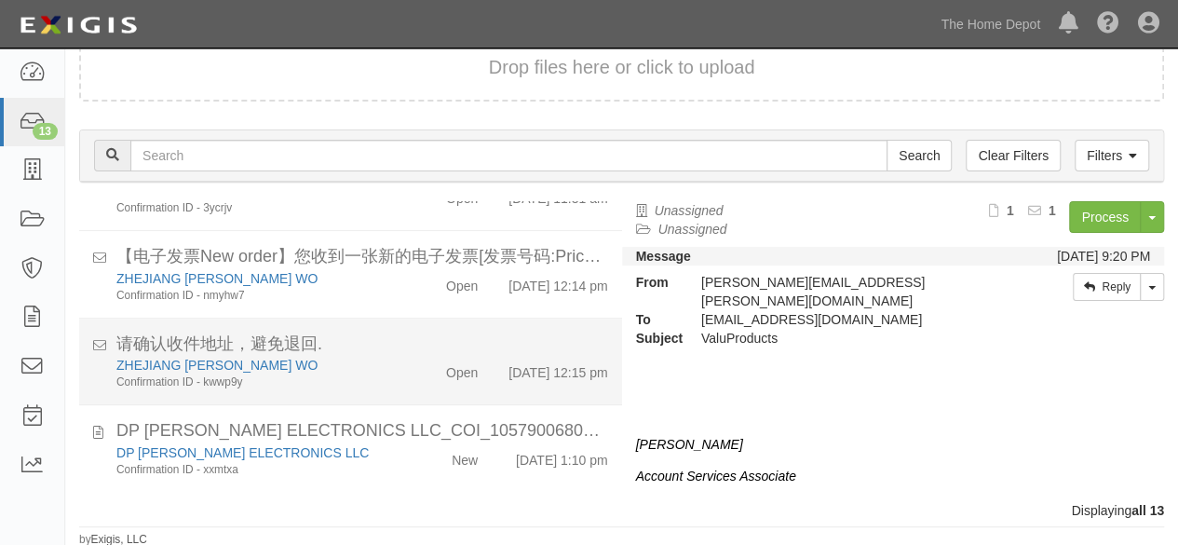
scroll to position [896, 0]
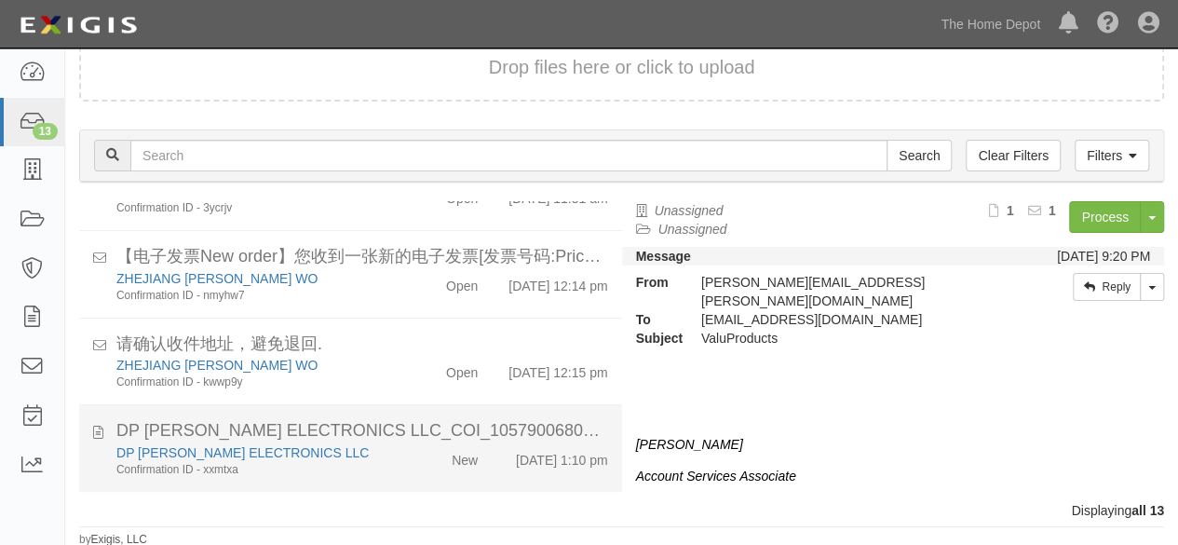
drag, startPoint x: 374, startPoint y: 455, endPoint x: 397, endPoint y: 447, distance: 23.9
click at [376, 462] on div "Confirmation ID - xxmtxa" at bounding box center [253, 470] width 275 height 16
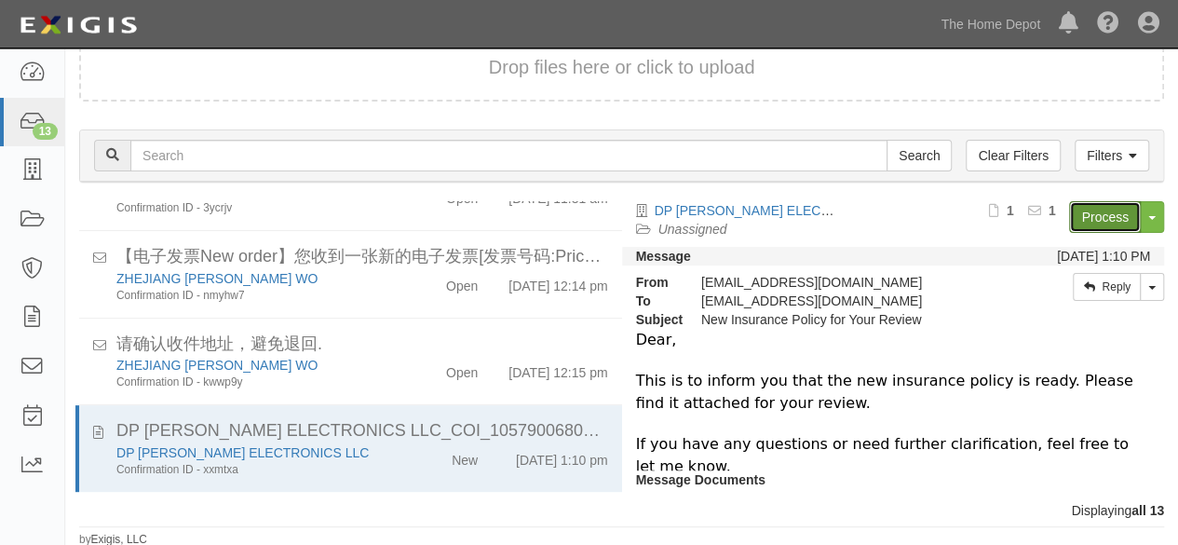
click at [1087, 216] on link "Process" at bounding box center [1105, 217] width 72 height 32
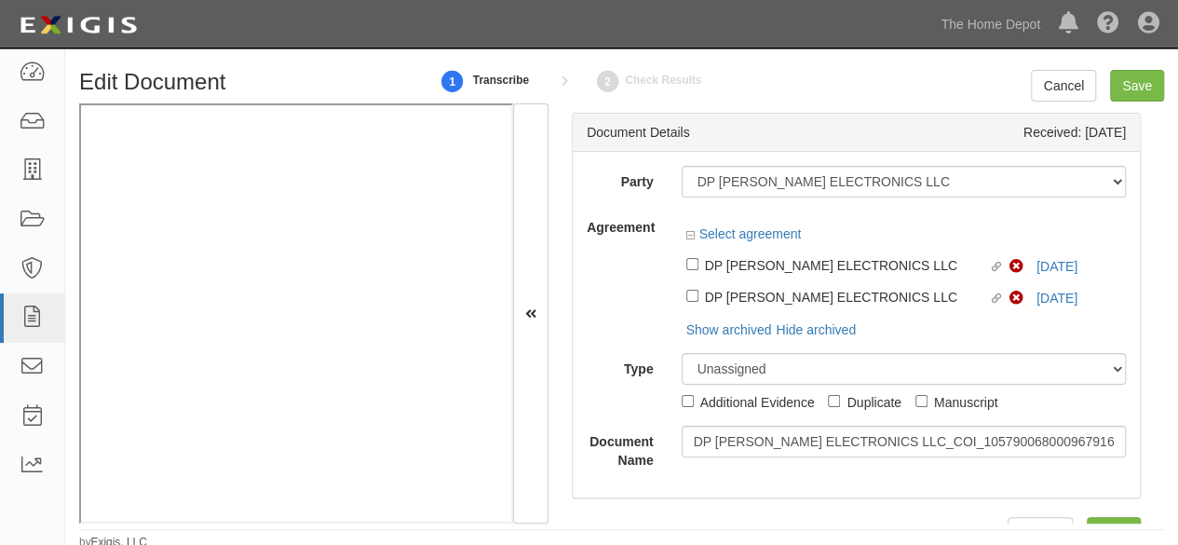
click at [1046, 248] on div "Select agreement" at bounding box center [904, 235] width 445 height 23
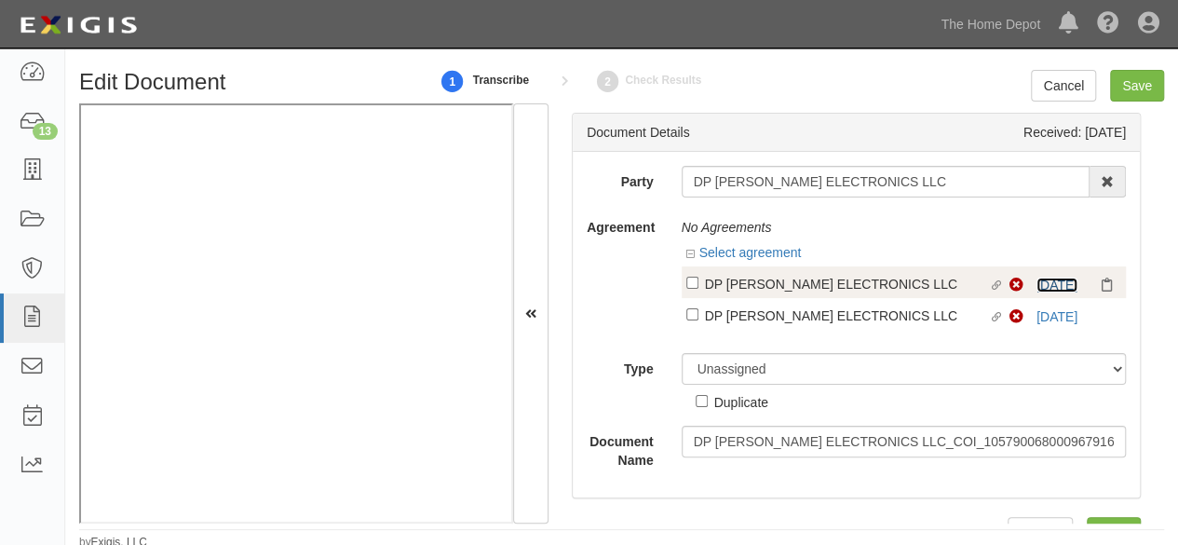
click at [1048, 286] on link "[DATE]" at bounding box center [1056, 284] width 41 height 15
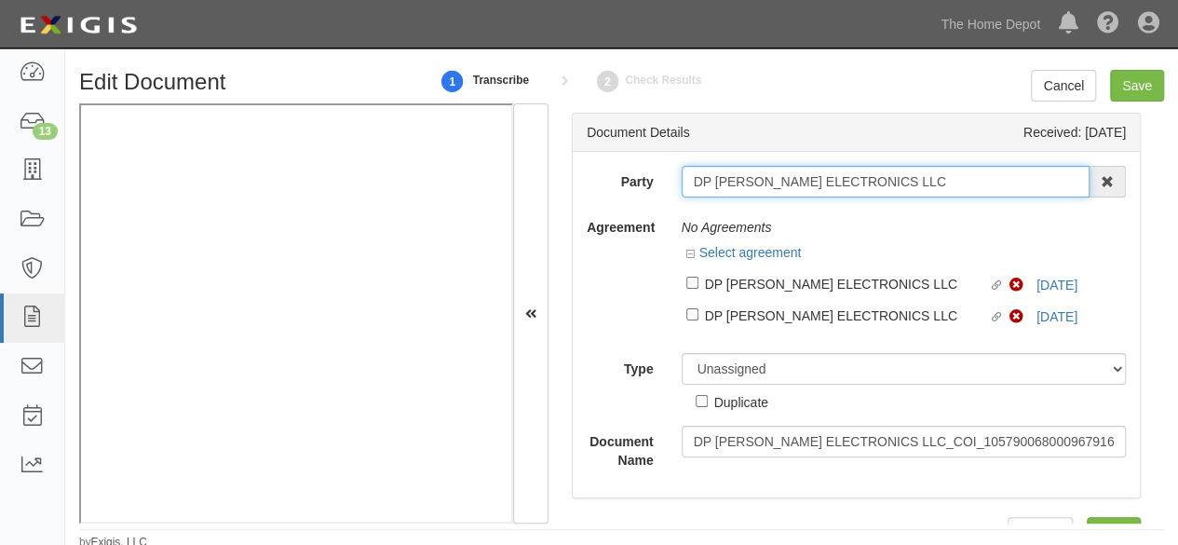
click at [769, 196] on input "DP [PERSON_NAME] ELECTRONICS LLC" at bounding box center [886, 182] width 409 height 32
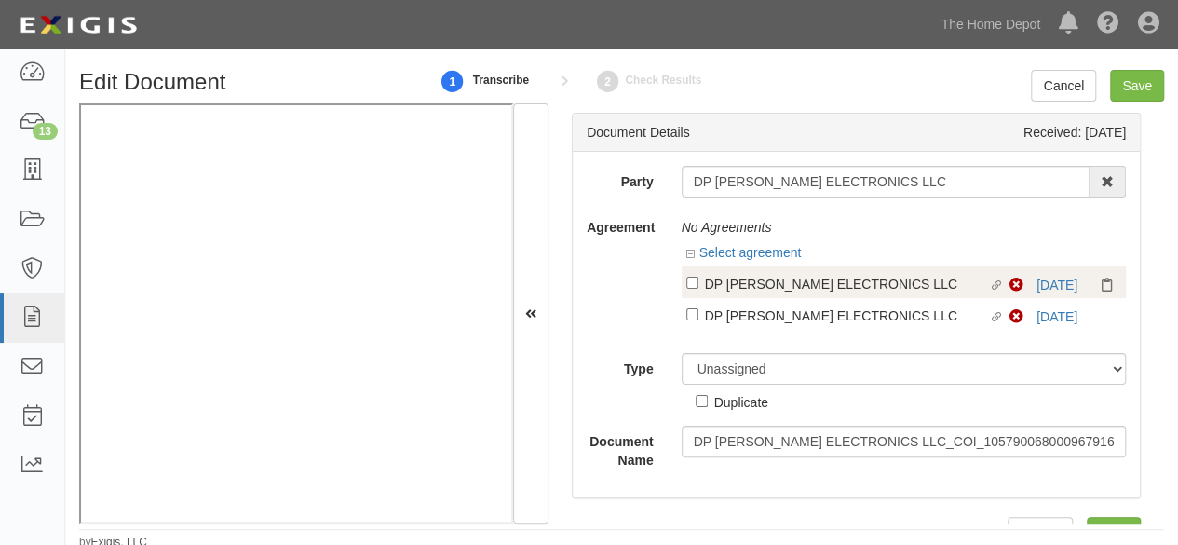
click at [801, 285] on div "DP [PERSON_NAME] ELECTRONICS LLC" at bounding box center [847, 283] width 284 height 20
click at [698, 285] on input "Linked agreement DP PRISCILLA ELECTRONICS LLC Linked agreement" at bounding box center [692, 283] width 12 height 12
checkbox input "true"
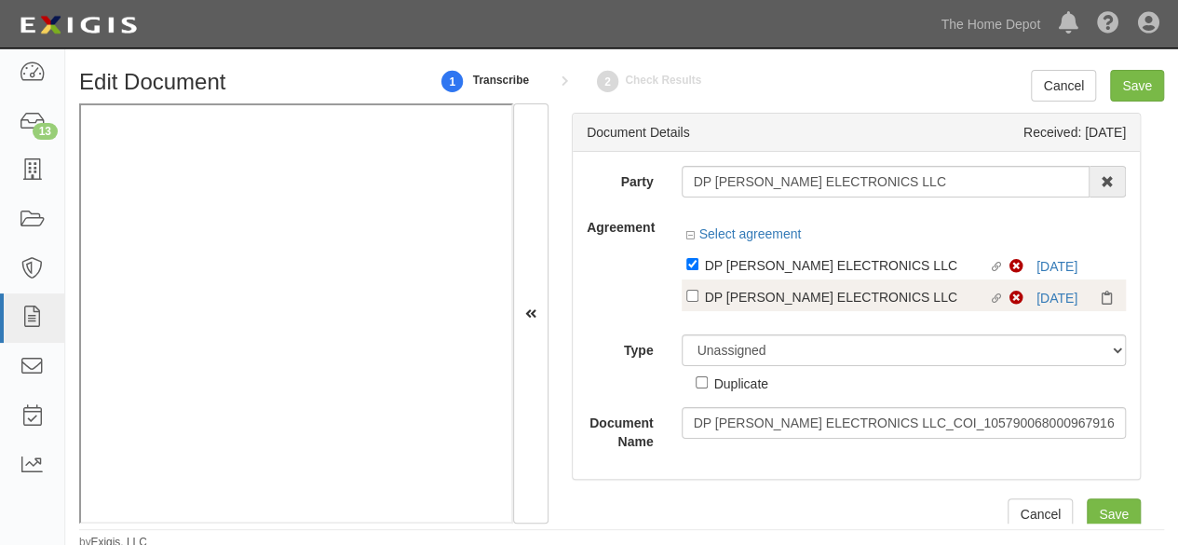
click at [793, 297] on div "DP [PERSON_NAME] ELECTRONICS LLC" at bounding box center [847, 296] width 284 height 20
click at [698, 297] on input "Linked agreement DP PRISCILLA ELECTRONICS LLC Linked agreement" at bounding box center [692, 296] width 12 height 12
checkbox input "true"
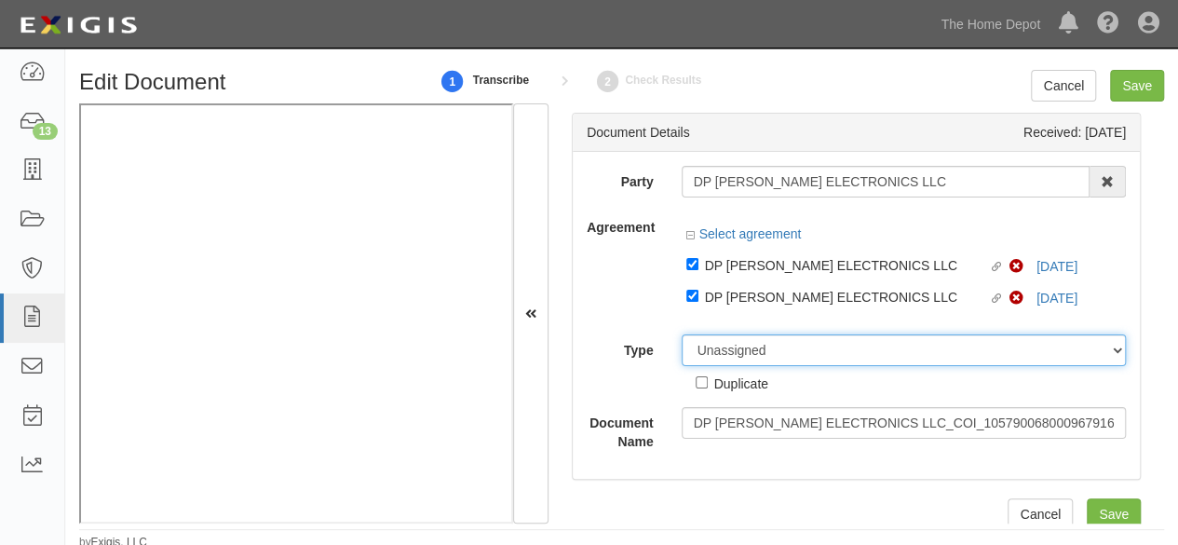
click at [723, 355] on select "Unassigned Binder Cancellation Notice Certificate Contract Endorsement Insuranc…" at bounding box center [904, 350] width 445 height 32
select select "CertificateDetail"
click at [682, 334] on select "Unassigned Binder Cancellation Notice Certificate Contract Endorsement Insuranc…" at bounding box center [904, 350] width 445 height 32
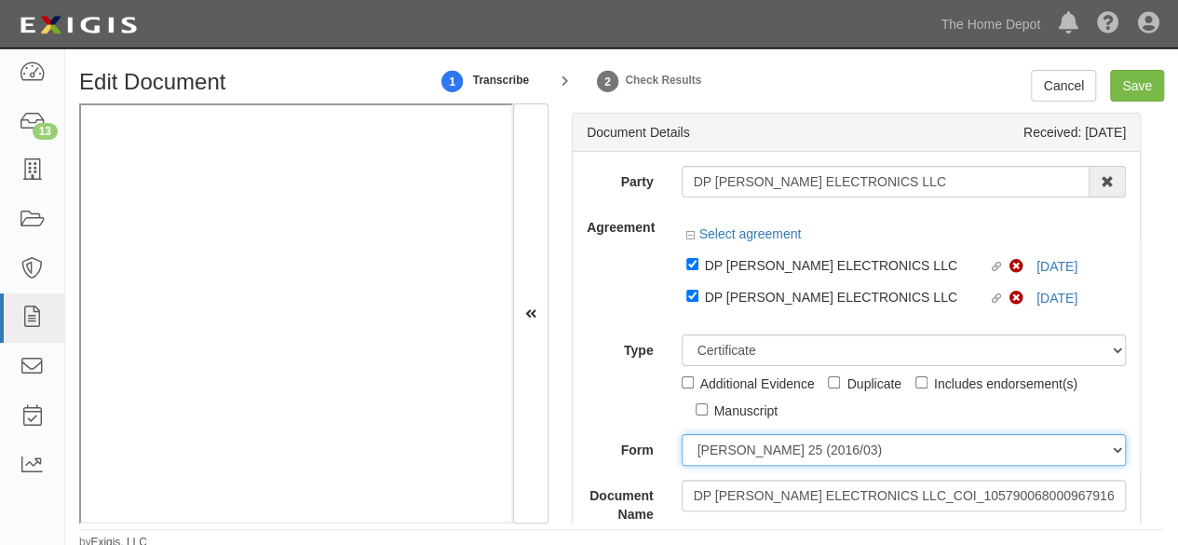
click at [729, 444] on select "ACORD 25 (2016/03) ACORD 101 ACORD 855 NY (2014/05) General" at bounding box center [904, 450] width 445 height 32
select select "GeneralFormDetail"
click at [682, 434] on select "ACORD 25 (2016/03) ACORD 101 ACORD 855 NY (2014/05) General" at bounding box center [904, 450] width 445 height 32
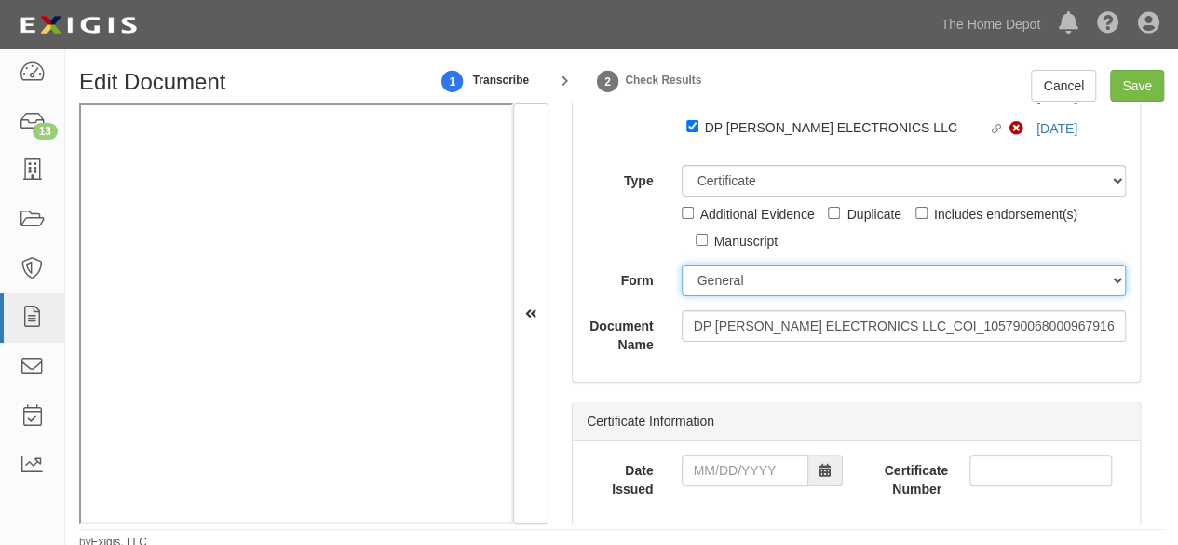
scroll to position [279, 0]
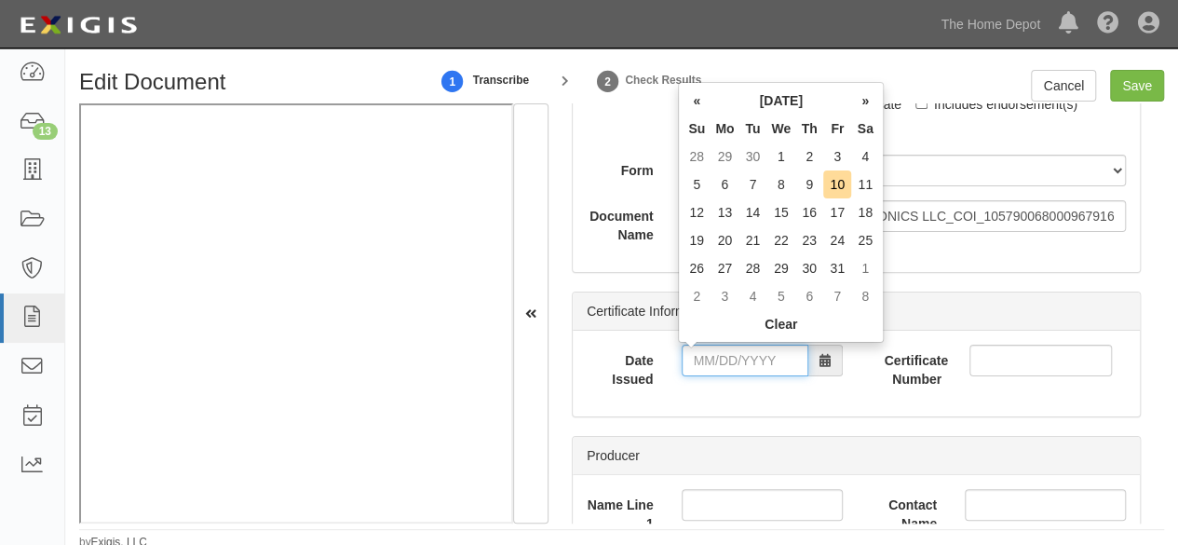
click at [734, 357] on input "Date Issued" at bounding box center [745, 360] width 127 height 32
click at [690, 150] on td "28" at bounding box center [696, 156] width 28 height 28
type input "09/28/2025"
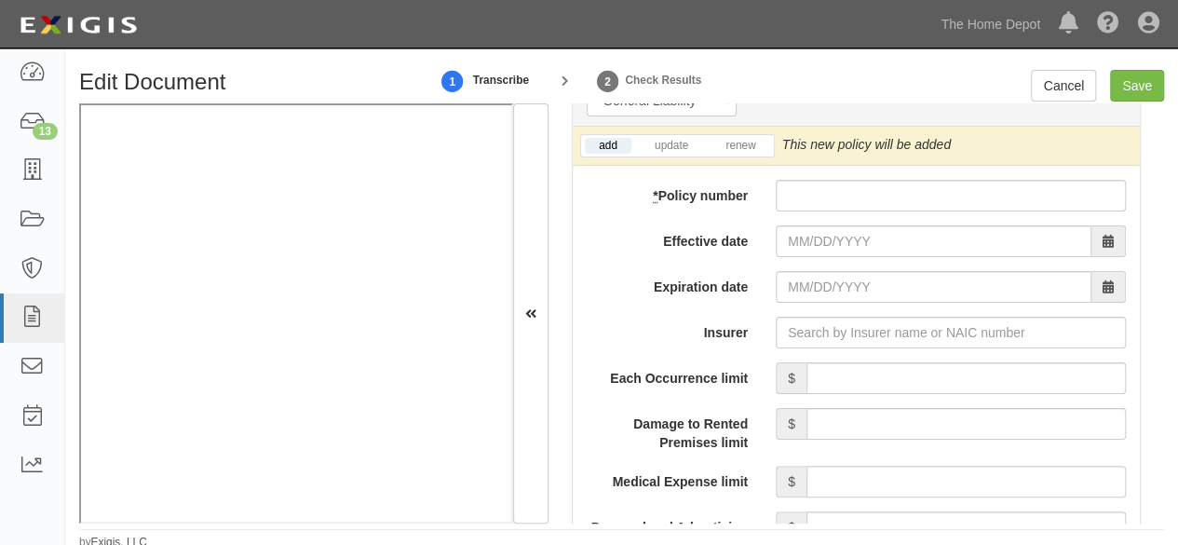
scroll to position [1583, 0]
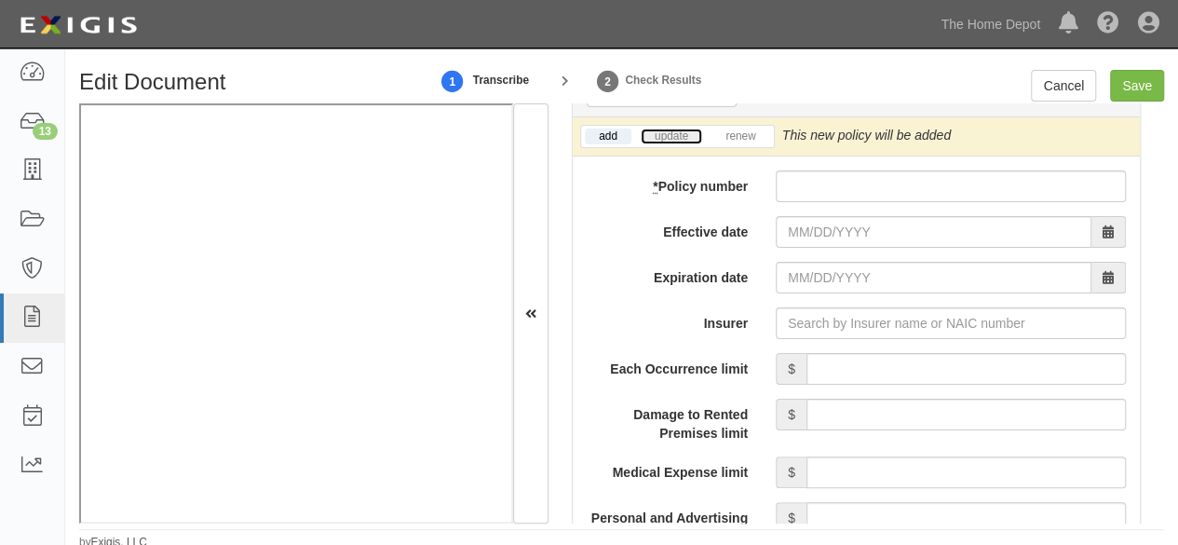
drag, startPoint x: 669, startPoint y: 136, endPoint x: 639, endPoint y: 156, distance: 36.2
click at [669, 136] on link "update" at bounding box center [671, 136] width 61 height 16
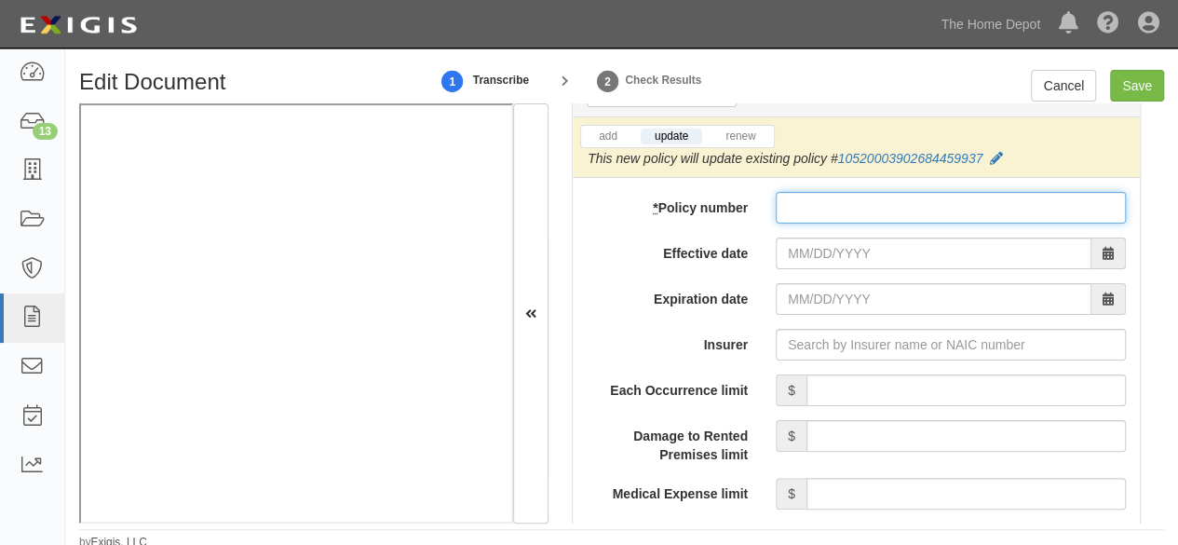
click at [828, 209] on input "* Policy number" at bounding box center [951, 208] width 350 height 32
paste input "105790068000967 91687"
type input "105790068000967 91687"
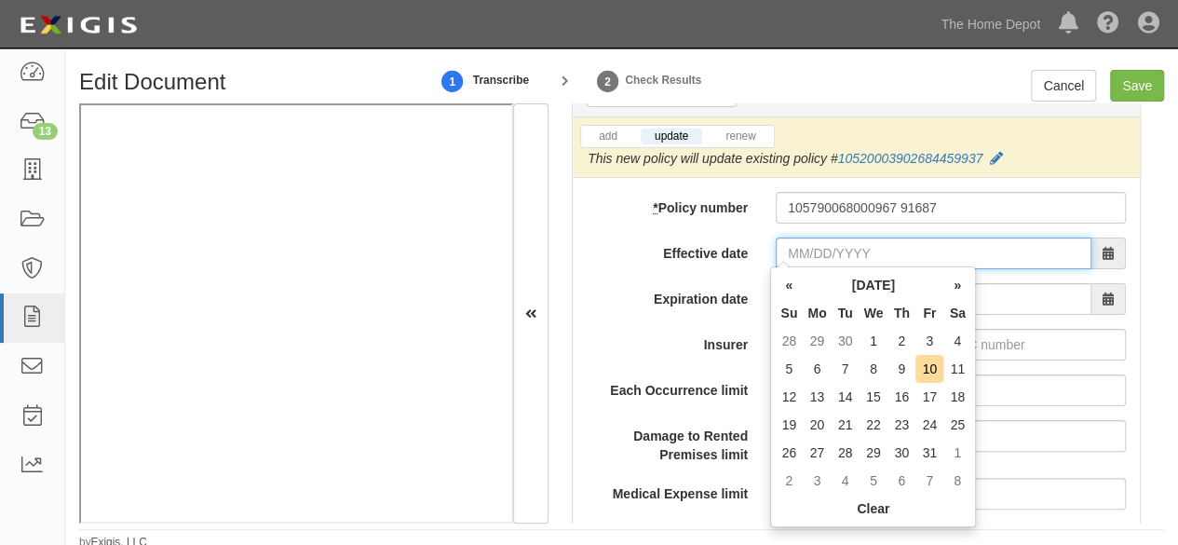
click at [816, 251] on input "Effective date" at bounding box center [934, 253] width 316 height 32
click at [926, 336] on td "3" at bounding box center [929, 341] width 28 height 28
type input "10/03/2025"
type input "[DATE]"
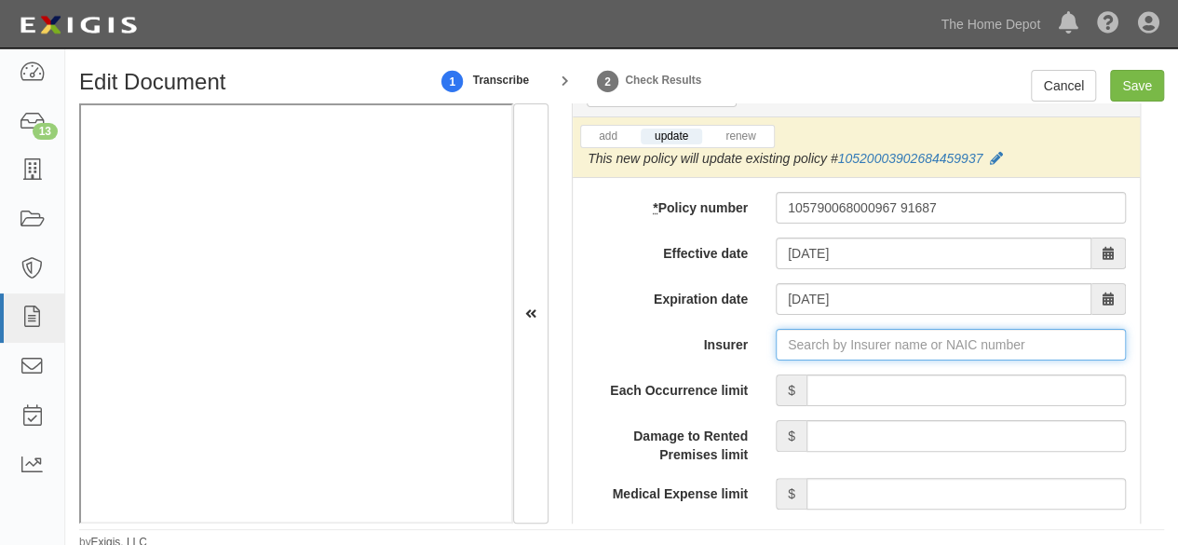
click at [827, 351] on input "Insurer" at bounding box center [951, 345] width 350 height 32
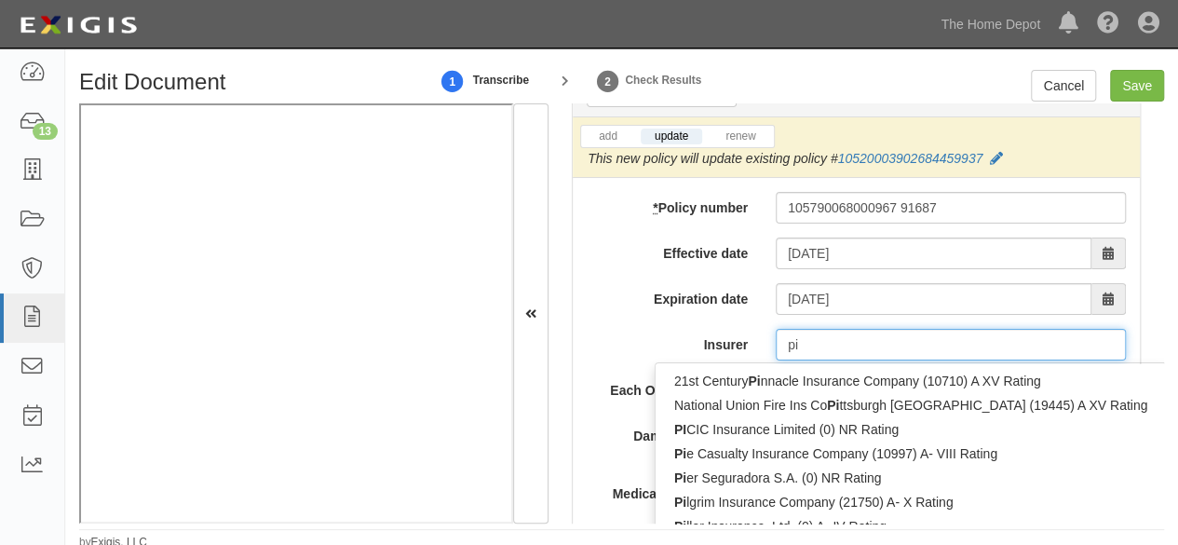
type input "pin"
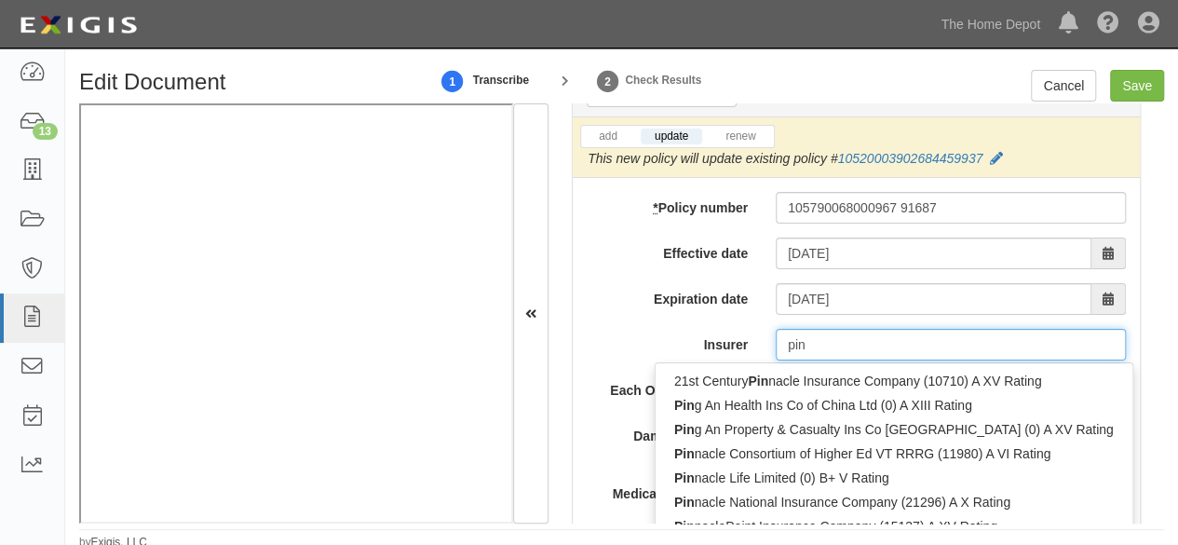
type input "ping An Health Ins Co of China Ltd (0) A XIII Rating"
type input "ping"
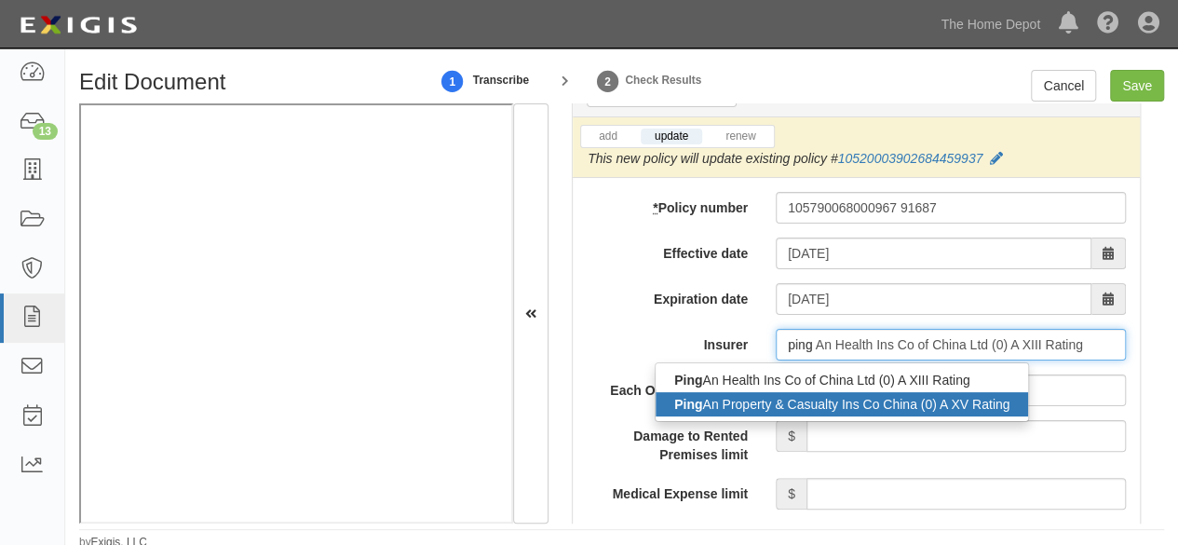
click at [799, 408] on div "Ping An Property & Casualty Ins Co China (0) A XV Rating" at bounding box center [841, 404] width 372 height 24
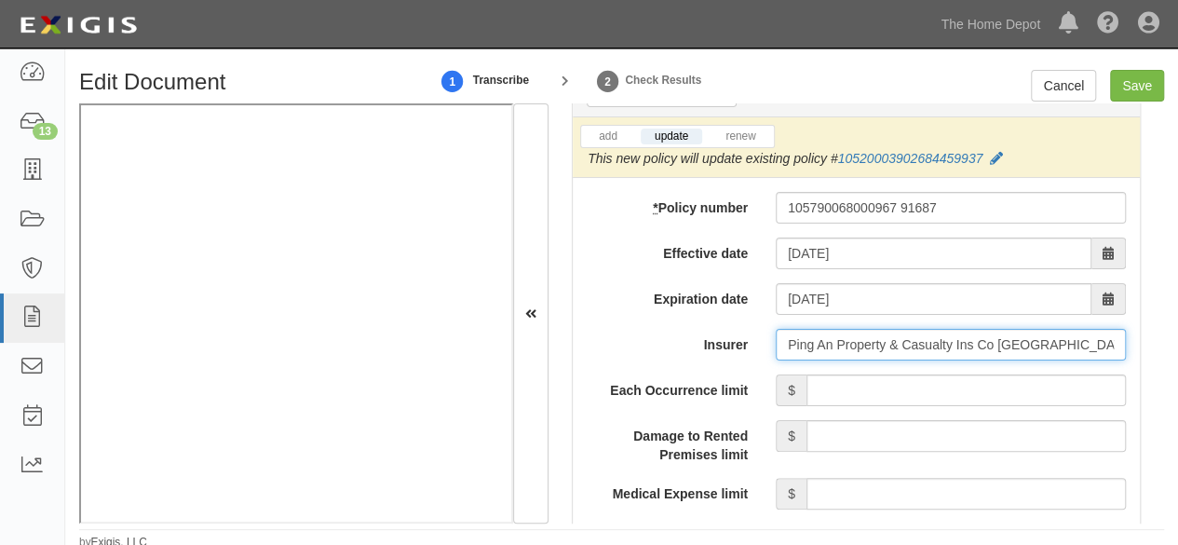
type input "Ping An Property & Casualty Ins Co China (0) A XV Rating"
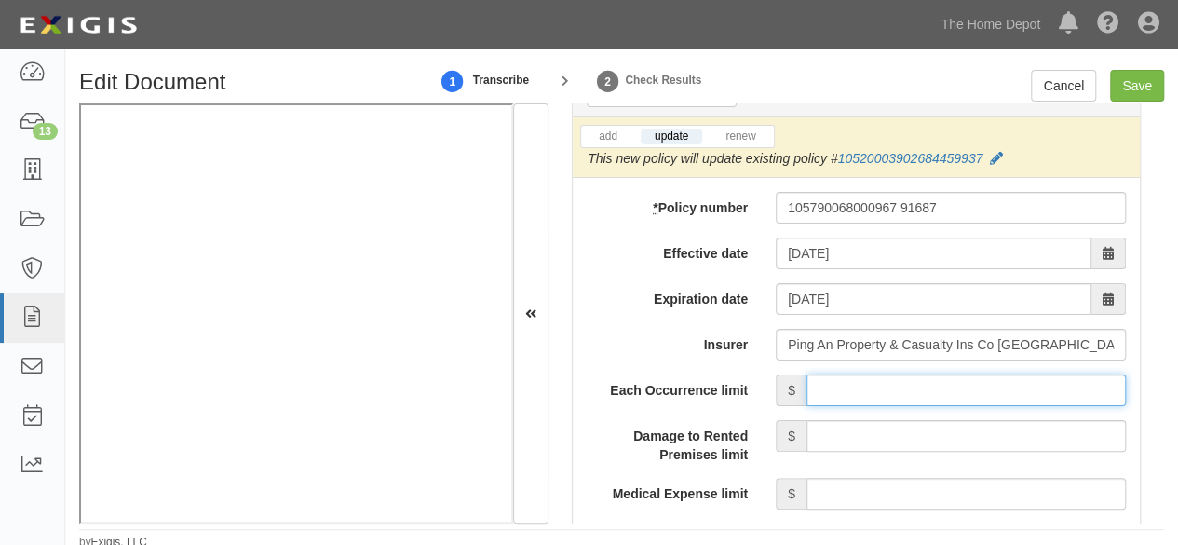
drag, startPoint x: 851, startPoint y: 390, endPoint x: 864, endPoint y: 370, distance: 24.3
click at [853, 387] on input "Each Occurrence limit" at bounding box center [965, 390] width 319 height 32
type input "8,000,000"
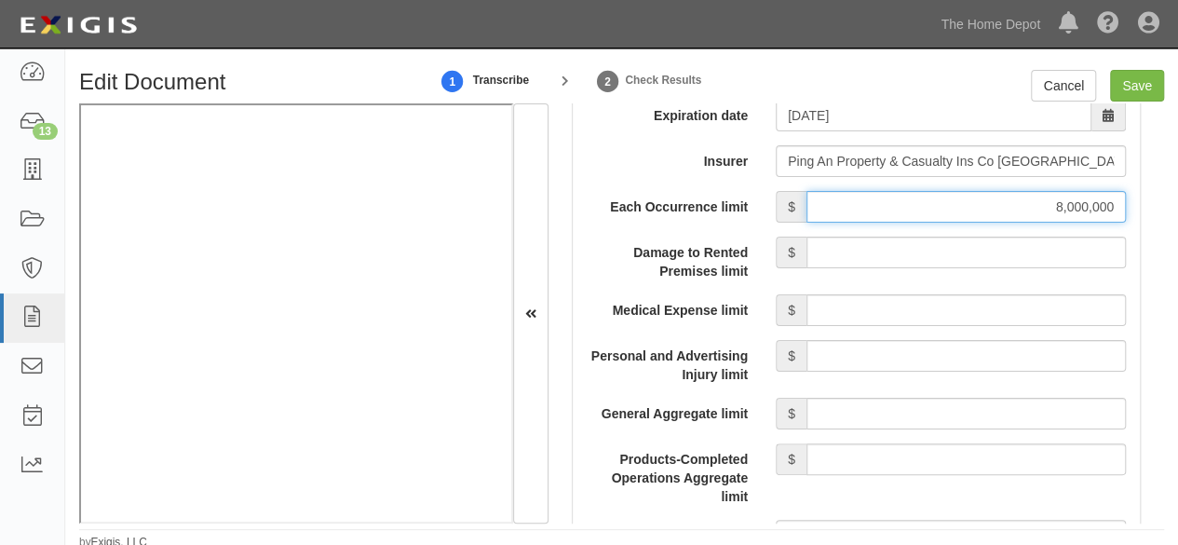
scroll to position [1769, 0]
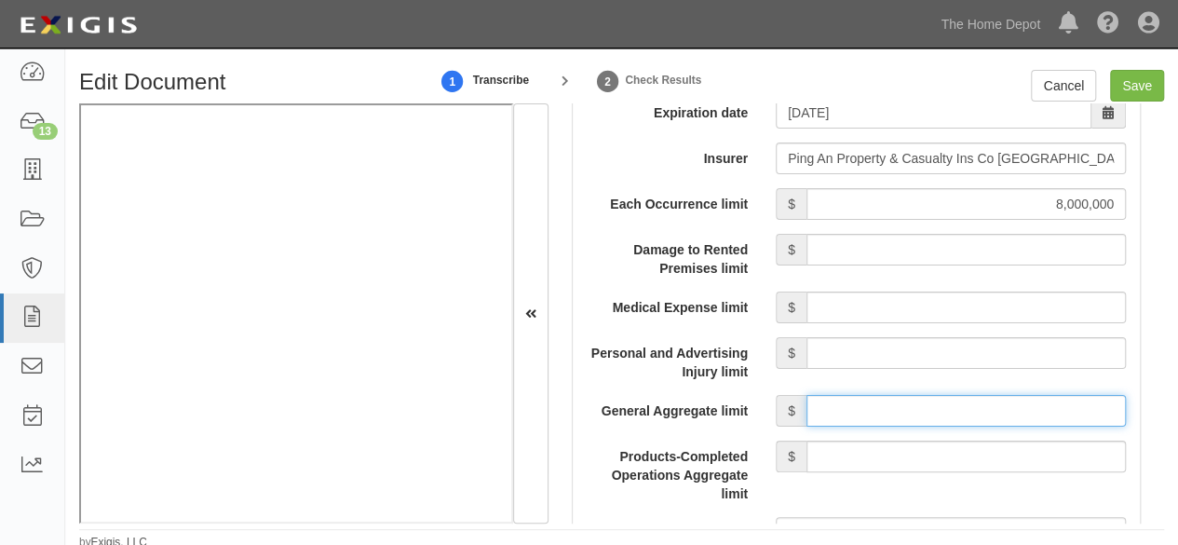
click at [834, 409] on input "General Aggregate limit" at bounding box center [965, 411] width 319 height 32
type input "8,000,000"
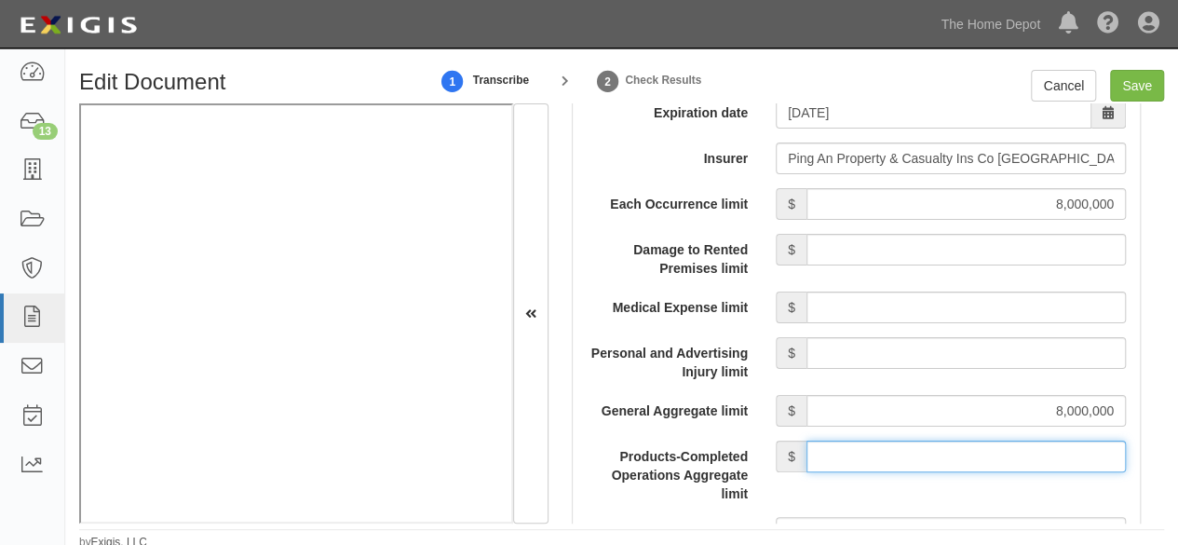
drag, startPoint x: 885, startPoint y: 450, endPoint x: 885, endPoint y: 439, distance: 11.2
click at [885, 440] on input "Products-Completed Operations Aggregate limit" at bounding box center [965, 456] width 319 height 32
type input "8,000,000"
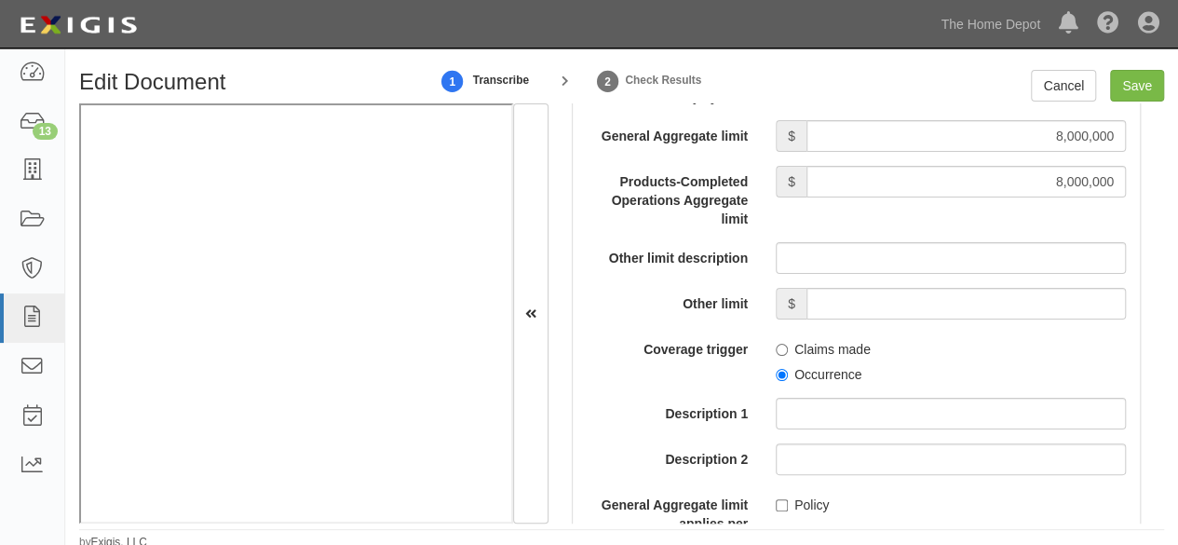
scroll to position [2048, 0]
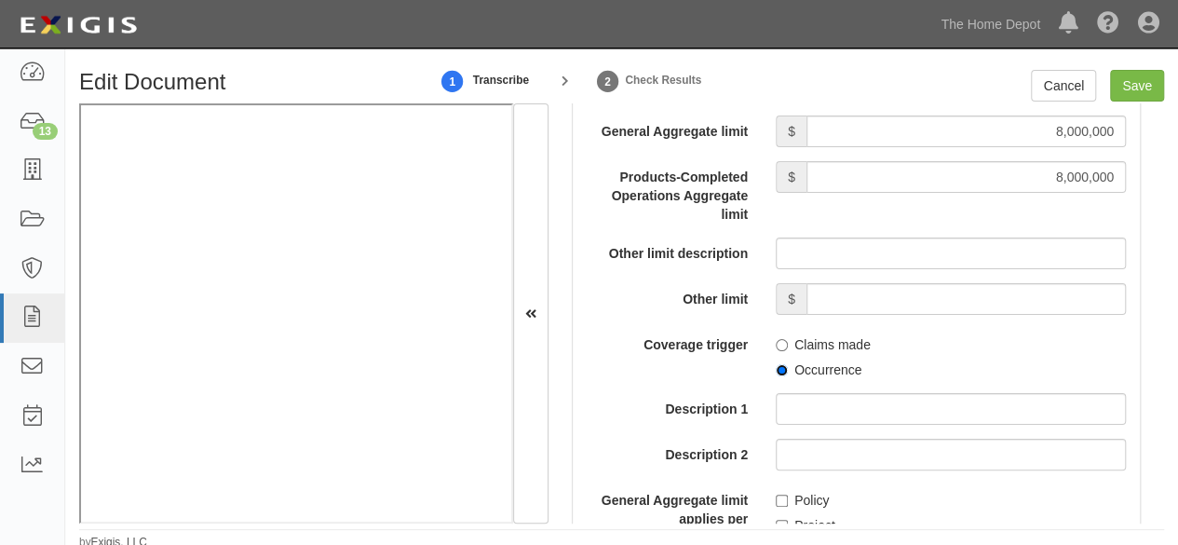
click at [776, 364] on input "Occurrence" at bounding box center [782, 370] width 12 height 12
radio input "true"
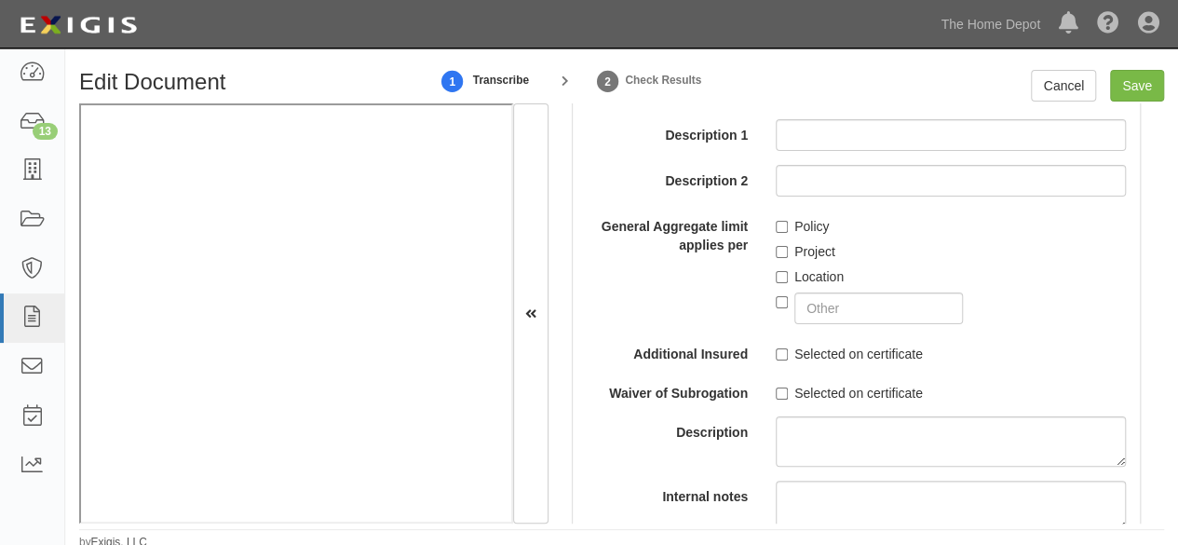
scroll to position [2328, 0]
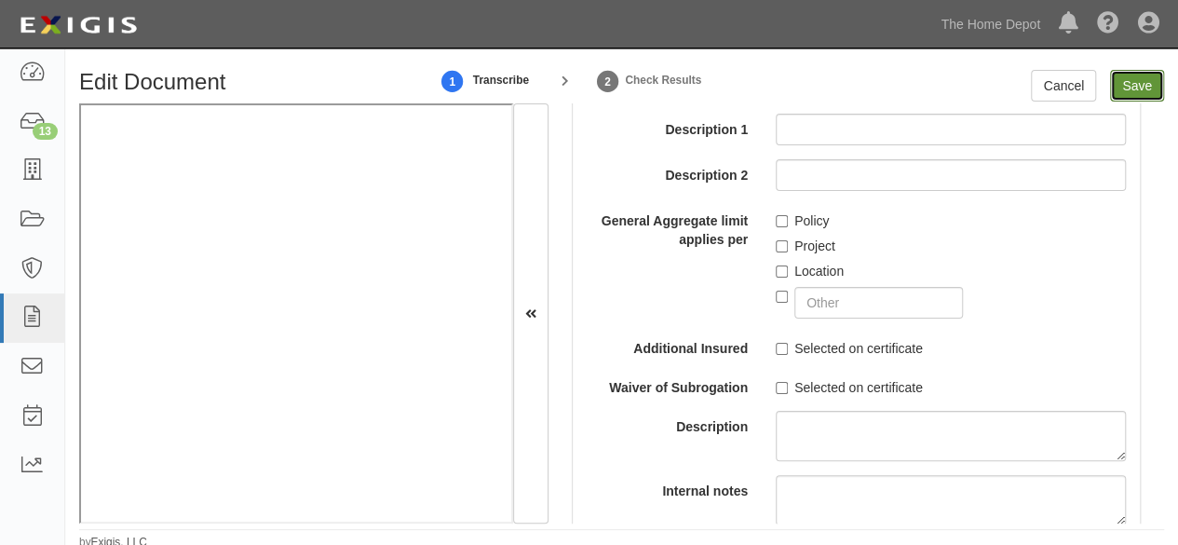
click at [1134, 83] on input "Save" at bounding box center [1137, 86] width 54 height 32
type input "8000000"
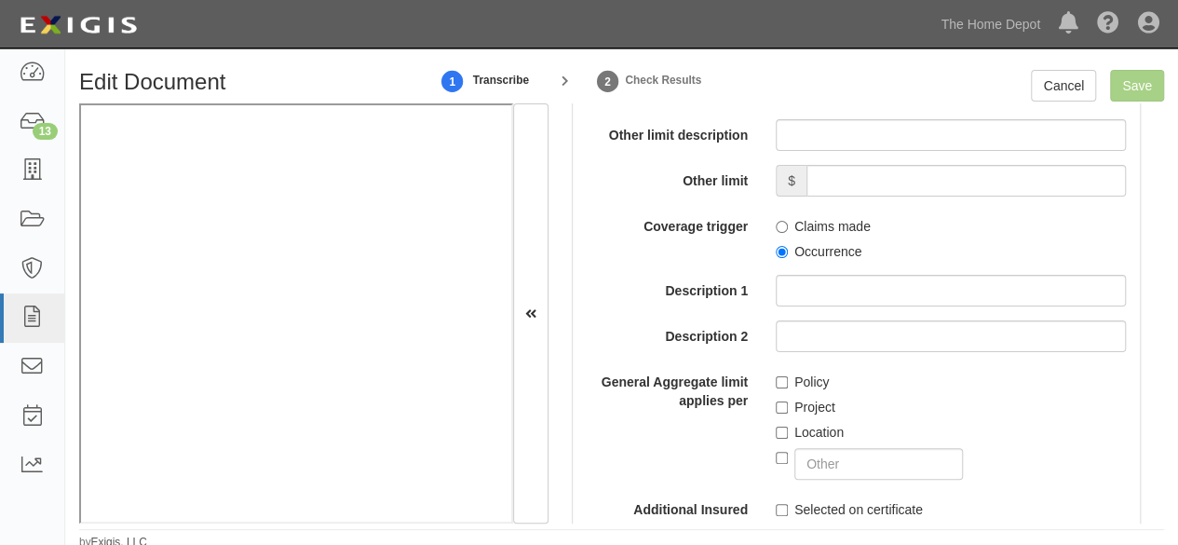
scroll to position [2141, 0]
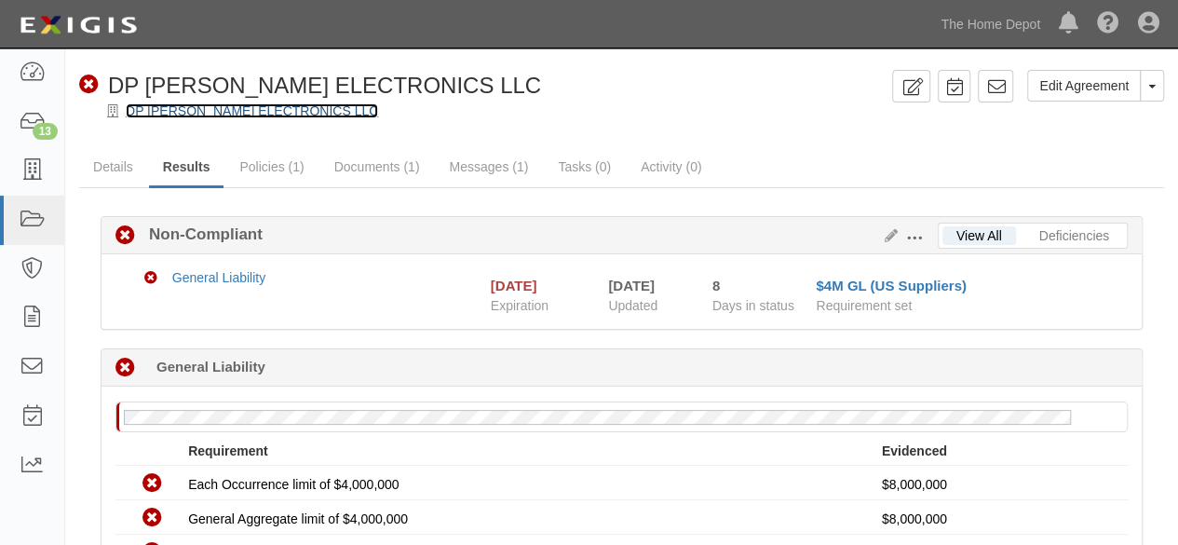
click at [256, 113] on link "DP [PERSON_NAME] ELECTRONICS LLC" at bounding box center [252, 110] width 252 height 15
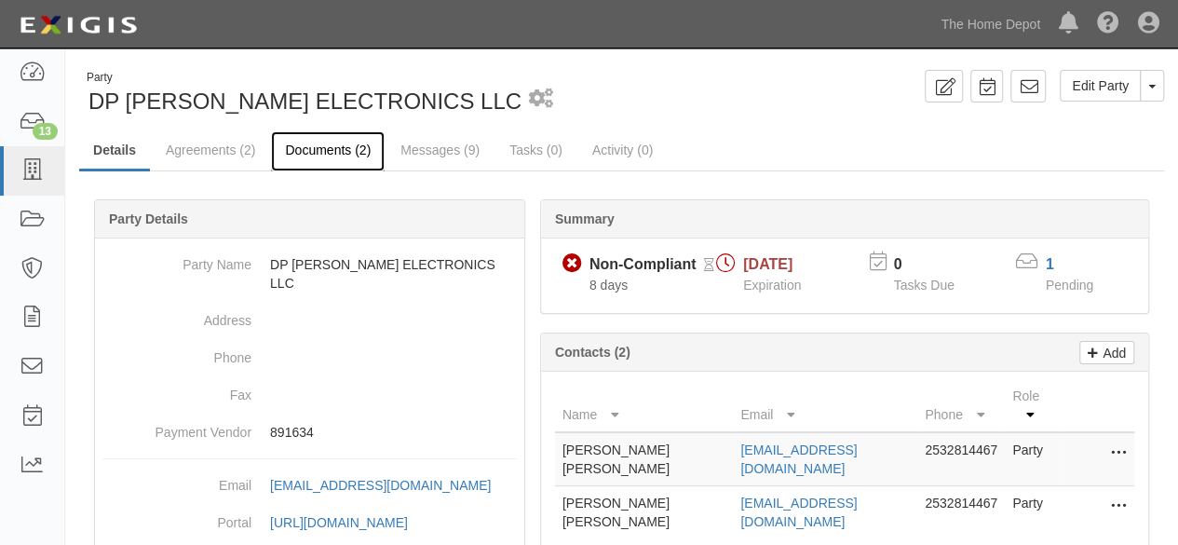
click at [304, 155] on link "Documents (2)" at bounding box center [328, 151] width 114 height 40
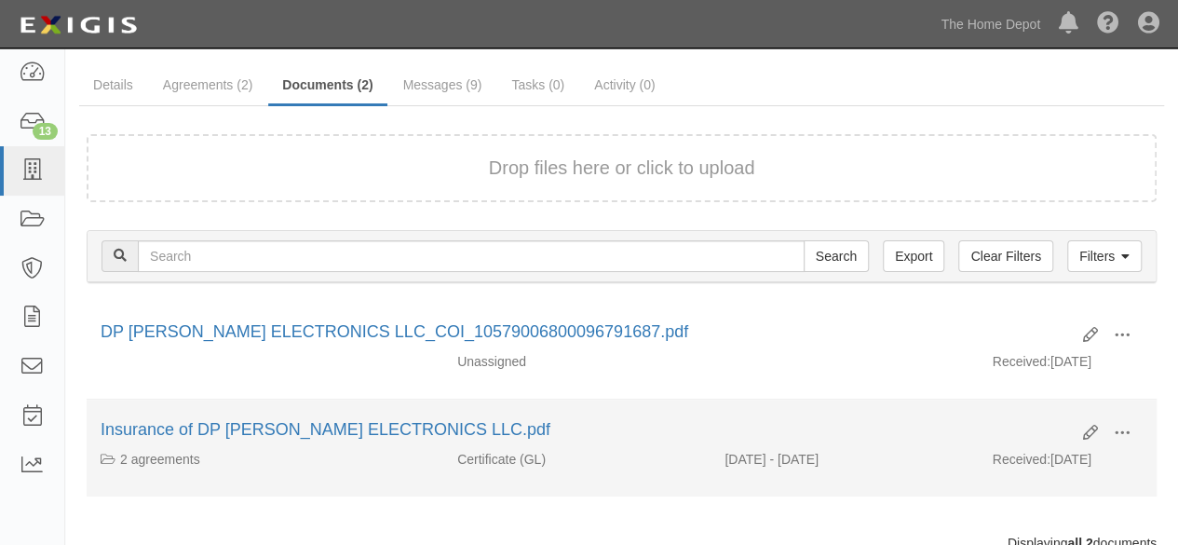
scroll to position [93, 0]
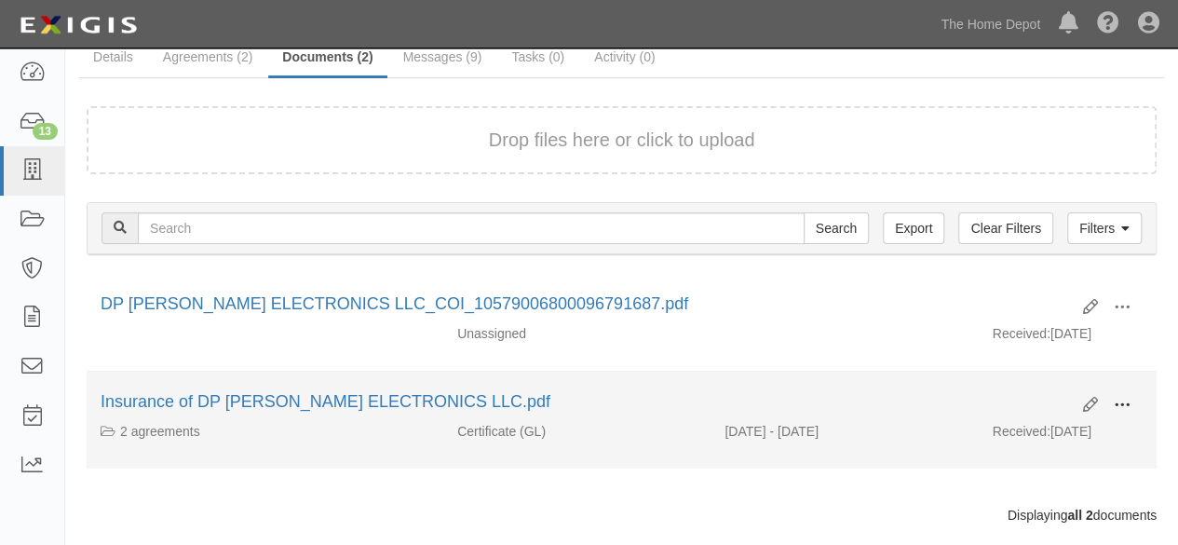
click at [1127, 397] on span at bounding box center [1122, 405] width 17 height 17
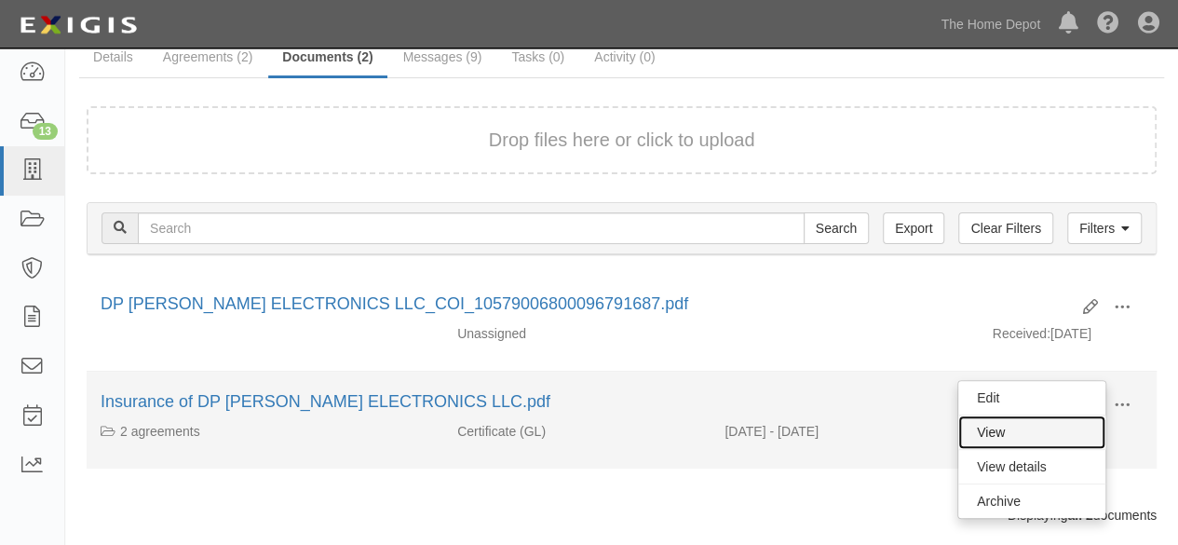
click at [1076, 422] on link "View" at bounding box center [1031, 432] width 147 height 34
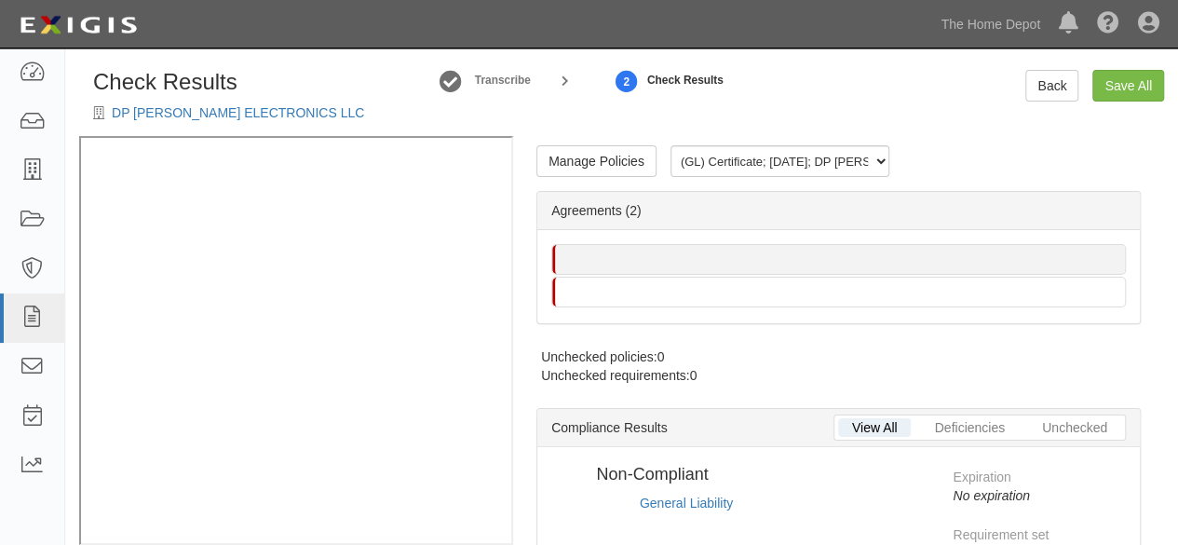
radio input "true"
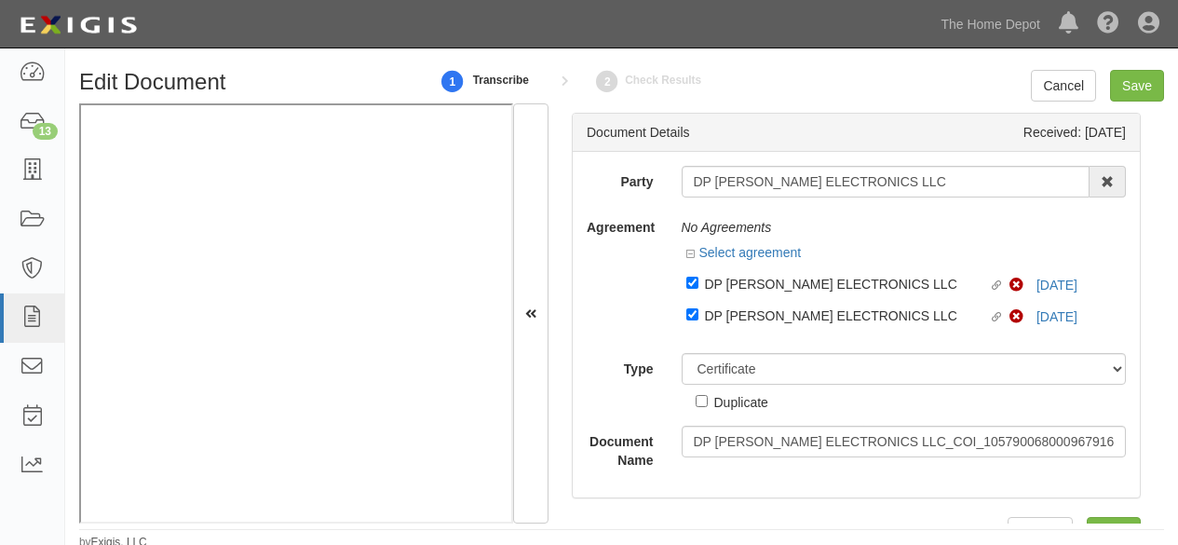
select select "CertificateDetail"
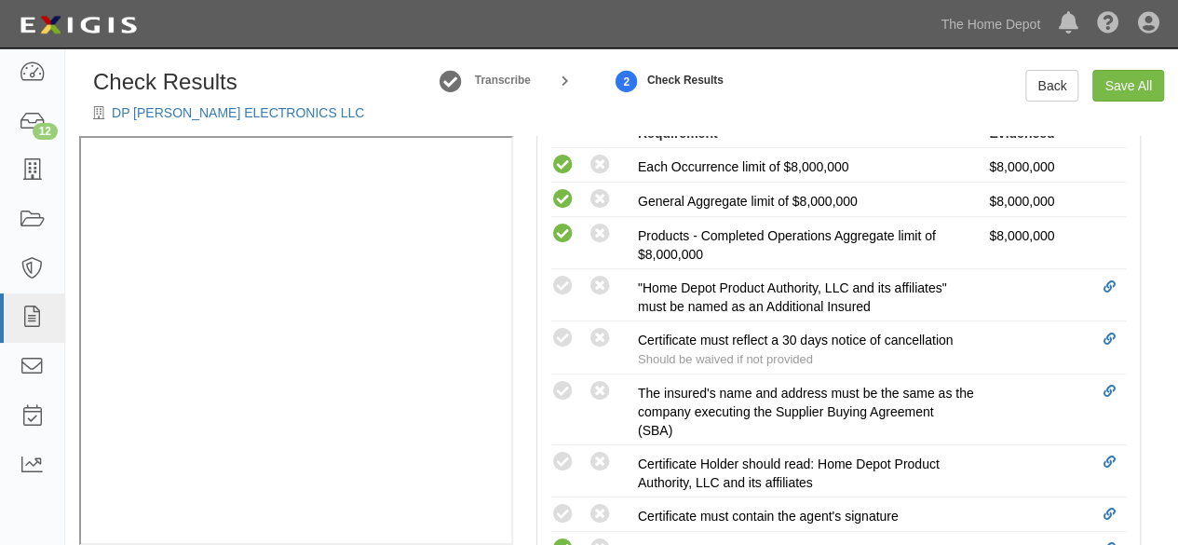
scroll to position [652, 0]
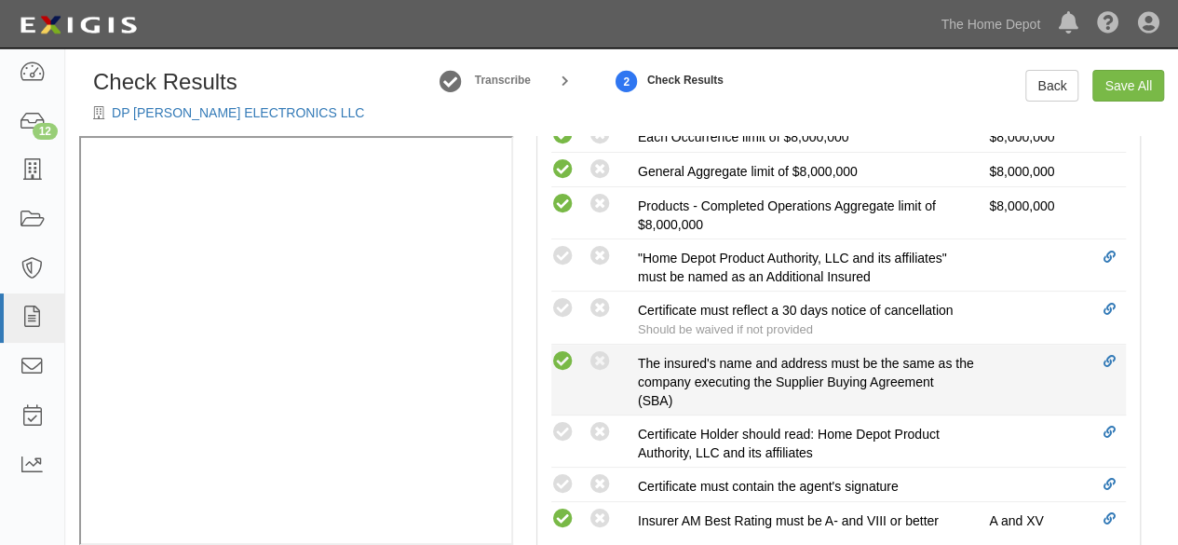
click at [569, 362] on icon at bounding box center [562, 361] width 23 height 23
radio input "true"
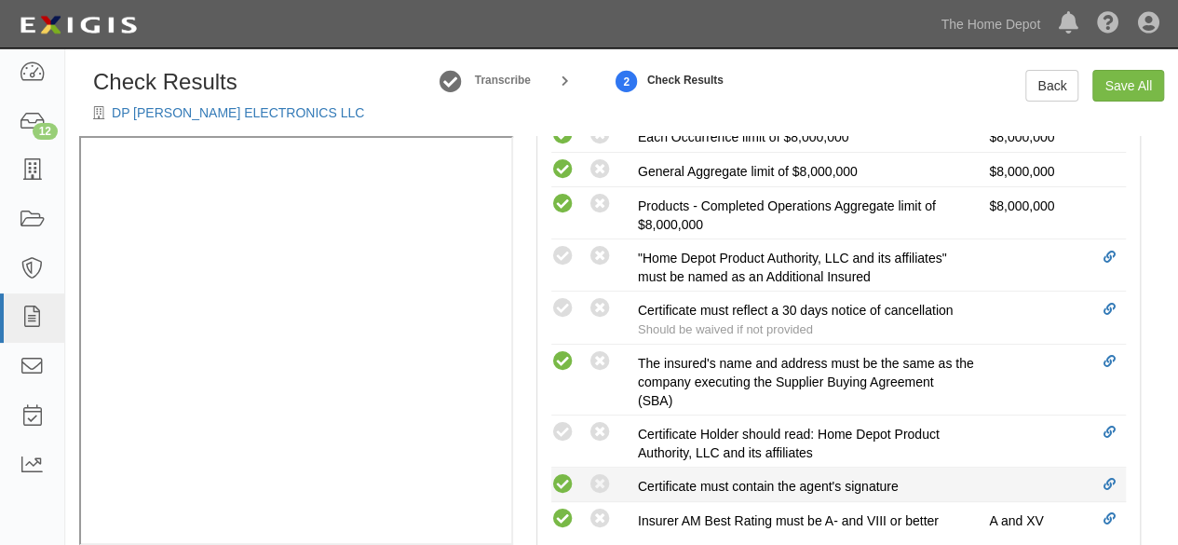
click at [573, 476] on icon at bounding box center [562, 484] width 23 height 23
radio input "true"
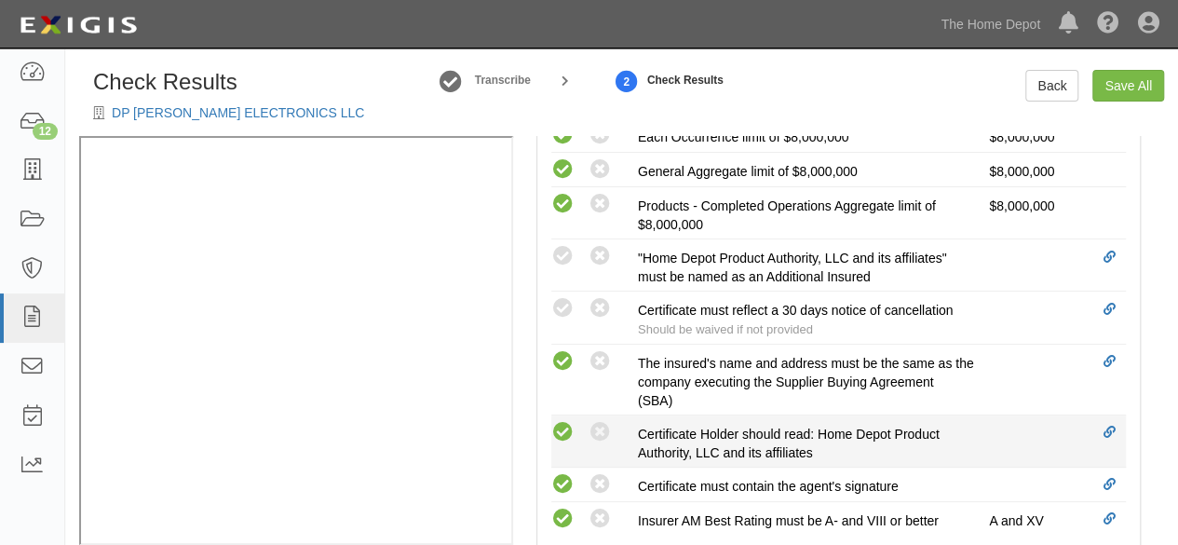
click at [572, 421] on icon at bounding box center [562, 432] width 23 height 23
radio input "true"
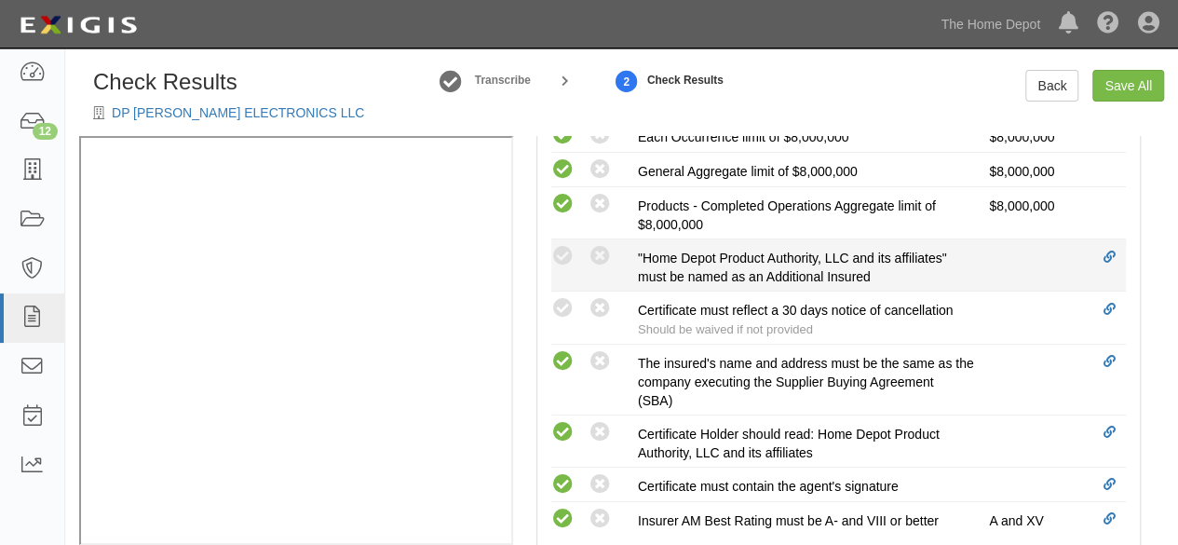
click at [562, 239] on li "Compliant Waived: Non-Compliant "Home Depot Product Authority, LLC and its affi…" at bounding box center [838, 265] width 574 height 52
drag, startPoint x: 563, startPoint y: 252, endPoint x: 582, endPoint y: 304, distance: 55.4
click at [563, 254] on icon at bounding box center [562, 256] width 23 height 23
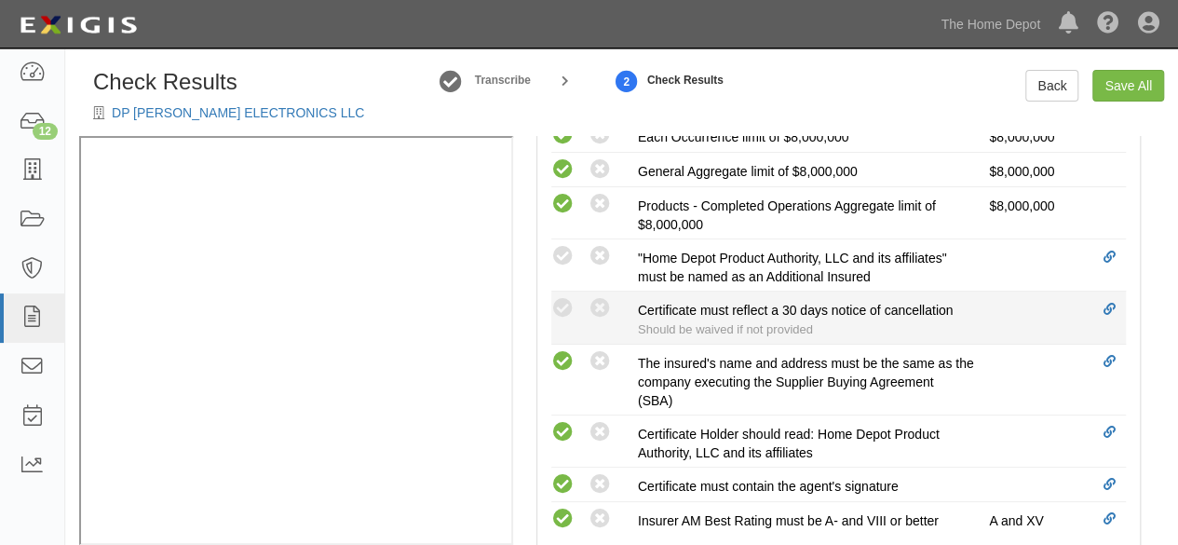
radio input "true"
click at [574, 310] on div "Compliant Waived: Non-Compliant" at bounding box center [594, 308] width 87 height 24
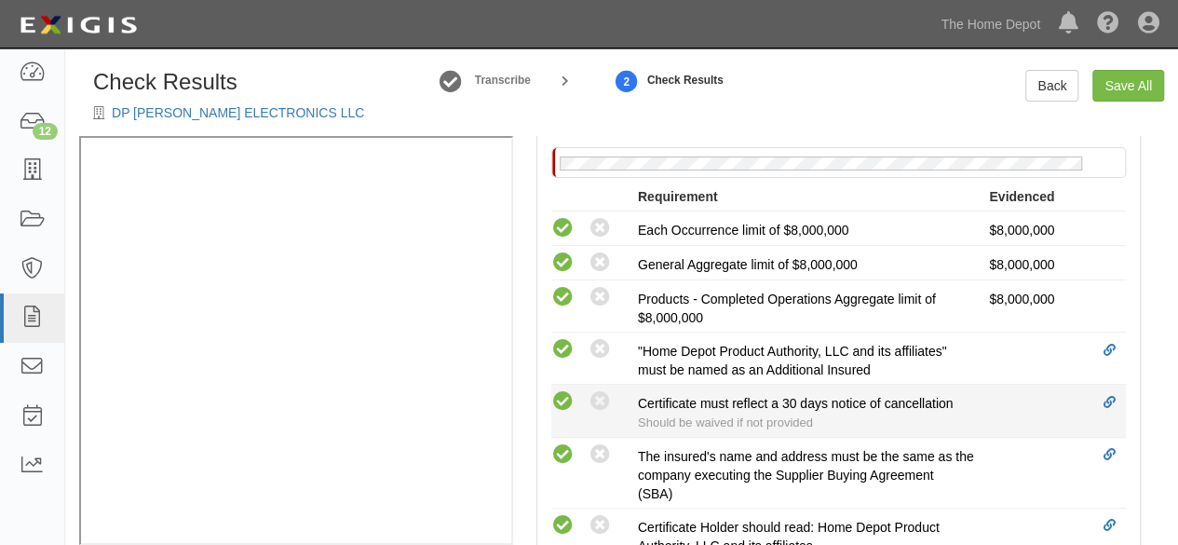
click at [561, 394] on icon at bounding box center [562, 401] width 23 height 23
radio input "true"
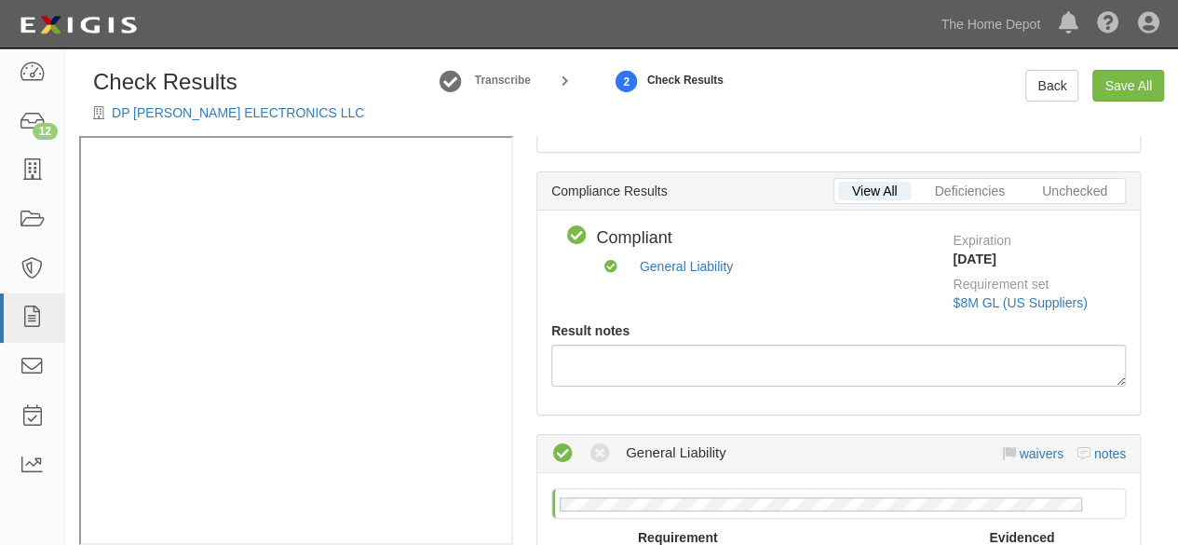
scroll to position [0, 0]
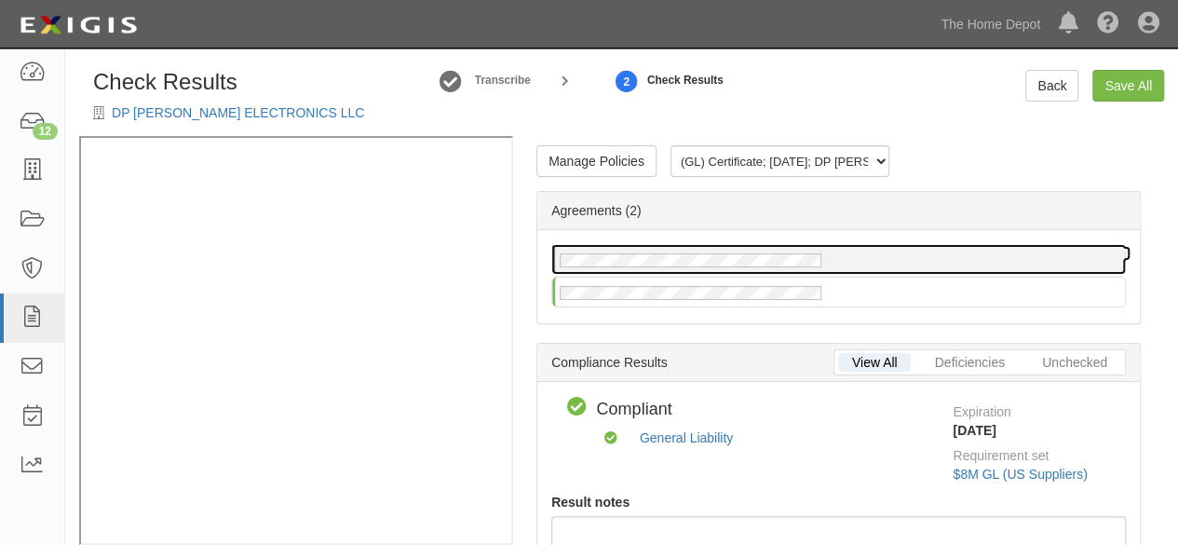
click at [934, 259] on div at bounding box center [838, 259] width 573 height 29
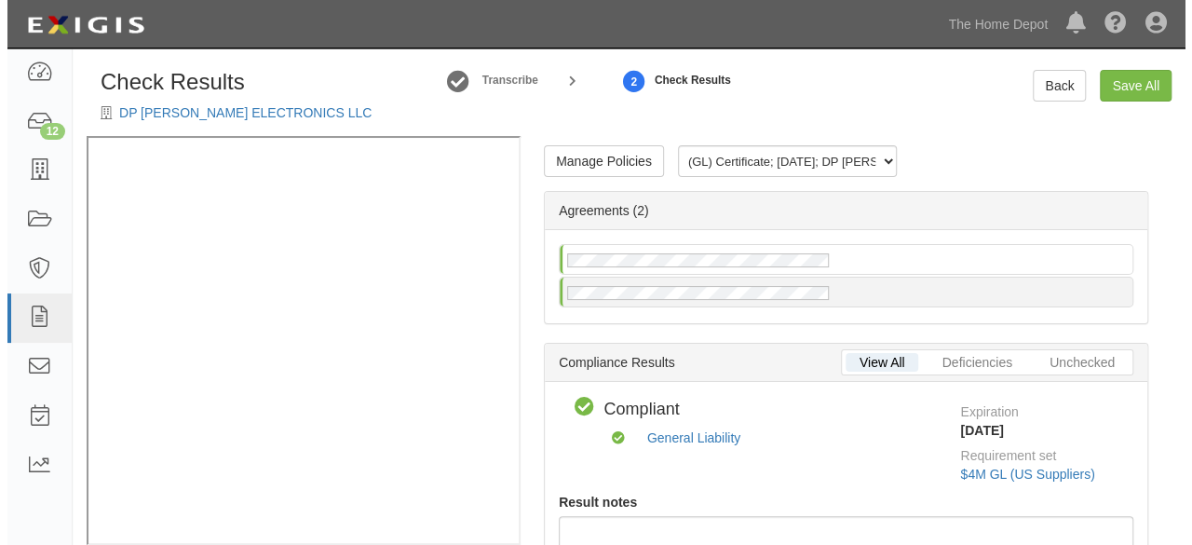
scroll to position [26, 0]
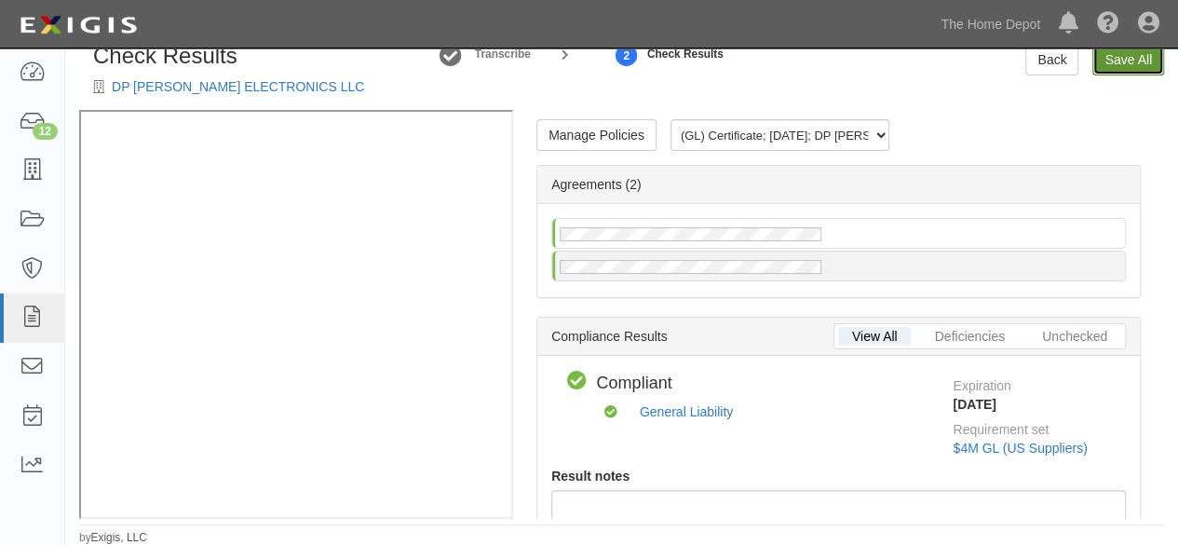
click at [1127, 70] on link "Save All" at bounding box center [1128, 60] width 72 height 32
radio input "false"
radio input "true"
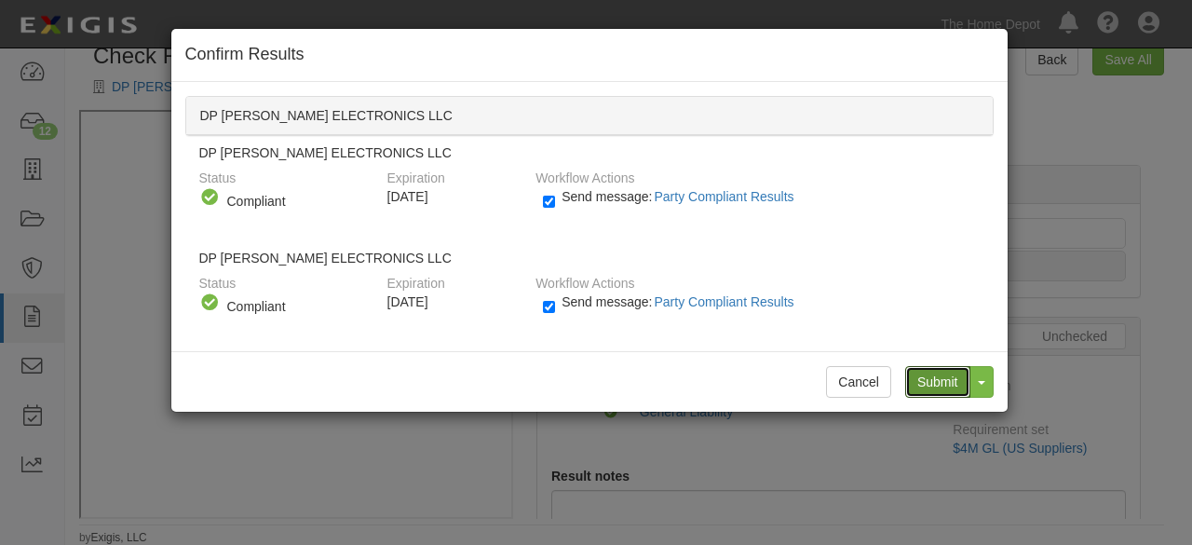
drag, startPoint x: 944, startPoint y: 377, endPoint x: 885, endPoint y: 338, distance: 70.5
click at [944, 377] on input "Submit" at bounding box center [937, 382] width 65 height 32
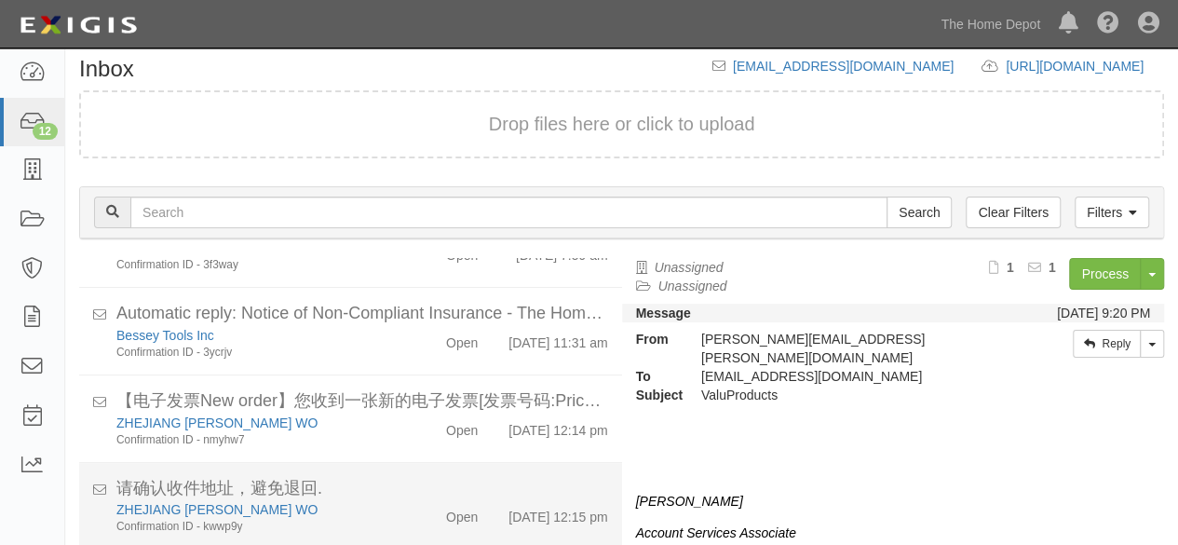
scroll to position [137, 0]
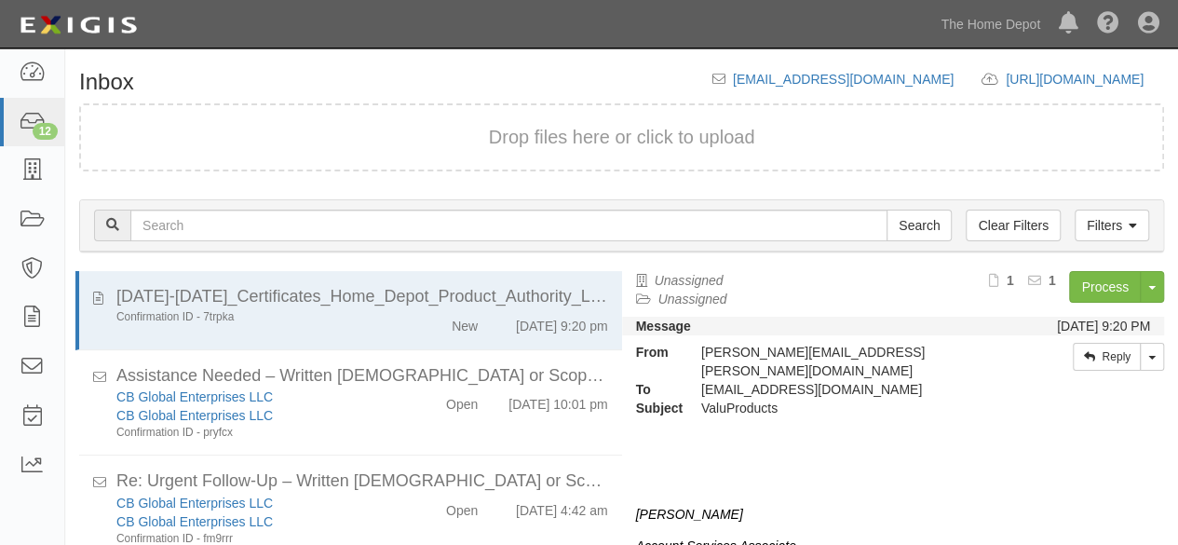
scroll to position [71, 0]
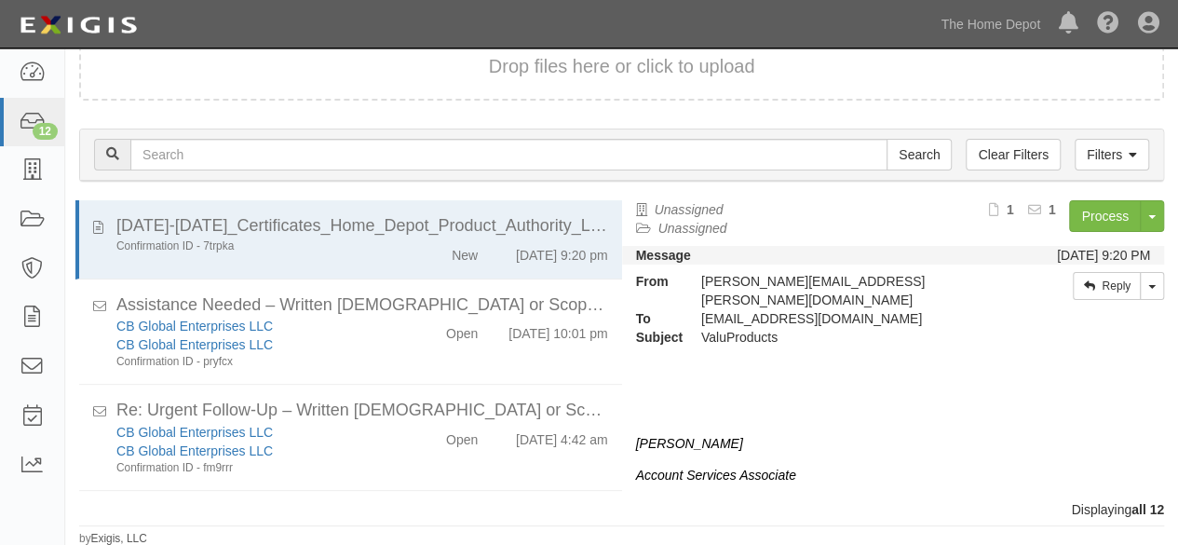
scroll to position [799, 0]
